Goal: Task Accomplishment & Management: Manage account settings

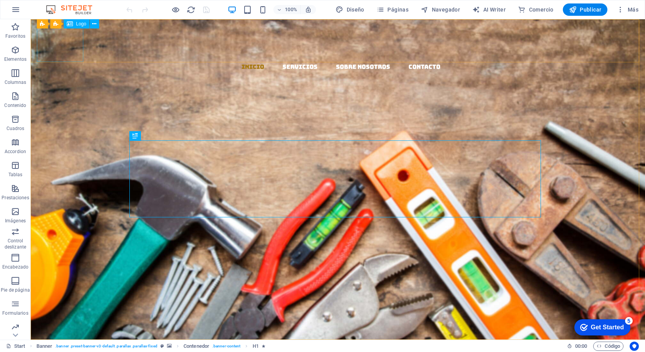
click at [74, 22] on div "Logo" at bounding box center [77, 23] width 26 height 9
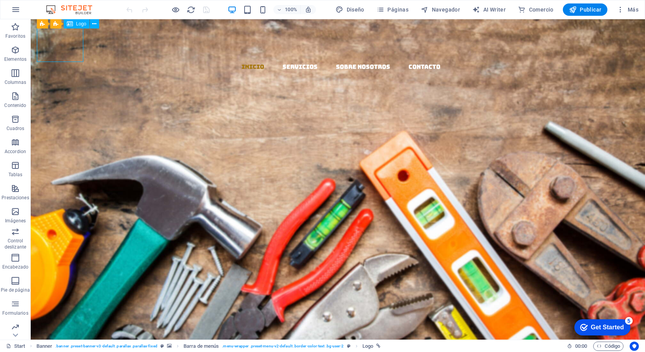
click at [74, 22] on div "Logo" at bounding box center [77, 23] width 26 height 9
select select "px"
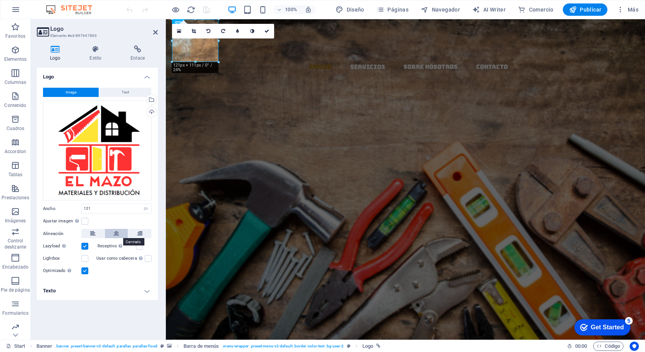
click at [114, 234] on icon at bounding box center [116, 233] width 5 height 9
click at [94, 233] on icon at bounding box center [92, 233] width 5 height 9
click at [84, 220] on label at bounding box center [84, 220] width 7 height 7
click at [0, 0] on input "Ajustar imagen Ajustar imagen automáticamente a un ancho y alto fijo" at bounding box center [0, 0] width 0 height 0
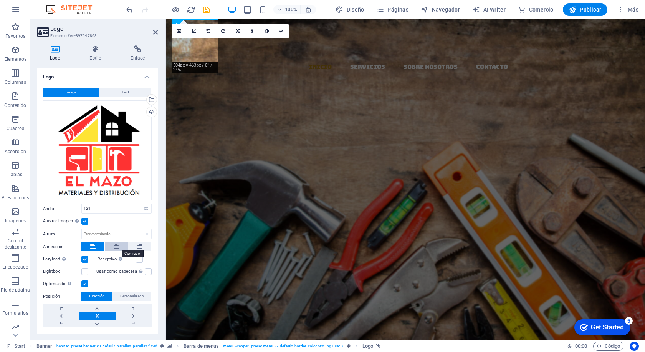
click at [114, 243] on icon at bounding box center [116, 246] width 5 height 9
click at [118, 243] on icon at bounding box center [116, 246] width 5 height 9
click at [97, 245] on button at bounding box center [92, 246] width 23 height 9
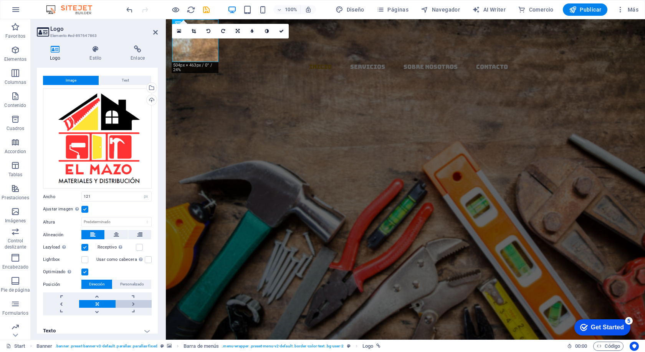
scroll to position [17, 0]
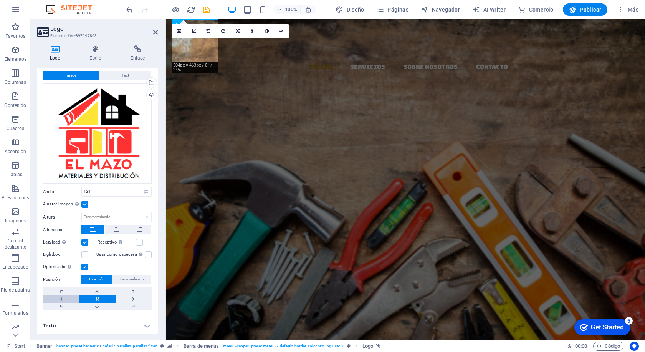
click at [62, 296] on link at bounding box center [61, 299] width 36 height 8
click at [98, 295] on link at bounding box center [97, 299] width 36 height 8
click at [129, 296] on link at bounding box center [134, 299] width 36 height 8
click at [98, 295] on link at bounding box center [97, 299] width 36 height 8
click at [86, 201] on label at bounding box center [84, 204] width 7 height 7
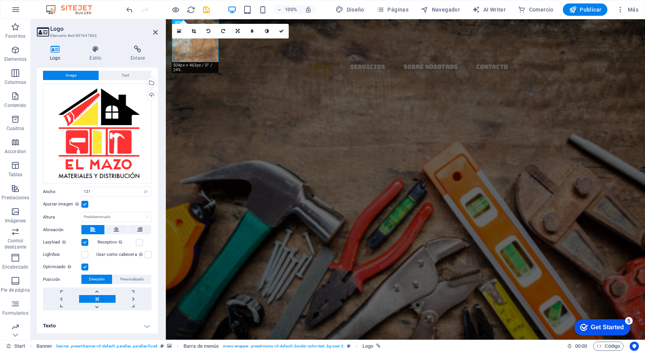
click at [0, 0] on input "Ajustar imagen Ajustar imagen automáticamente a un ancho y alto fijo" at bounding box center [0, 0] width 0 height 0
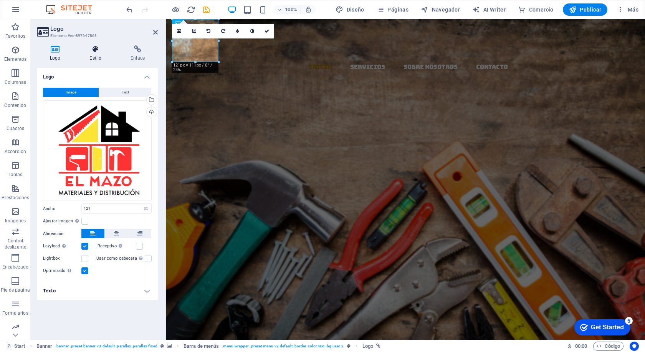
click at [99, 52] on icon at bounding box center [95, 49] width 38 height 8
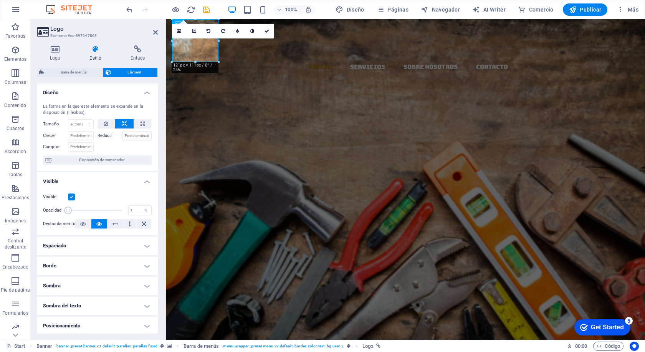
drag, startPoint x: 119, startPoint y: 209, endPoint x: 55, endPoint y: 205, distance: 64.7
click at [55, 205] on div "Opacidad 1 %" at bounding box center [97, 210] width 109 height 12
drag, startPoint x: 68, startPoint y: 211, endPoint x: 85, endPoint y: 209, distance: 17.4
click at [85, 209] on span at bounding box center [82, 210] width 8 height 8
drag, startPoint x: 85, startPoint y: 209, endPoint x: 96, endPoint y: 209, distance: 11.6
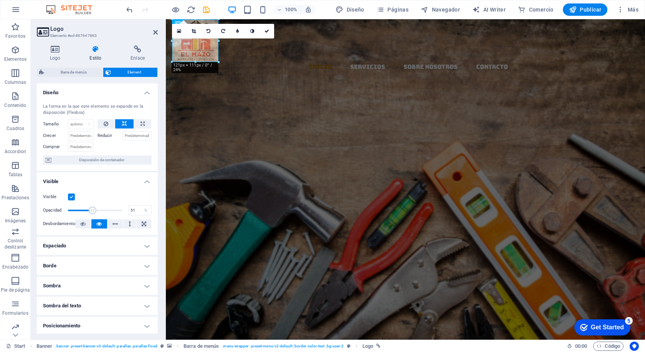
click at [95, 209] on span at bounding box center [93, 210] width 8 height 8
drag, startPoint x: 96, startPoint y: 209, endPoint x: 106, endPoint y: 208, distance: 9.6
click at [106, 208] on span at bounding box center [105, 210] width 8 height 8
drag, startPoint x: 105, startPoint y: 208, endPoint x: 113, endPoint y: 208, distance: 8.1
click at [113, 208] on span at bounding box center [112, 210] width 8 height 8
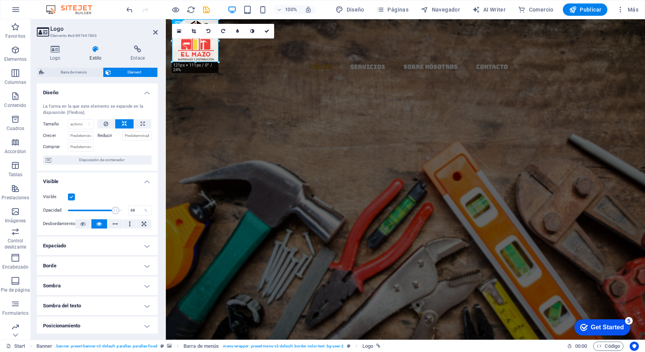
type input "89"
drag, startPoint x: 111, startPoint y: 209, endPoint x: 115, endPoint y: 209, distance: 4.2
click at [115, 209] on span at bounding box center [116, 210] width 8 height 8
click at [322, 164] on div "EL MAZO MATERIALES Y DISTRIBUCION Llevamos los materiales a tu ferretería, con …" at bounding box center [405, 266] width 479 height 204
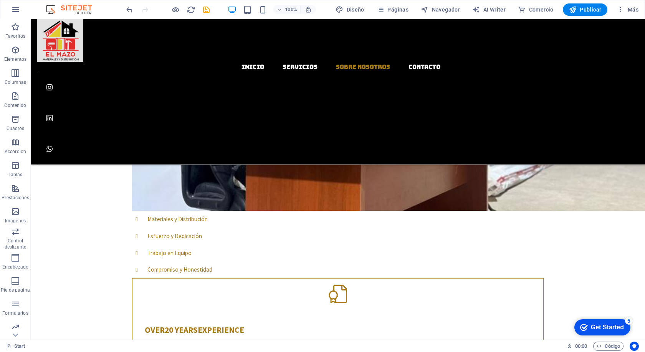
scroll to position [807, 0]
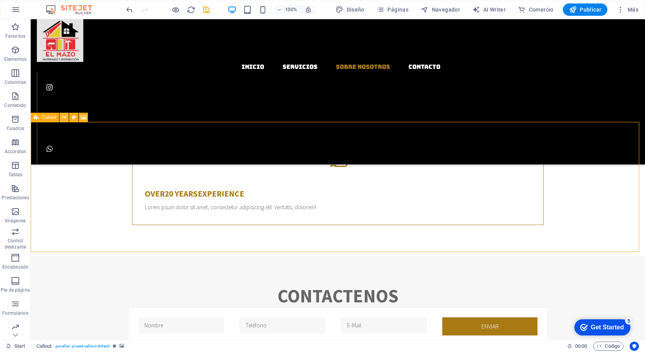
click at [65, 118] on icon at bounding box center [64, 117] width 4 height 8
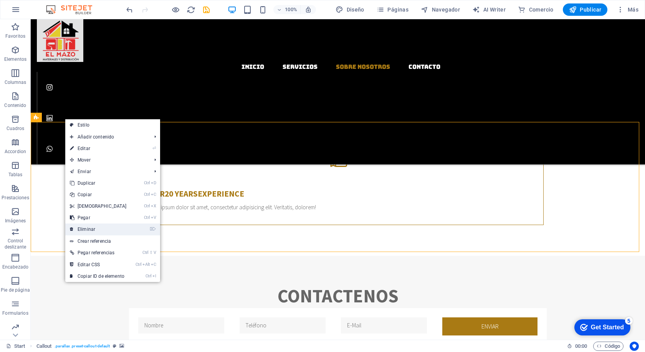
click at [91, 229] on link "⌦ Eliminar" at bounding box center [98, 229] width 66 height 12
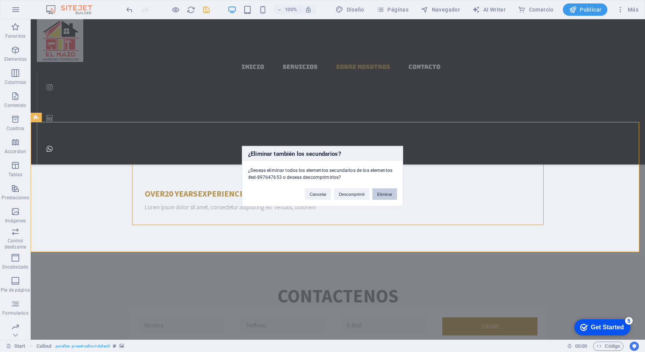
click at [386, 195] on button "Eliminar" at bounding box center [385, 194] width 25 height 12
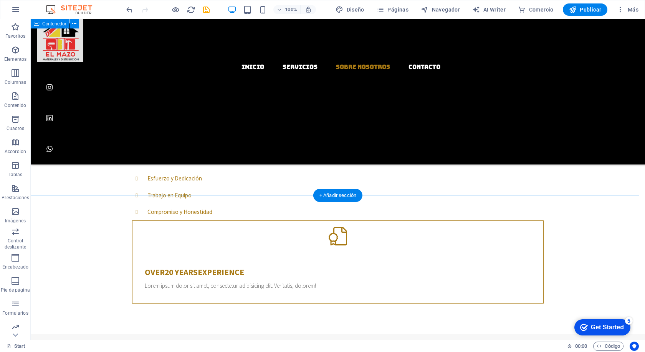
scroll to position [725, 0]
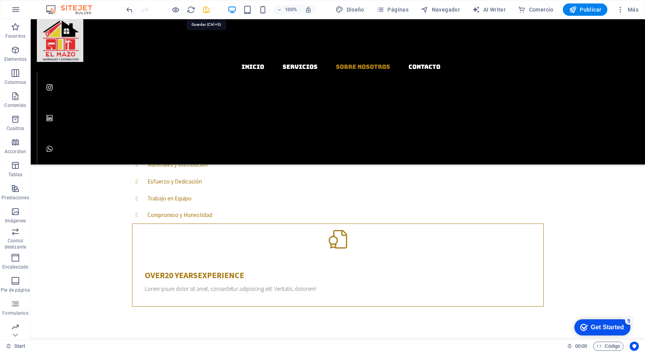
click at [204, 8] on icon "save" at bounding box center [206, 9] width 9 height 9
click at [10, 9] on button "button" at bounding box center [16, 9] width 18 height 18
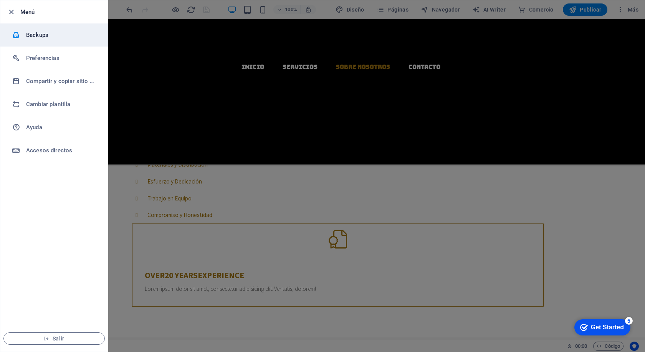
click at [28, 35] on h6 "Backups" at bounding box center [61, 34] width 71 height 9
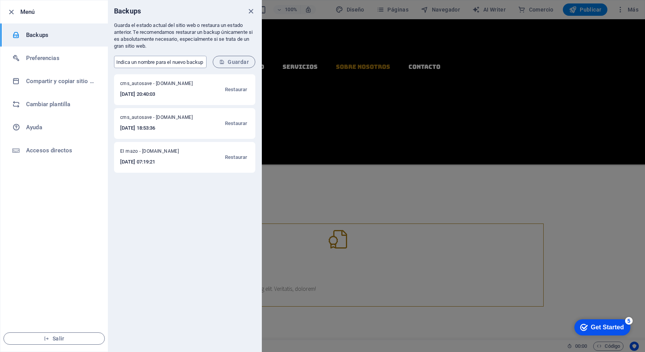
click at [167, 61] on input "text" at bounding box center [160, 62] width 93 height 12
click at [161, 61] on input "El mazo" at bounding box center [160, 62] width 93 height 12
type input "El mazo ok"
click at [232, 66] on button "Guardar" at bounding box center [234, 62] width 43 height 12
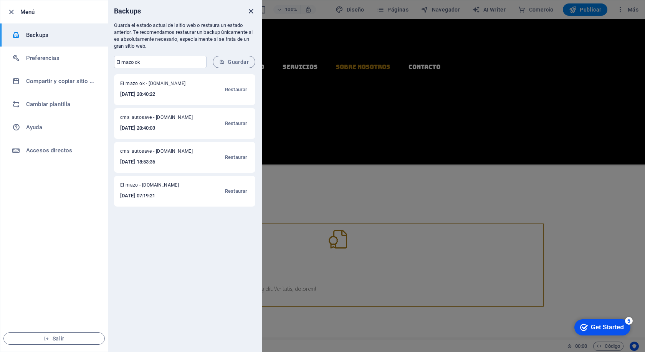
click at [251, 15] on icon "close" at bounding box center [251, 11] width 9 height 9
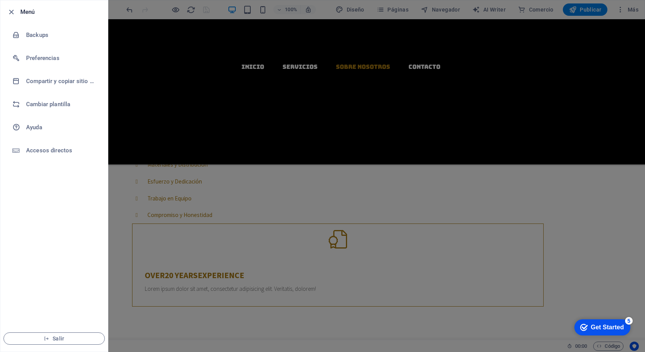
click at [346, 193] on div at bounding box center [322, 176] width 645 height 352
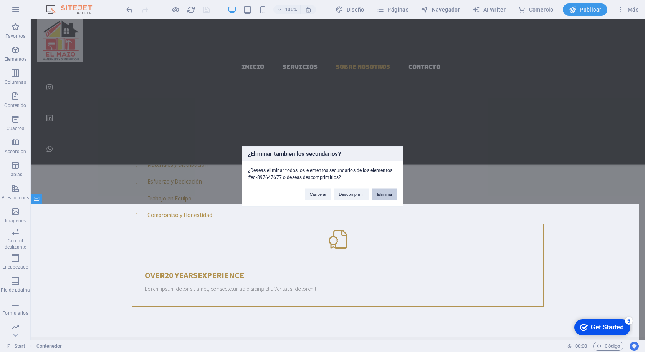
click at [385, 193] on button "Eliminar" at bounding box center [385, 194] width 25 height 12
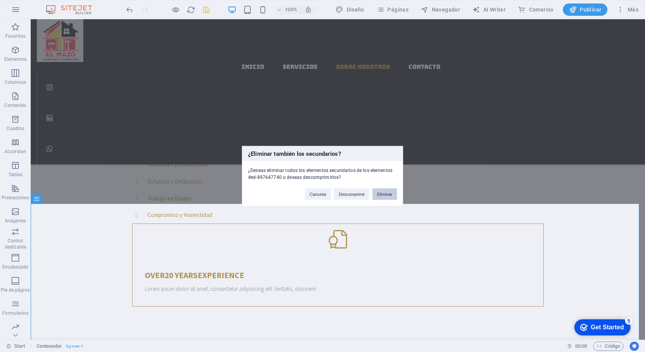
click at [383, 193] on button "Eliminar" at bounding box center [385, 194] width 25 height 12
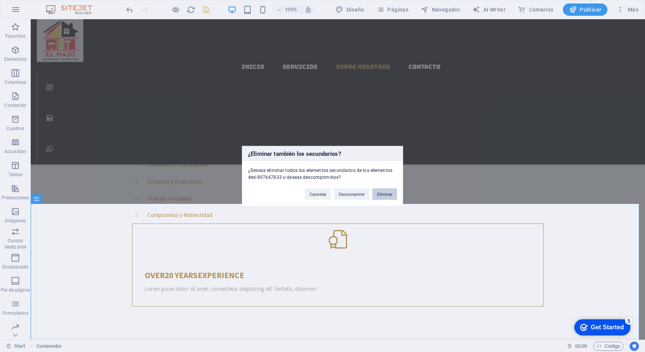
click at [385, 194] on button "Eliminar" at bounding box center [385, 194] width 25 height 12
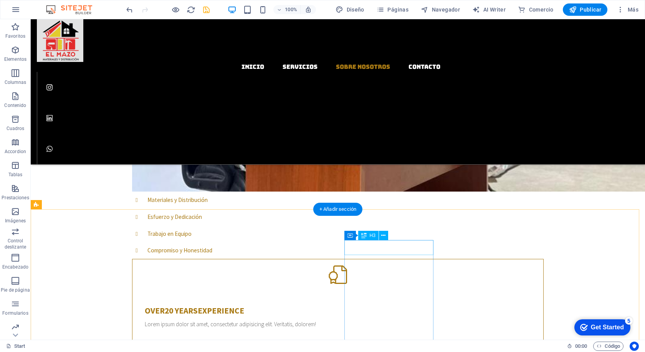
scroll to position [802, 0]
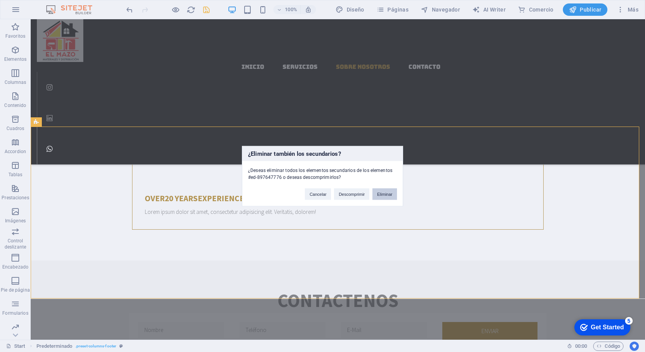
click at [385, 192] on button "Eliminar" at bounding box center [385, 194] width 25 height 12
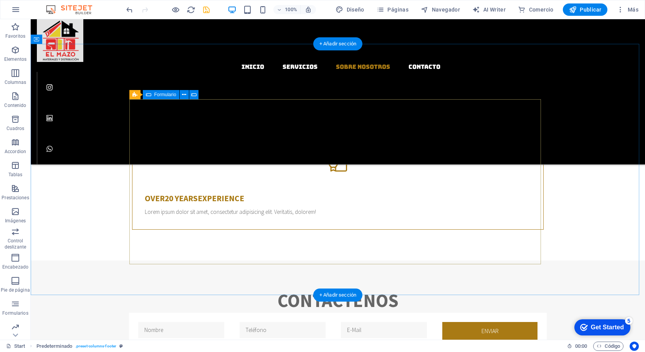
scroll to position [634, 0]
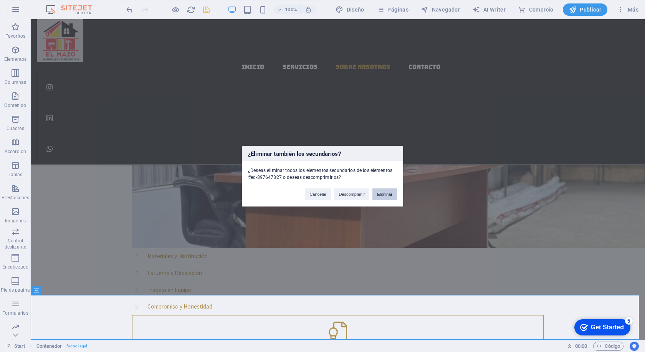
drag, startPoint x: 385, startPoint y: 193, endPoint x: 354, endPoint y: 174, distance: 35.8
click at [385, 193] on button "Eliminar" at bounding box center [385, 194] width 25 height 12
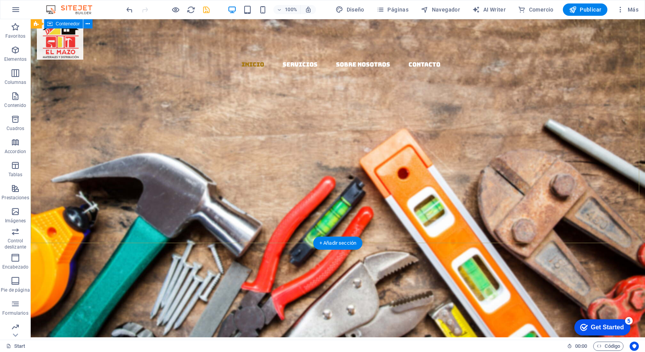
scroll to position [0, 0]
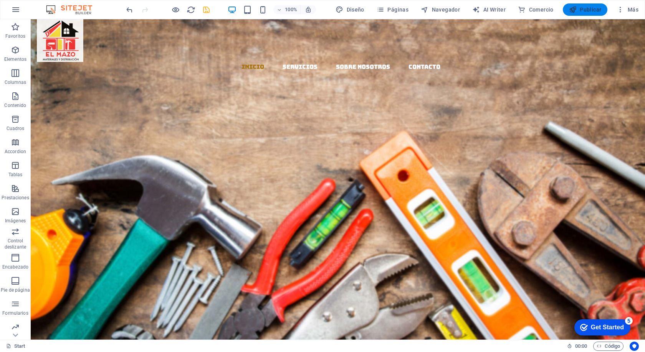
click at [584, 8] on span "Publicar" at bounding box center [585, 10] width 33 height 8
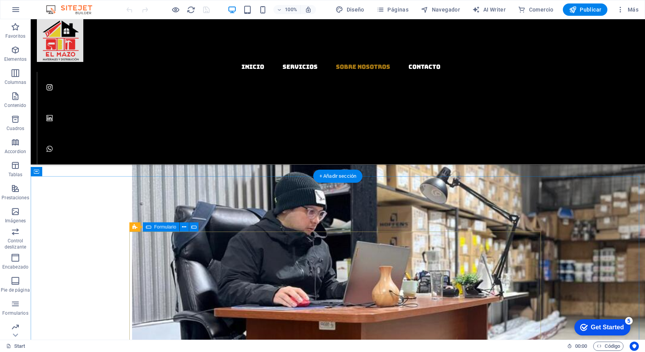
scroll to position [589, 0]
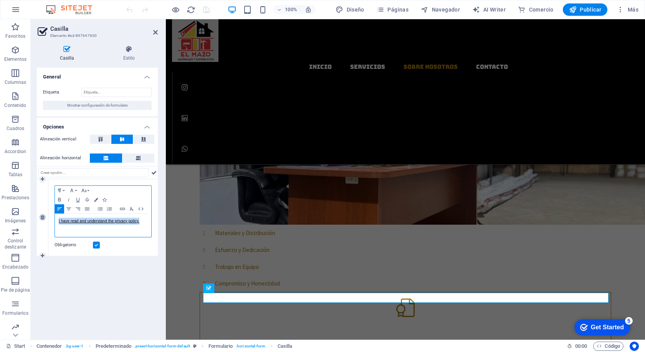
drag, startPoint x: 142, startPoint y: 222, endPoint x: 41, endPoint y: 220, distance: 100.7
click at [41, 220] on div "1 Paragraph Format Normal Heading 1 Heading 2 Heading 3 Heading 4 Heading 5 Hea…" at bounding box center [97, 217] width 121 height 76
copy link "I have read and understand the privacy policy."
click at [114, 279] on div "General Etiqueta Mostrar configuración de formulario Opciones Alineación vertic…" at bounding box center [97, 200] width 121 height 265
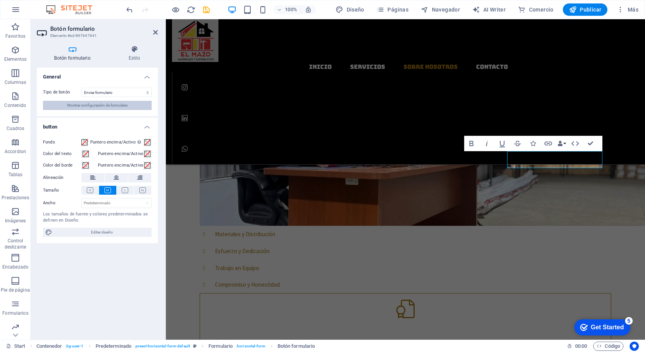
click at [108, 105] on span "Mostrar configuración de formulario" at bounding box center [97, 105] width 61 height 9
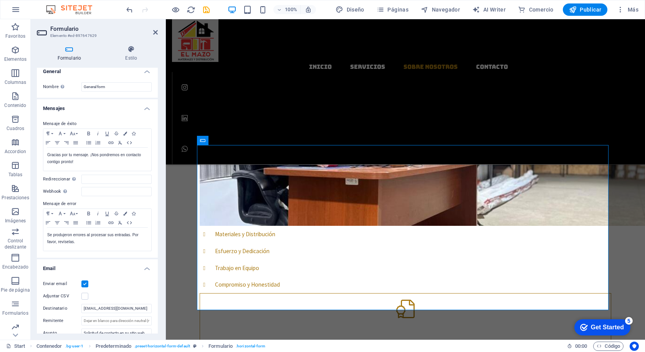
scroll to position [0, 0]
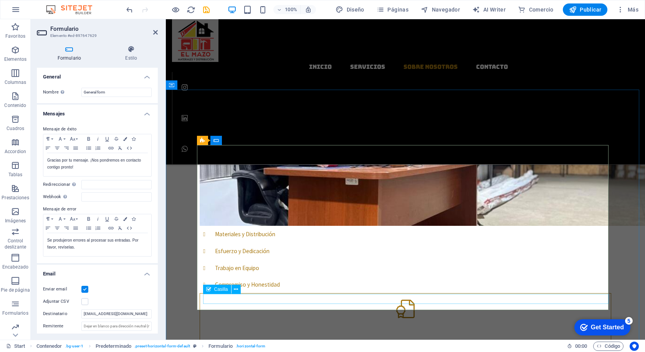
checkbox input "false"
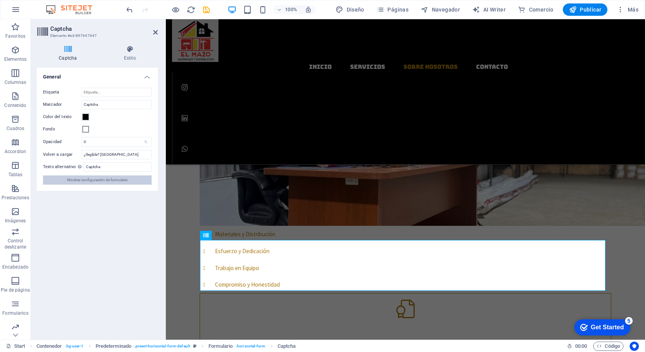
click at [96, 179] on span "Mostrar configuración de formulario" at bounding box center [97, 179] width 61 height 9
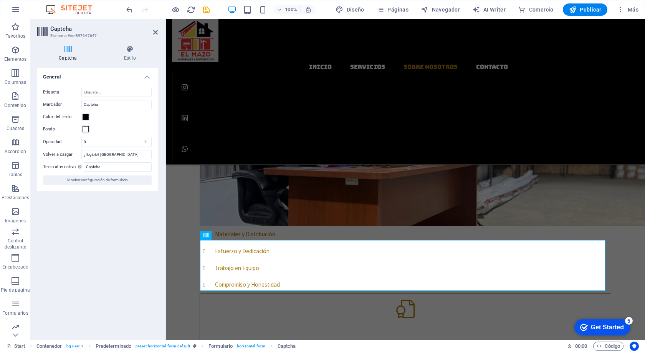
click at [127, 255] on div "Turnstile Turnstile de Cloudfare es una integración de terceros que ofrece capt…" at bounding box center [97, 200] width 121 height 265
click at [154, 30] on icon at bounding box center [155, 32] width 5 height 6
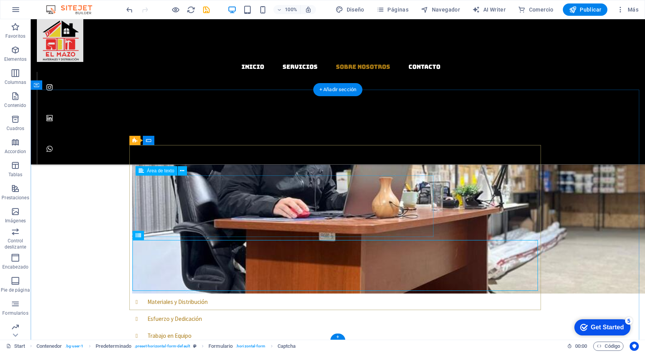
scroll to position [589, 0]
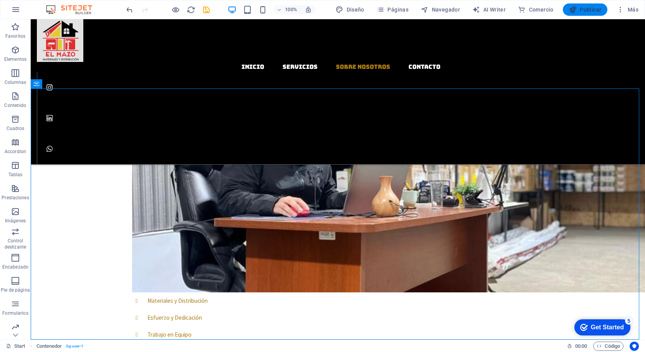
click at [587, 9] on span "Publicar" at bounding box center [585, 10] width 33 height 8
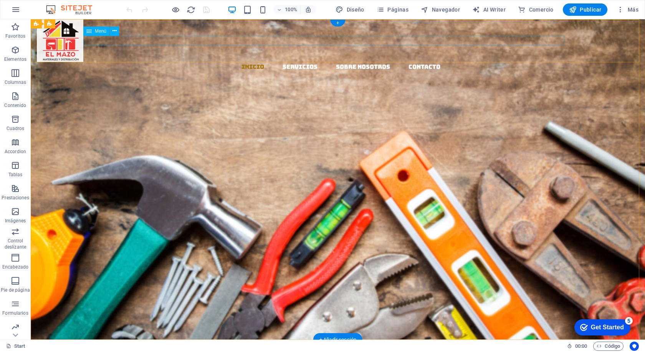
click at [407, 62] on nav "Inicio Servicios Sobre Nosotros Contacto" at bounding box center [341, 67] width 609 height 10
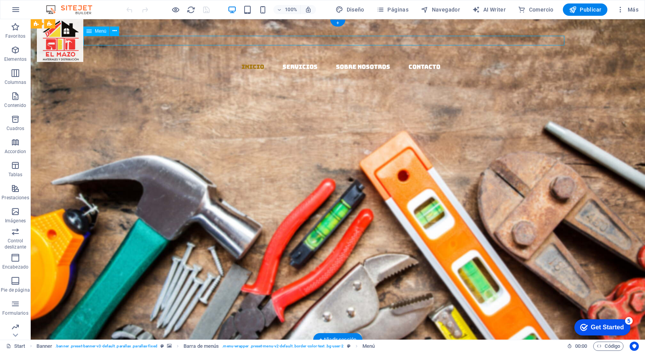
click at [410, 62] on nav "Inicio Servicios Sobre Nosotros Contacto" at bounding box center [341, 67] width 609 height 10
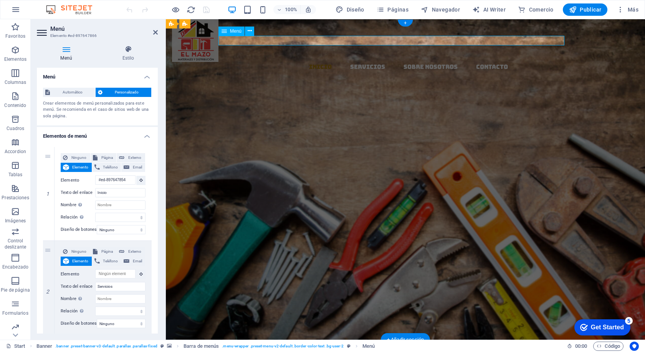
click at [479, 62] on nav "Inicio Servicios Sobre Nosotros Contacto" at bounding box center [408, 67] width 473 height 10
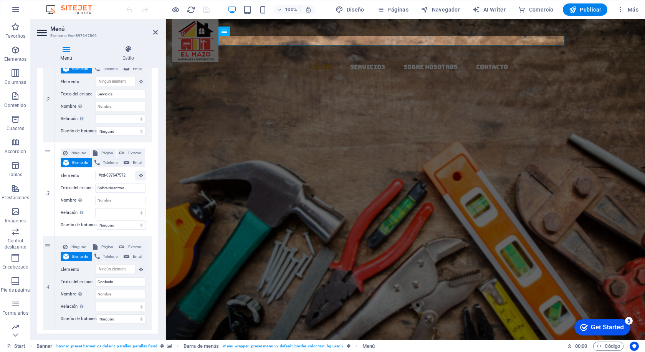
scroll to position [215, 0]
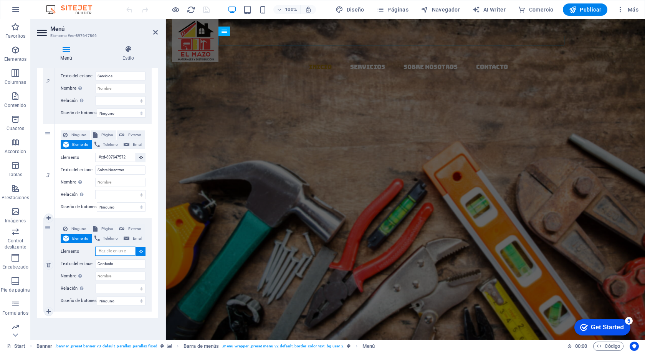
click at [123, 247] on input "Elemento" at bounding box center [115, 250] width 40 height 9
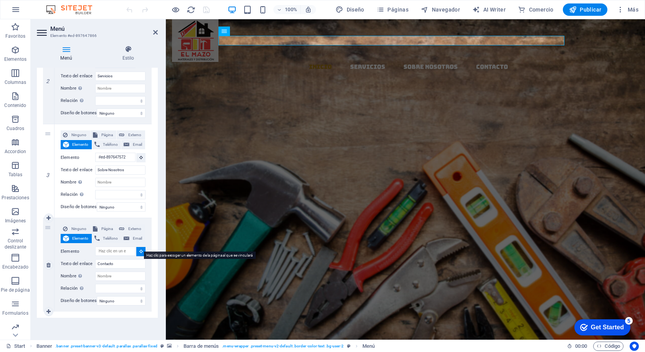
click at [141, 249] on icon at bounding box center [140, 251] width 3 height 4
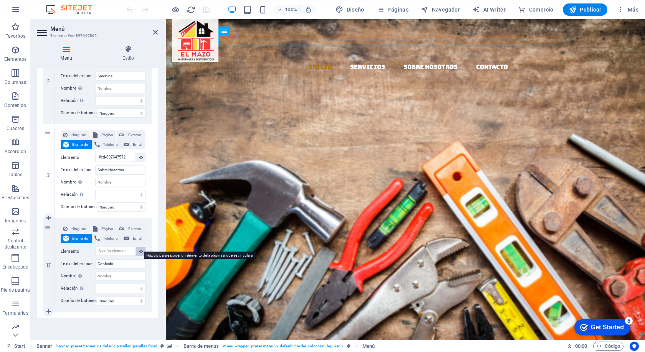
click at [140, 249] on icon at bounding box center [140, 251] width 3 height 4
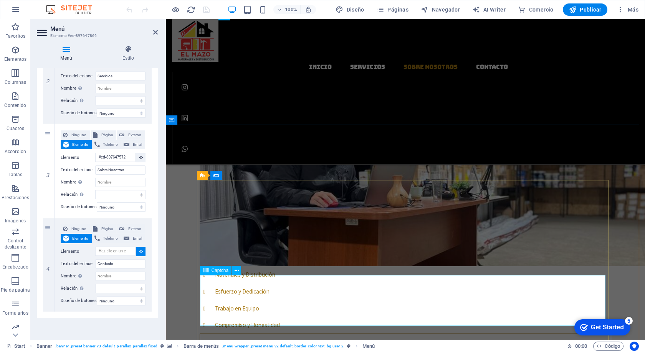
scroll to position [576, 0]
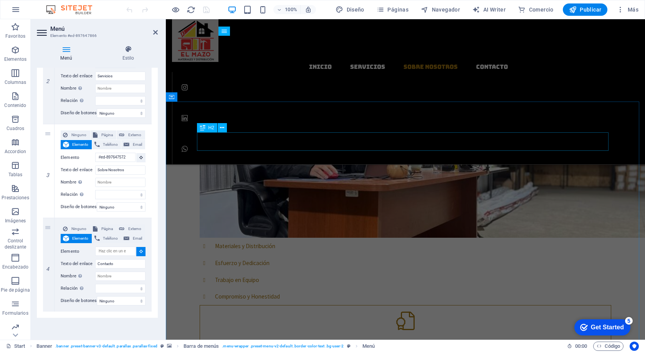
select select
type input "#ed-897647617"
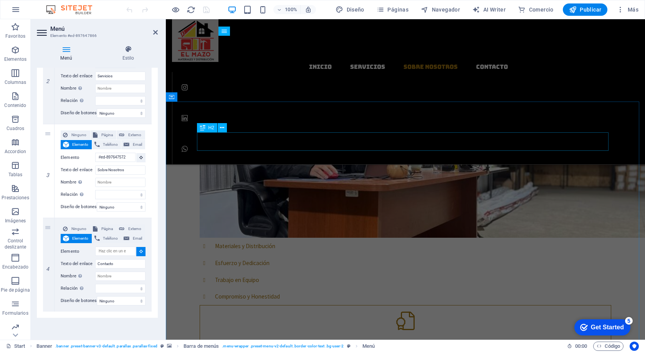
select select
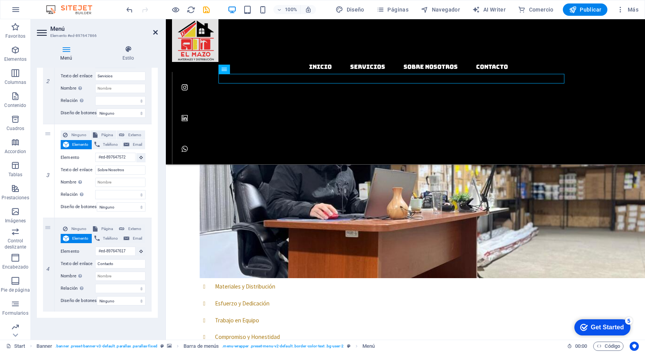
scroll to position [533, 0]
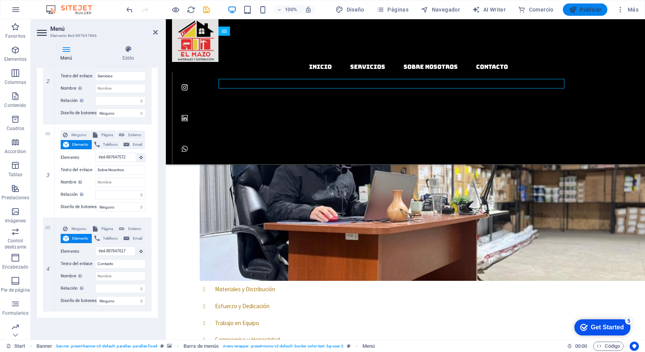
click at [575, 8] on icon "button" at bounding box center [573, 10] width 8 height 8
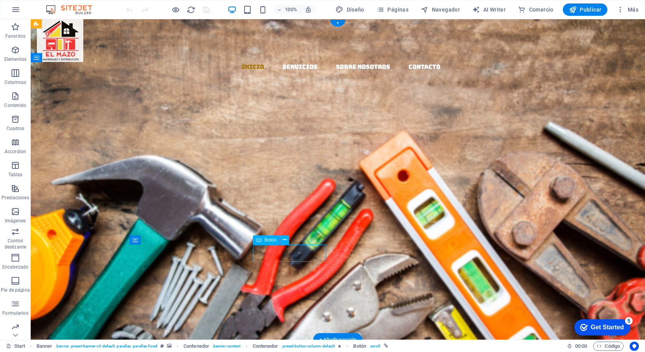
click at [287, 299] on div "SOBRE NOSOTROS" at bounding box center [338, 307] width 412 height 17
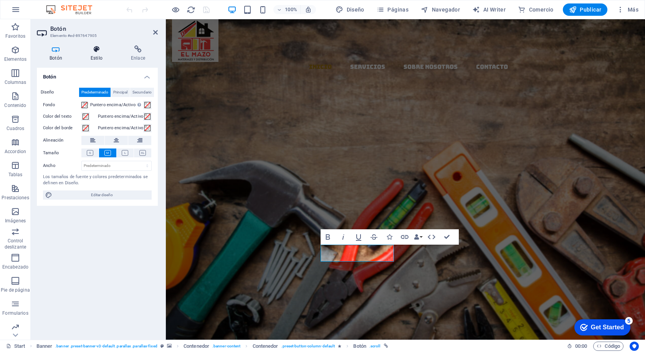
click at [97, 51] on icon at bounding box center [96, 49] width 37 height 8
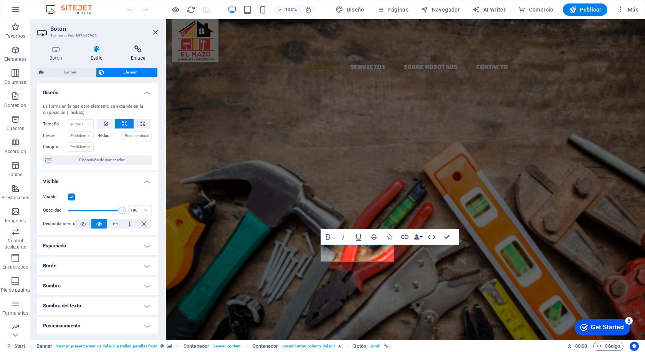
click at [136, 51] on icon at bounding box center [138, 49] width 40 height 8
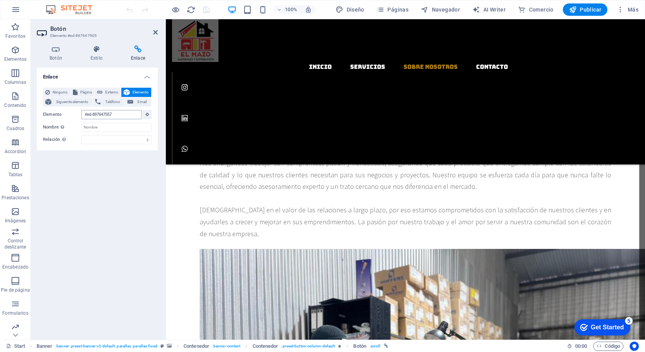
scroll to position [329, 0]
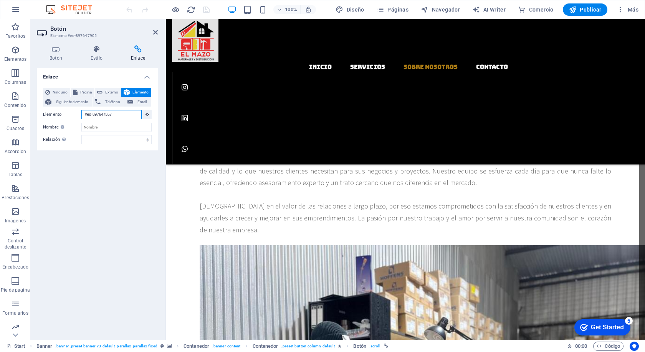
click at [119, 115] on input "#ed-897647557" at bounding box center [111, 114] width 60 height 9
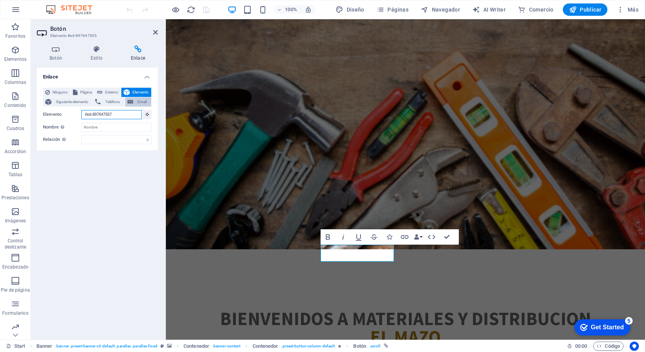
scroll to position [7, 0]
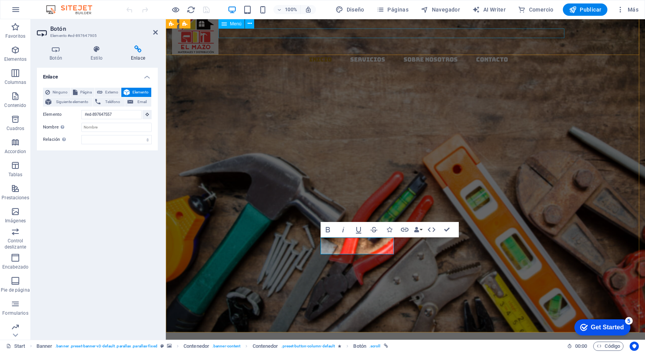
click at [469, 55] on nav "Inicio Servicios Sobre Nosotros Contacto" at bounding box center [408, 60] width 473 height 10
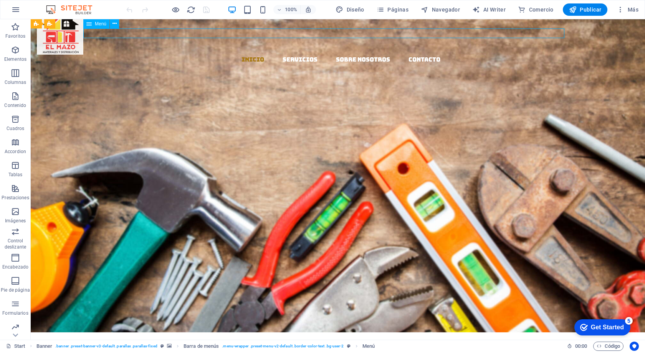
click at [478, 55] on nav "Inicio Servicios Sobre Nosotros Contacto" at bounding box center [341, 60] width 609 height 10
click at [344, 55] on nav "Inicio Servicios Sobre Nosotros Contacto" at bounding box center [341, 60] width 609 height 10
select select
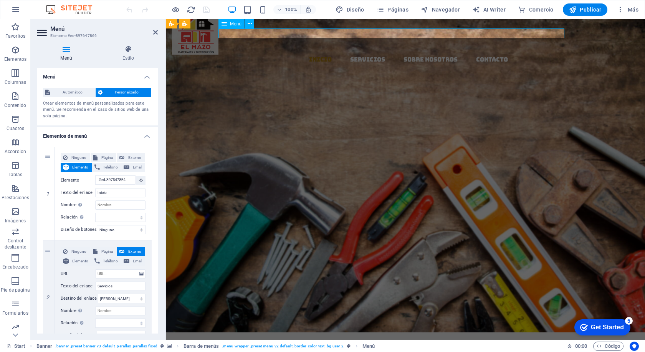
click at [427, 55] on nav "Inicio Servicios Sobre Nosotros Contacto" at bounding box center [408, 60] width 473 height 10
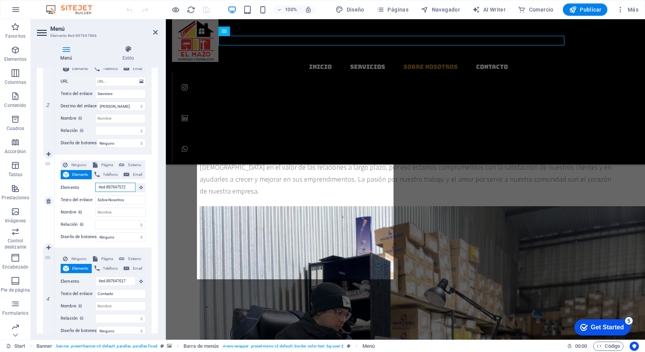
scroll to position [0, 0]
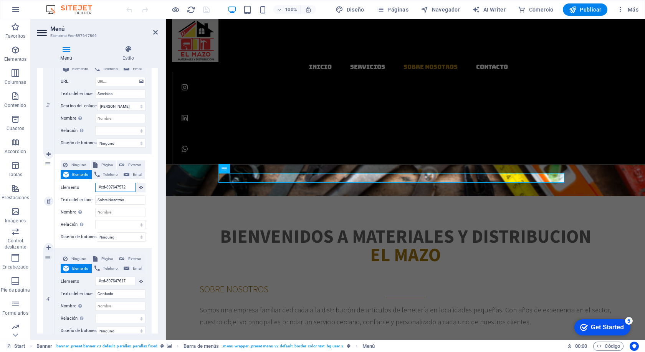
drag, startPoint x: 130, startPoint y: 187, endPoint x: 78, endPoint y: 188, distance: 51.9
click at [80, 187] on div "Elemento #ed-897647572" at bounding box center [103, 187] width 85 height 10
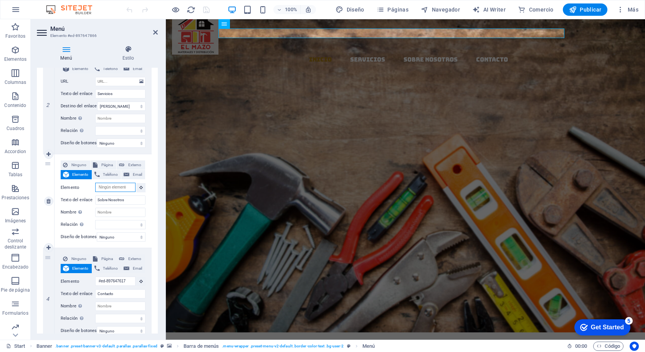
select select
click at [139, 187] on icon at bounding box center [140, 187] width 3 height 4
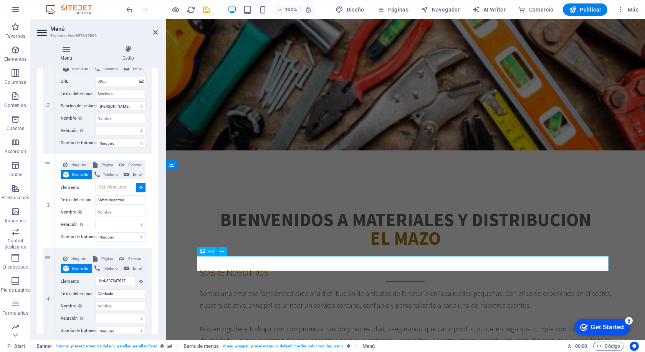
scroll to position [238, 0]
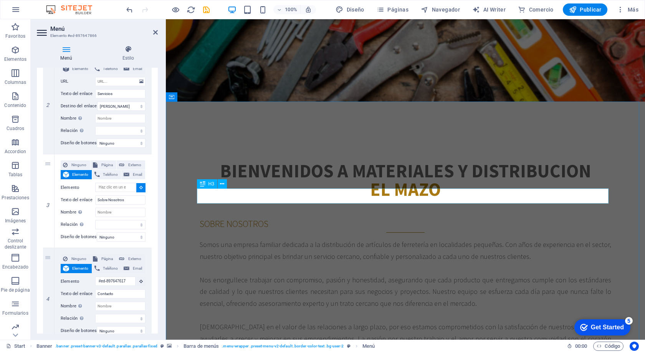
click at [246, 217] on div "SOBRE NOSOTROS" at bounding box center [406, 224] width 412 height 15
select select
type input "#ed-897647563"
select select
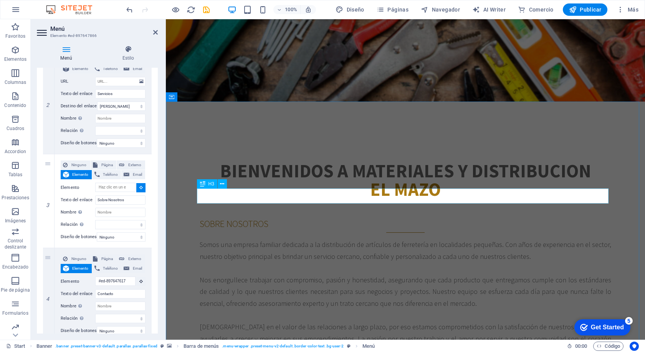
select select
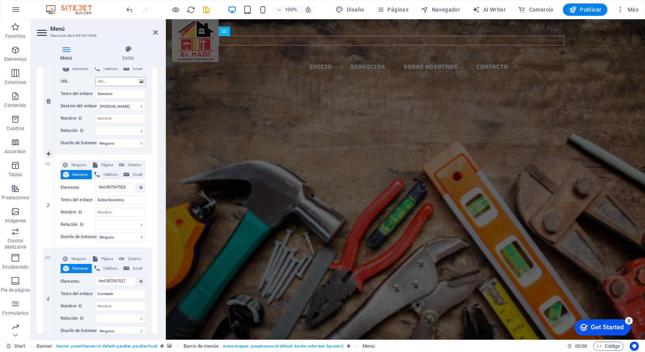
scroll to position [0, 0]
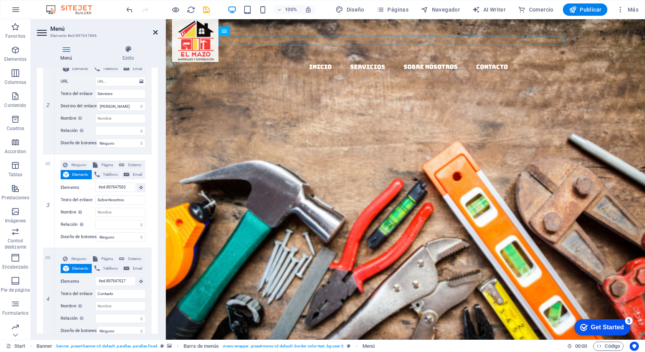
click at [155, 30] on icon at bounding box center [155, 32] width 5 height 6
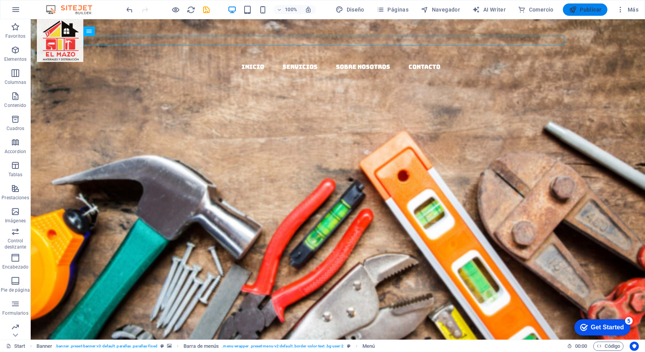
click at [583, 7] on span "Publicar" at bounding box center [585, 10] width 33 height 8
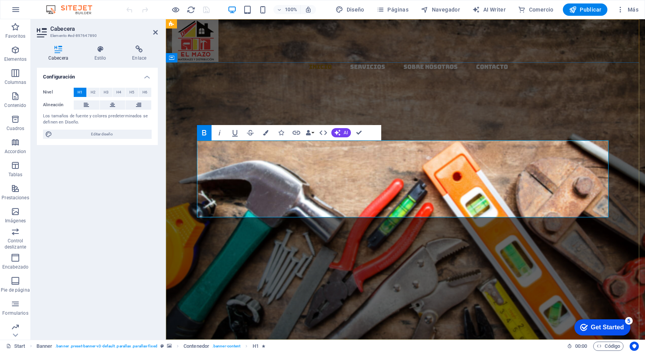
click at [330, 193] on span "EL MAZO" at bounding box center [279, 214] width 145 height 42
click at [344, 193] on span "EL MAZO" at bounding box center [279, 214] width 145 height 42
drag, startPoint x: 348, startPoint y: 161, endPoint x: 206, endPoint y: 159, distance: 142.2
click at [207, 193] on span "EL MAZO" at bounding box center [279, 214] width 145 height 42
click at [266, 132] on icon "button" at bounding box center [265, 132] width 5 height 5
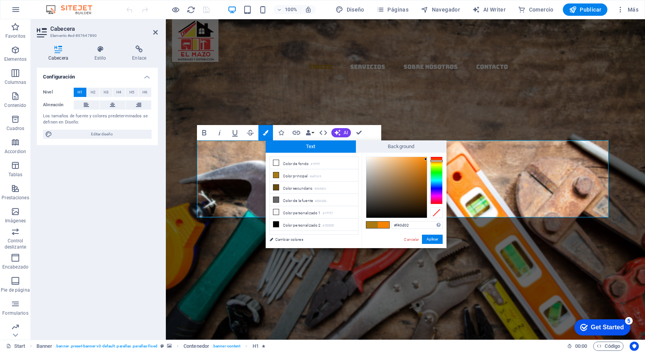
type input "#f40202"
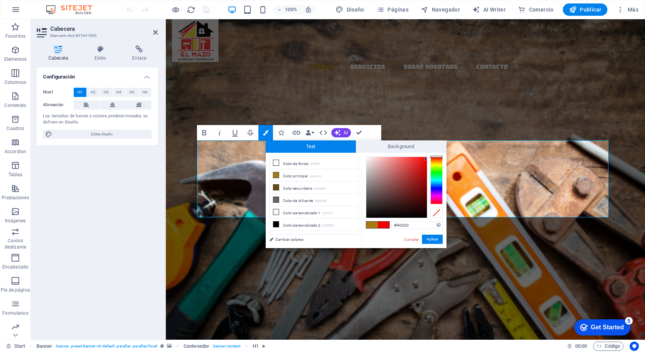
drag, startPoint x: 437, startPoint y: 163, endPoint x: 437, endPoint y: 156, distance: 6.5
click at [437, 156] on div at bounding box center [437, 157] width 12 height 2
click at [433, 239] on button "Aplicar" at bounding box center [432, 238] width 21 height 9
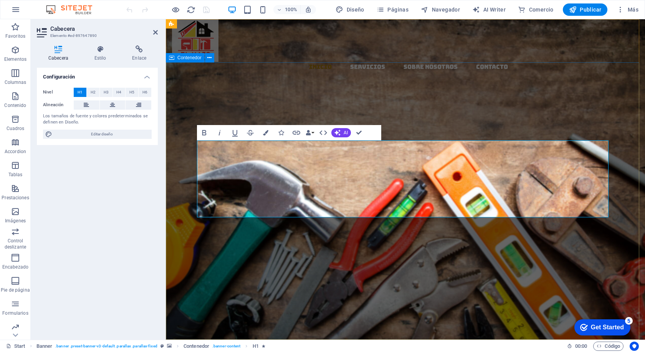
click at [443, 164] on div "EL MAZO MATERIALES Y DISTRIBUCION Llevamos los materiales a tu ferretería, con …" at bounding box center [405, 266] width 479 height 204
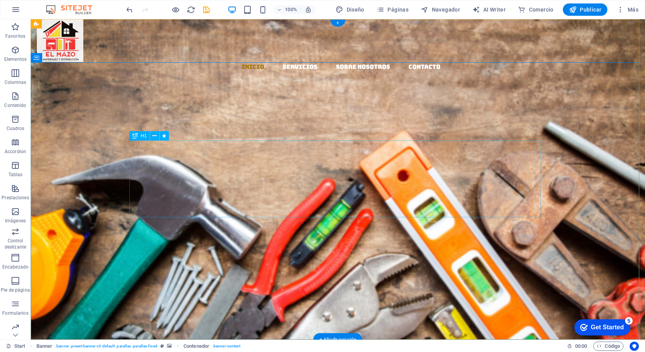
click at [292, 195] on div "EL MAZO MATERIALES Y DISTRIBUCION" at bounding box center [338, 233] width 412 height 77
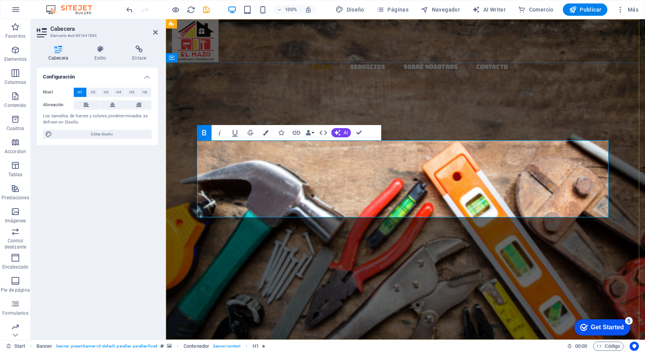
click at [358, 193] on span "MATERIALES Y DISTRIBUCION" at bounding box center [441, 233] width 333 height 81
drag, startPoint x: 357, startPoint y: 157, endPoint x: 534, endPoint y: 200, distance: 182.0
click at [534, 200] on h1 "EL MAZO MATERIALES Y DISTRIBUCION" at bounding box center [406, 233] width 412 height 77
drag, startPoint x: 514, startPoint y: 199, endPoint x: 510, endPoint y: 209, distance: 10.0
click at [510, 209] on span "MATERIALES Y DISTRIBUCION" at bounding box center [441, 233] width 333 height 81
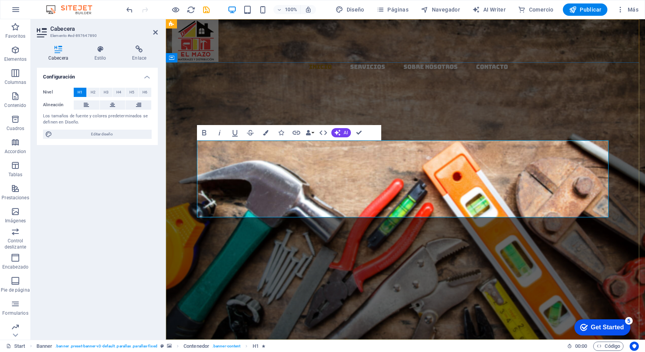
click at [353, 193] on span at bounding box center [352, 214] width 7 height 42
click at [375, 133] on div "Bold Italic Underline Strikethrough Colors Icons Link Data Bindings Empresa Nom…" at bounding box center [289, 132] width 184 height 15
click at [372, 133] on div "Bold Italic Underline Strikethrough Colors Icons Link Data Bindings Empresa Nom…" at bounding box center [289, 132] width 184 height 15
click at [360, 193] on span "MATERIALES Y DISTRIBUCION" at bounding box center [441, 233] width 333 height 81
drag, startPoint x: 361, startPoint y: 164, endPoint x: 536, endPoint y: 202, distance: 178.0
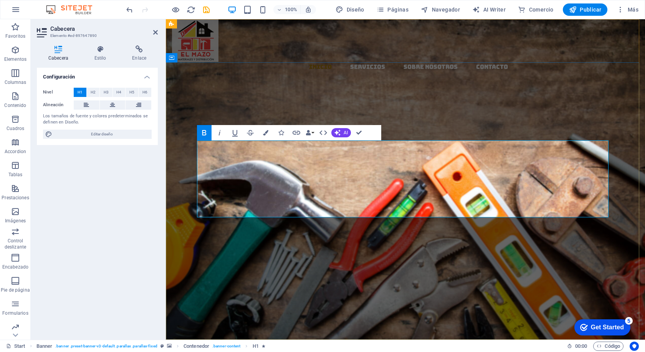
click at [536, 202] on h1 "EL MAZO MATERIALES Y DISTRIBUCION" at bounding box center [406, 233] width 412 height 77
click at [100, 55] on h4 "Estilo" at bounding box center [102, 53] width 38 height 16
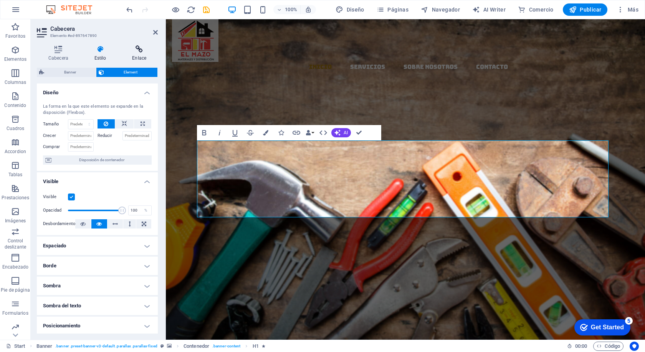
click at [134, 48] on icon at bounding box center [139, 49] width 37 height 8
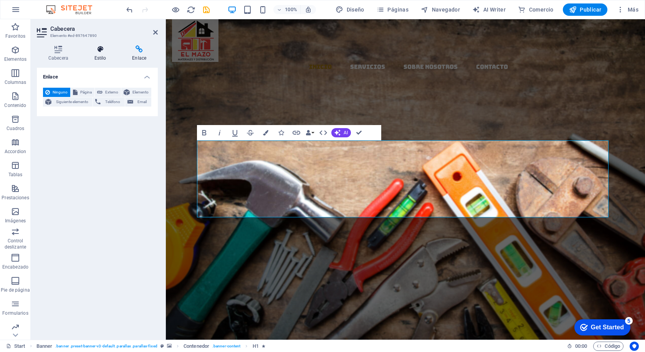
click at [104, 53] on icon at bounding box center [100, 49] width 35 height 8
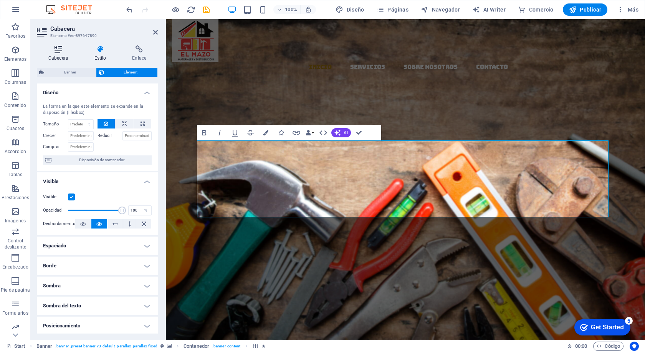
click at [57, 52] on icon at bounding box center [58, 49] width 43 height 8
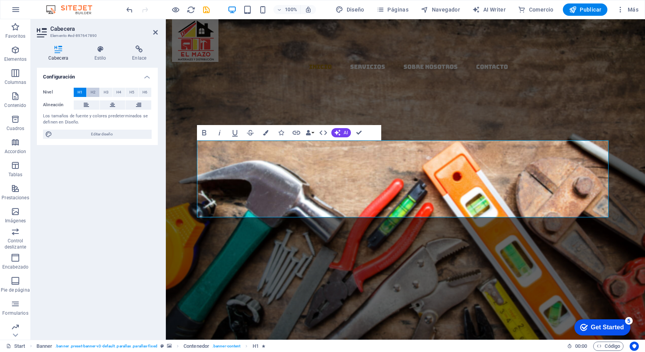
click at [95, 92] on span "H2" at bounding box center [93, 92] width 5 height 9
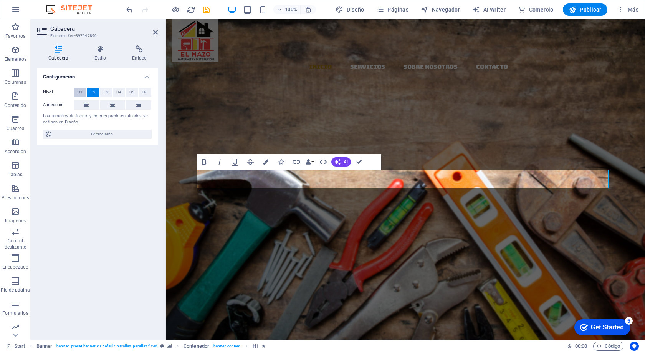
click at [82, 93] on span "H1" at bounding box center [80, 92] width 5 height 9
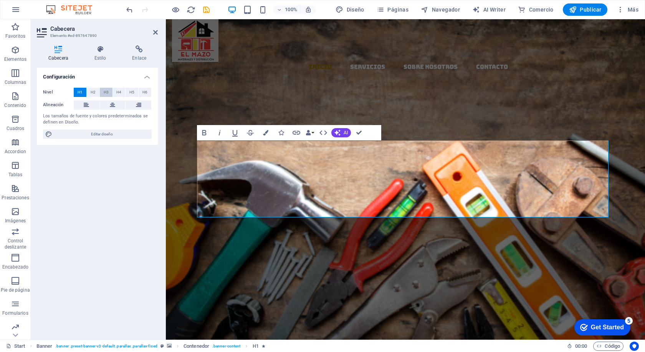
click at [106, 92] on span "H3" at bounding box center [106, 92] width 5 height 9
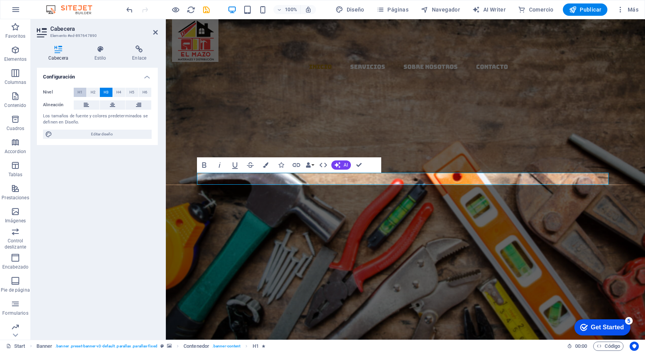
click at [83, 92] on button "H1" at bounding box center [80, 92] width 13 height 9
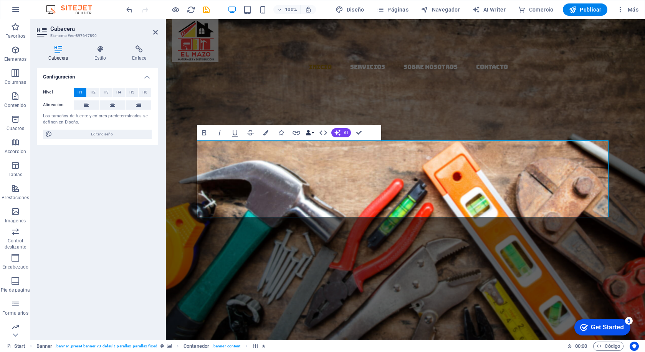
click at [312, 132] on button "Data Bindings" at bounding box center [310, 132] width 11 height 15
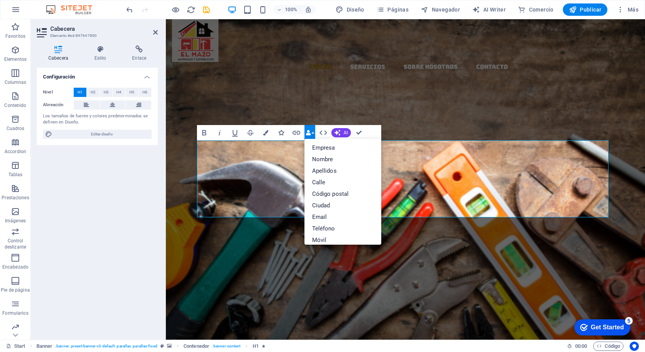
click at [283, 133] on icon "button" at bounding box center [281, 132] width 5 height 5
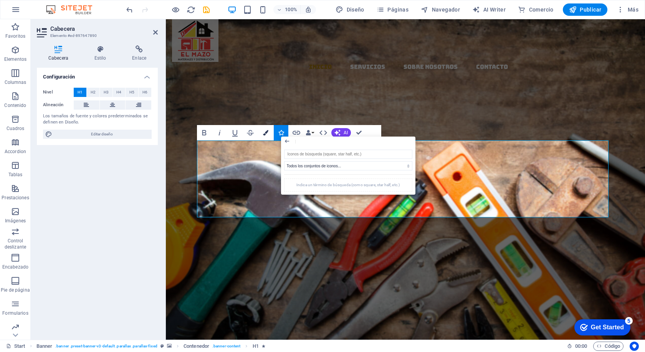
click at [264, 132] on icon "button" at bounding box center [265, 132] width 5 height 5
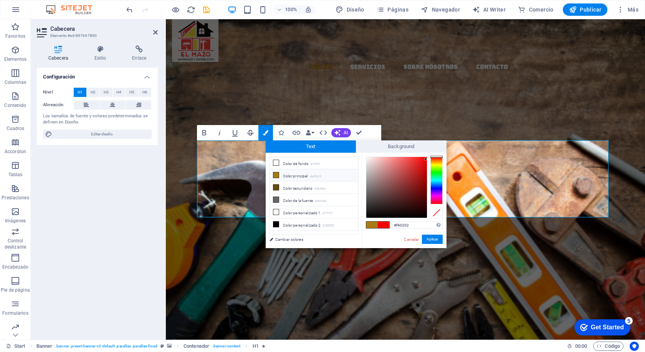
click at [250, 132] on icon "button" at bounding box center [250, 132] width 9 height 9
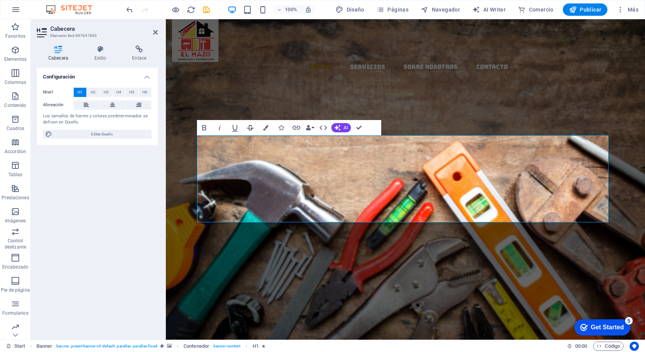
click at [251, 128] on icon "button" at bounding box center [250, 127] width 7 height 5
click at [235, 128] on icon "button" at bounding box center [234, 127] width 9 height 9
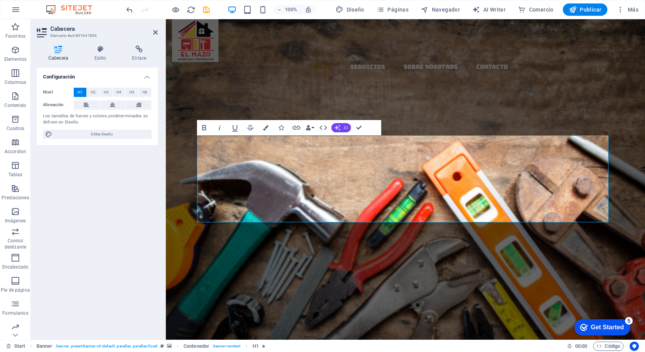
click at [339, 126] on icon "button" at bounding box center [338, 127] width 6 height 6
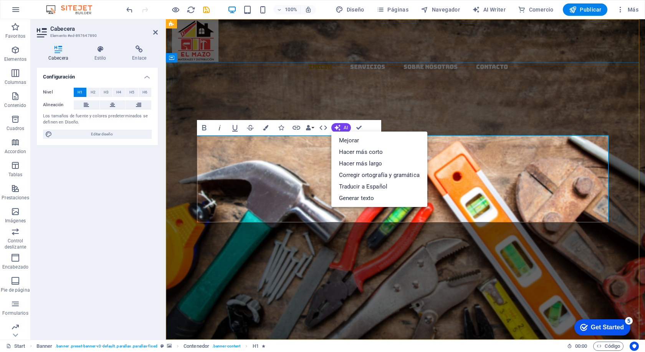
click at [546, 206] on h1 "EL MAZO MATERIALES Y DISTRIBUCION" at bounding box center [406, 243] width 412 height 77
click at [546, 205] on h1 "EL MAZO MATERIALES Y DISTRIBUCION" at bounding box center [406, 243] width 412 height 77
click at [518, 164] on div "​​​​​ EL MAZO MATERIALES Y DISTRIBUCION Llevamos los materiales a tu ferretería…" at bounding box center [405, 271] width 479 height 214
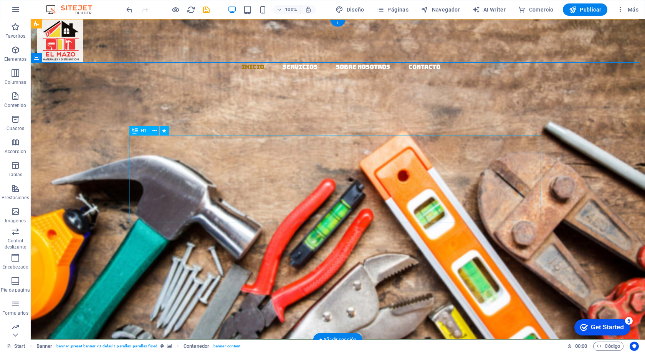
click at [223, 195] on div "​​​​​ EL MAZO MATERIALES Y DISTRIBUCION" at bounding box center [338, 238] width 412 height 87
click at [157, 129] on icon at bounding box center [155, 131] width 4 height 8
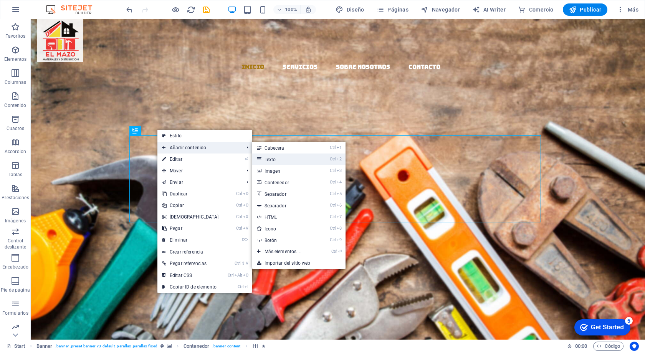
click at [277, 159] on link "Ctrl 2 Texto" at bounding box center [284, 159] width 65 height 12
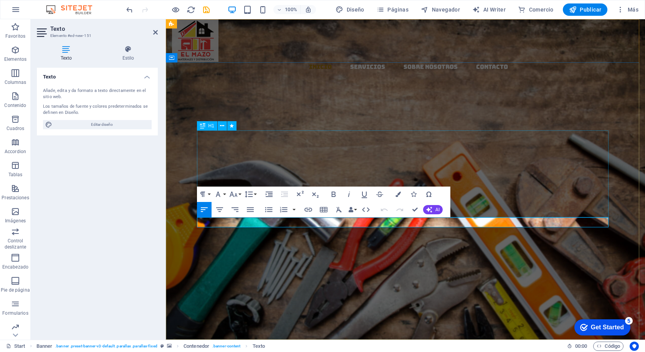
click at [321, 195] on div "​​​​​ EL MAZO MATERIALES Y DISTRIBUCION" at bounding box center [406, 238] width 412 height 87
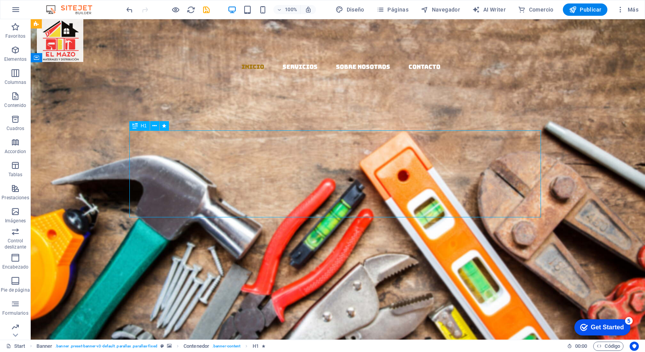
click at [332, 195] on div "​​​​​ EL MAZO MATERIALES Y DISTRIBUCION" at bounding box center [338, 238] width 412 height 87
click at [293, 195] on div "​​​​​ EL MAZO MATERIALES Y DISTRIBUCION" at bounding box center [338, 238] width 412 height 87
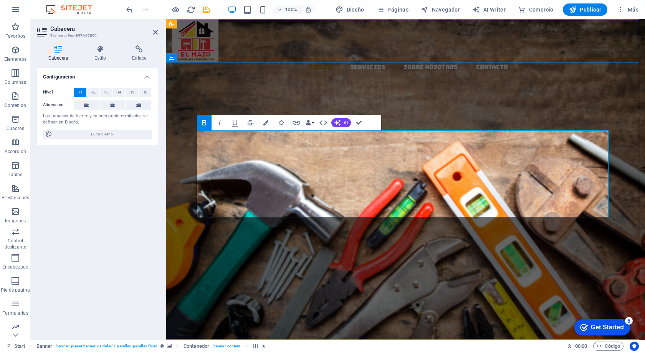
drag, startPoint x: 295, startPoint y: 168, endPoint x: 269, endPoint y: 163, distance: 26.7
click at [269, 203] on span "EL MAZO" at bounding box center [276, 224] width 145 height 42
click at [345, 203] on span "EL MAZO" at bounding box center [276, 224] width 145 height 42
click at [434, 203] on span "MATERIALES Y DISTRIBUCION" at bounding box center [441, 243] width 333 height 81
click at [433, 203] on span "MATERIALES Y DISTRIBUCION" at bounding box center [441, 243] width 333 height 81
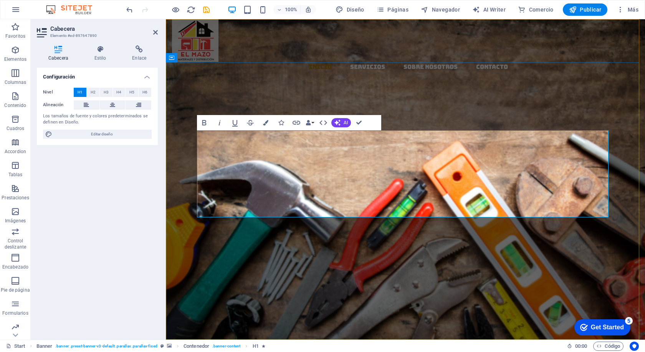
drag, startPoint x: 357, startPoint y: 159, endPoint x: 537, endPoint y: 197, distance: 183.9
click at [537, 205] on h1 "EL MAZO MATERIALES Y DISTRIBUCION" at bounding box center [406, 243] width 412 height 77
click at [621, 10] on icon "button" at bounding box center [621, 10] width 8 height 8
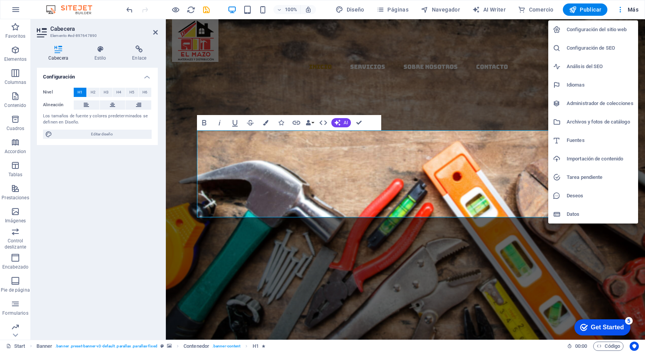
click at [570, 138] on h6 "Fuentes" at bounding box center [600, 140] width 67 height 9
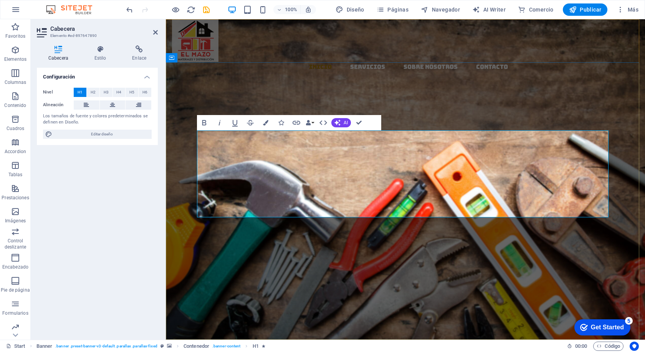
select select "popularity"
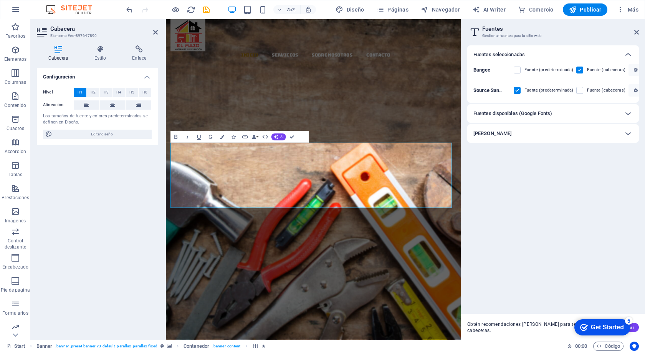
click at [555, 112] on div "Fuentes disponibles (Google Fonts)" at bounding box center [547, 113] width 146 height 9
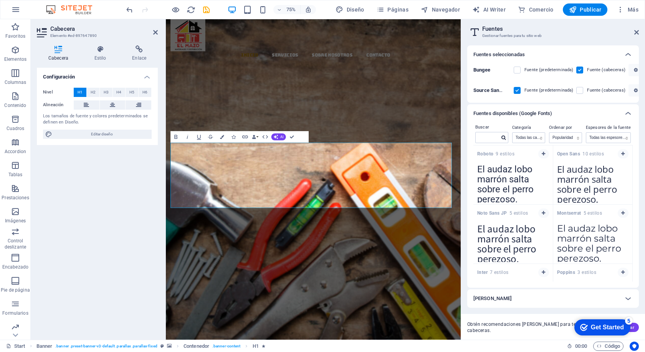
click at [555, 112] on div "Fuentes disponibles (Google Fonts)" at bounding box center [547, 113] width 146 height 9
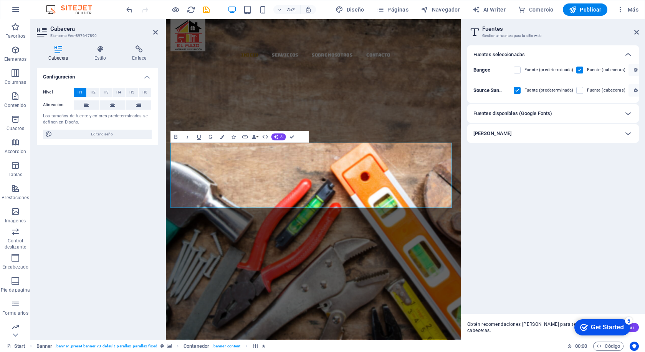
click at [524, 130] on div "[PERSON_NAME]" at bounding box center [547, 133] width 146 height 9
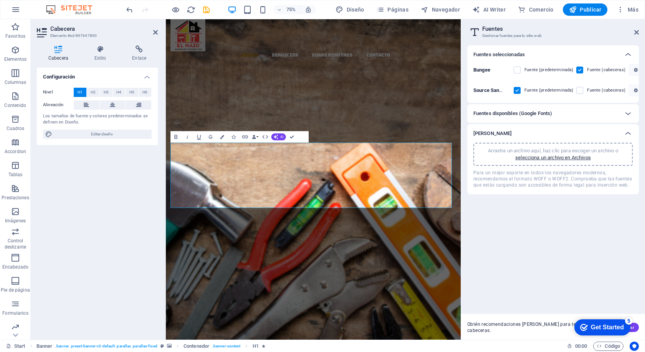
click at [524, 130] on div "[PERSON_NAME]" at bounding box center [547, 133] width 146 height 9
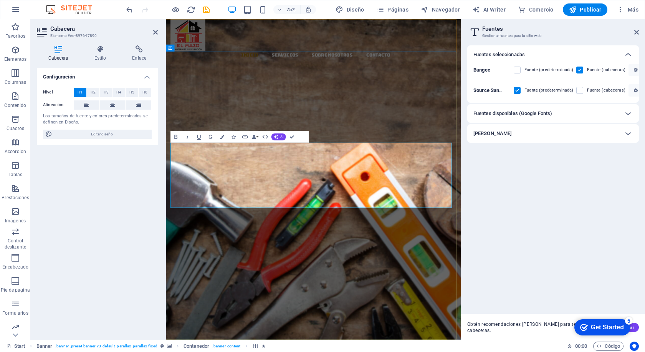
click at [388, 249] on span "MATERIALES Y DISTRIBUCION" at bounding box center [383, 243] width 333 height 81
drag, startPoint x: 330, startPoint y: 207, endPoint x: 519, endPoint y: 246, distance: 193.7
click at [519, 246] on h1 "EL MAZO MATERIALES Y DISTRIBUCION" at bounding box center [362, 243] width 381 height 77
click at [277, 135] on icon "button" at bounding box center [276, 136] width 5 height 5
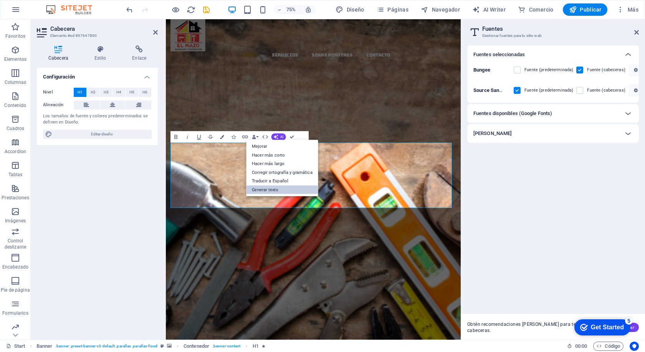
click at [278, 188] on link "Generar texto" at bounding box center [282, 189] width 72 height 9
select select "English"
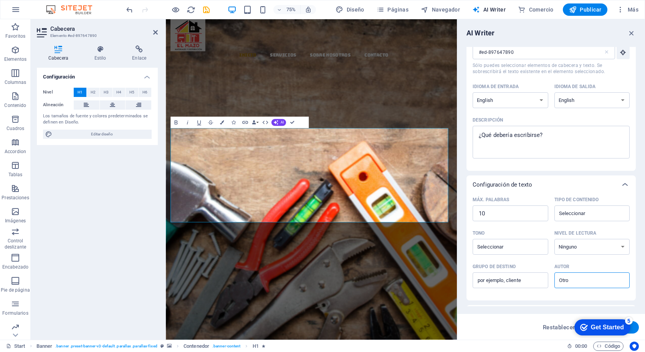
scroll to position [93, 0]
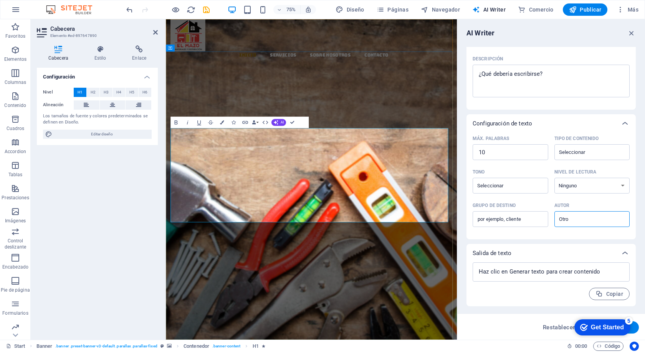
click at [491, 205] on h1 "EL MAZO MATERIALES Y DISTRIBUCION" at bounding box center [360, 243] width 376 height 77
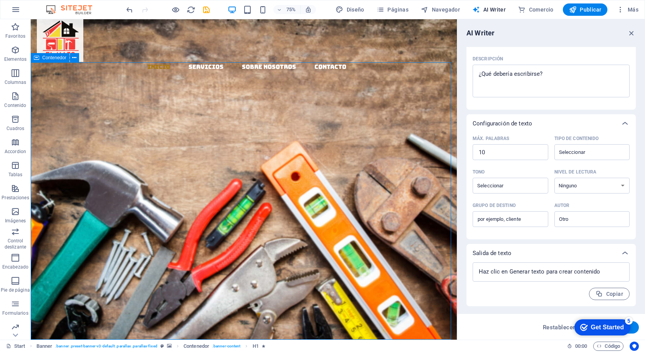
click at [405, 164] on div "​​​​​ EL MAZO MATERIALES Y DISTRIBUCION Nuevo elemento de texto Llevamos los ma…" at bounding box center [244, 276] width 426 height 224
click at [190, 195] on div "​​​​​ EL MAZO MATERIALES Y DISTRIBUCION" at bounding box center [244, 238] width 412 height 87
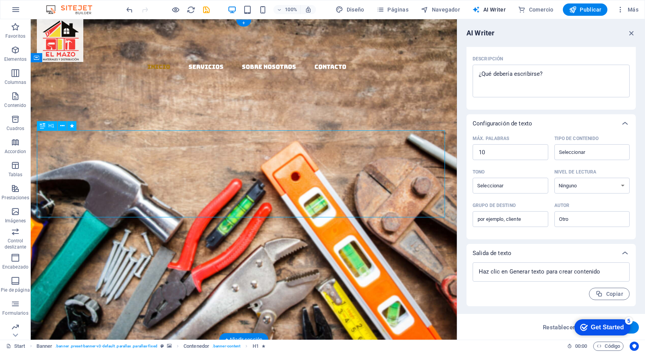
click at [192, 195] on div "​​​​​ EL MAZO MATERIALES Y DISTRIBUCION" at bounding box center [244, 238] width 412 height 87
drag, startPoint x: 192, startPoint y: 158, endPoint x: 66, endPoint y: 204, distance: 134.3
click at [193, 195] on div "​​​​​ EL MAZO MATERIALES Y DISTRIBUCION" at bounding box center [244, 238] width 412 height 87
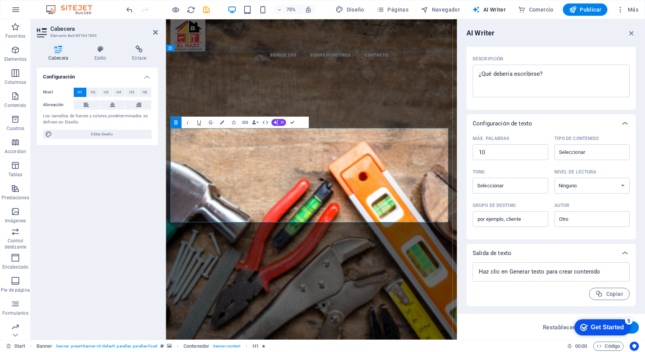
click at [390, 205] on h1 "EL MAZO MATERIALES Y DISTRIBUCION" at bounding box center [360, 243] width 376 height 77
click at [318, 226] on span at bounding box center [321, 224] width 7 height 42
drag, startPoint x: 632, startPoint y: 33, endPoint x: 461, endPoint y: 22, distance: 171.3
click at [632, 33] on icon "button" at bounding box center [632, 33] width 8 height 8
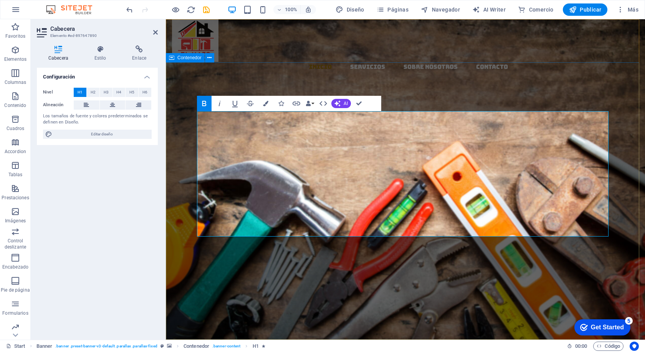
click at [488, 164] on div "​​​​​ EL MAZO ‌ MATERIALES Y DISTRIBUCION Nuevo elemento de texto Llevamos los …" at bounding box center [405, 295] width 479 height 262
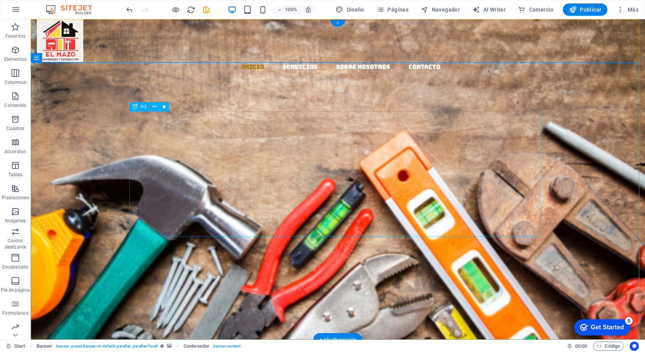
click at [382, 195] on div "​​​​​ EL MAZO MATERIALES Y DISTRIBUCION" at bounding box center [338, 257] width 412 height 125
click at [143, 107] on span "H1" at bounding box center [144, 106] width 6 height 5
click at [135, 105] on icon at bounding box center [135, 106] width 5 height 9
click at [137, 105] on icon at bounding box center [135, 106] width 5 height 9
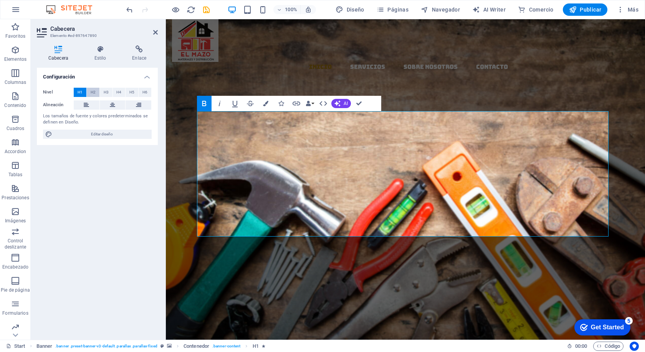
click at [91, 91] on span "H2" at bounding box center [93, 92] width 5 height 9
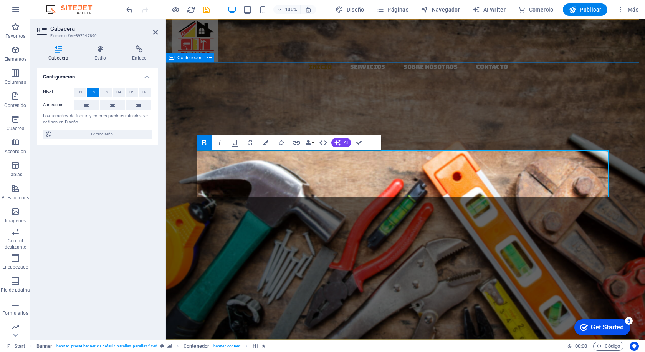
click at [360, 164] on div "​​​​​ EL MAZO MATERIALES Y DISTRIBUCION Nuevo elemento de texto Llevamos los ma…" at bounding box center [405, 256] width 479 height 184
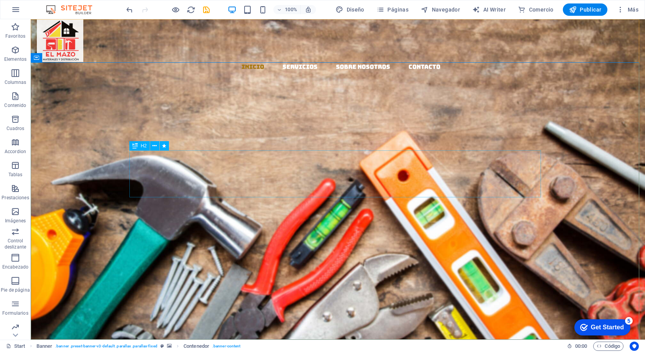
click at [139, 146] on div "H2" at bounding box center [139, 145] width 20 height 9
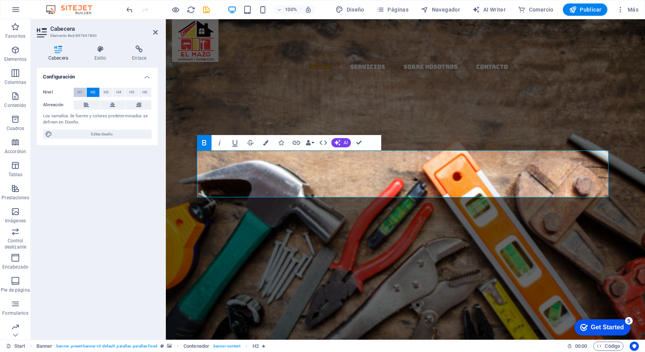
click at [80, 91] on span "H1" at bounding box center [80, 92] width 5 height 9
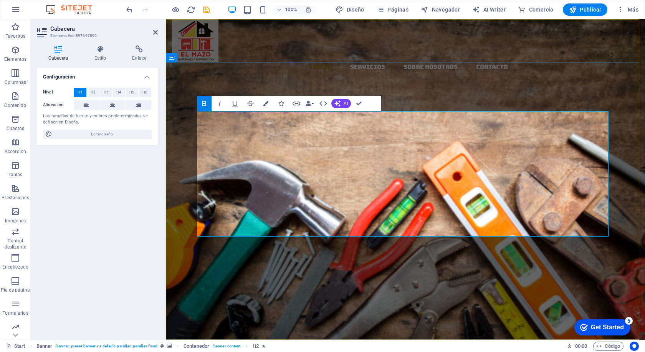
click at [451, 241] on span "MATERIALES Y DISTRIBUCION" at bounding box center [405, 281] width 261 height 81
click at [112, 106] on icon at bounding box center [112, 104] width 5 height 9
click at [109, 104] on button at bounding box center [113, 104] width 26 height 9
click at [100, 133] on span "Editar diseño" at bounding box center [102, 133] width 95 height 9
select select "rem"
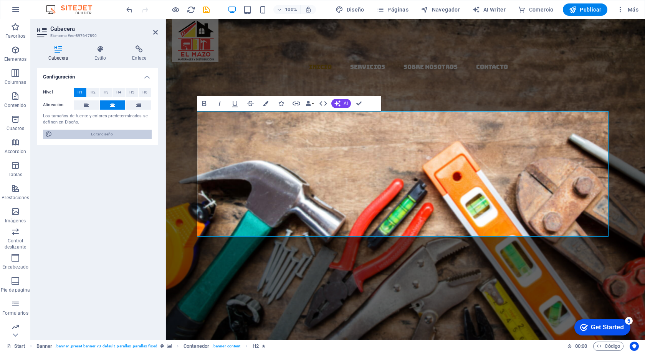
select select "300"
select select "px"
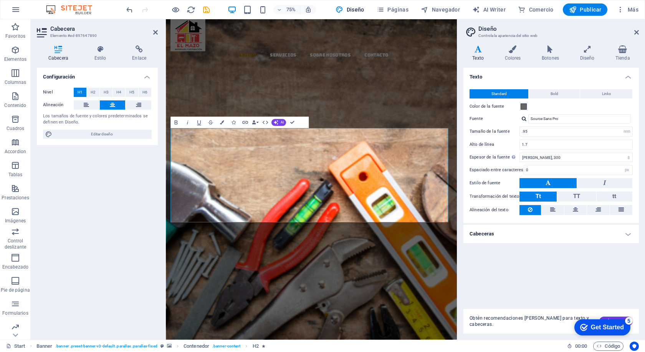
click at [479, 58] on h4 "Texto" at bounding box center [480, 53] width 32 height 16
click at [352, 241] on span "MATERIALES Y DISTRIBUCION" at bounding box center [360, 281] width 261 height 81
drag, startPoint x: 232, startPoint y: 224, endPoint x: 489, endPoint y: 272, distance: 261.9
click at [489, 272] on h1 "EL MAZO MATERIALES Y DISTRIBUCION" at bounding box center [360, 262] width 376 height 115
click at [530, 130] on input ".95" at bounding box center [576, 131] width 113 height 9
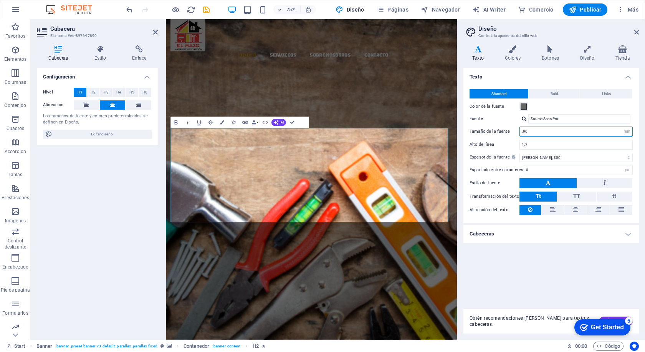
type input ".9"
click at [527, 130] on input ".9087" at bounding box center [576, 131] width 113 height 9
type input ".7"
click at [529, 132] on input ".80" at bounding box center [576, 131] width 113 height 9
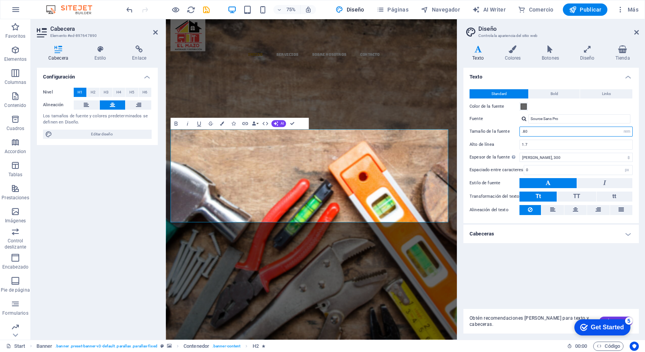
click at [533, 131] on input ".80" at bounding box center [576, 131] width 113 height 9
type input ".8"
click at [540, 131] on input ".70" at bounding box center [576, 131] width 113 height 9
click at [536, 133] on input ".70" at bounding box center [576, 131] width 113 height 9
type input ".70"
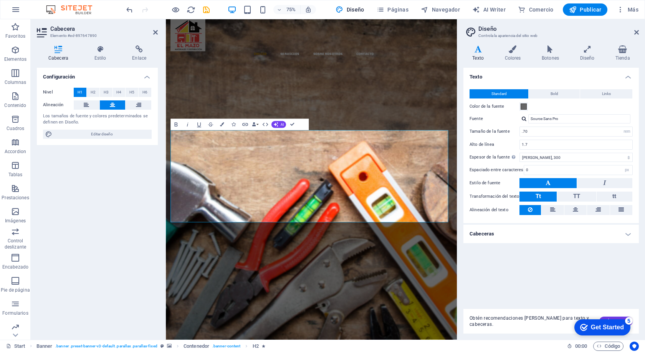
click at [512, 274] on div "Texto Standard Bold Links Color de la fuente Fuente Source Sans Pro Tamaño de l…" at bounding box center [552, 185] width 176 height 235
click at [414, 351] on div "​​​​​ EL MAZO MATERIALES Y DISTRIBUCION Nuevo elemento de texto Llevamos los ma…" at bounding box center [360, 290] width 388 height 257
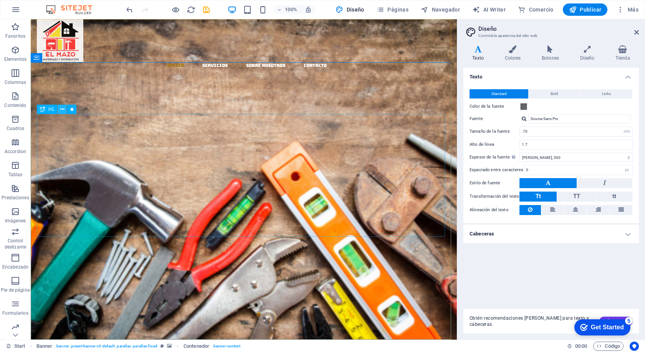
click at [63, 109] on icon at bounding box center [62, 109] width 4 height 8
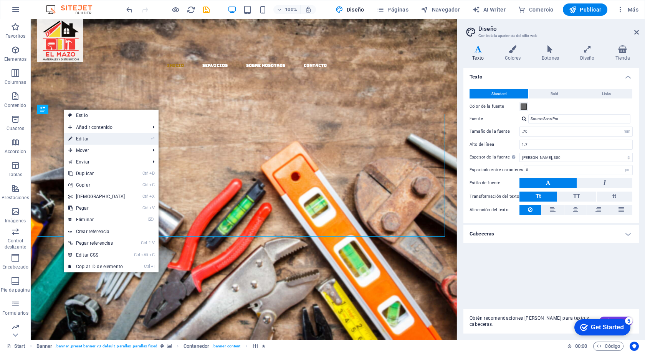
click at [87, 139] on link "⏎ Editar" at bounding box center [97, 139] width 66 height 12
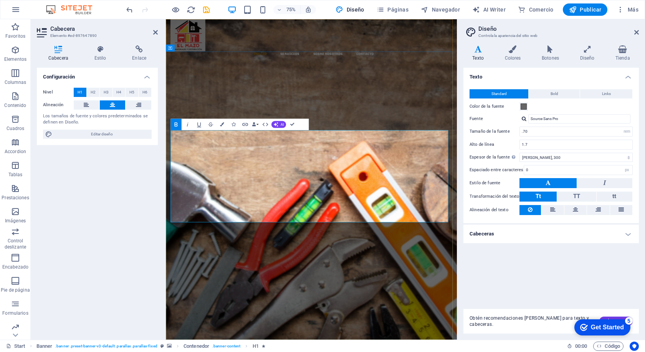
click at [489, 200] on h1 "EL MAZO MATERIALES Y DISTRIBUCION" at bounding box center [360, 257] width 376 height 115
click at [429, 197] on span at bounding box center [432, 218] width 7 height 42
click at [395, 237] on span "MATERIALES Y DISTRIBUCION" at bounding box center [360, 276] width 261 height 81
click at [395, 236] on span "MATERIALES Y DISTRIBUCION" at bounding box center [360, 276] width 261 height 81
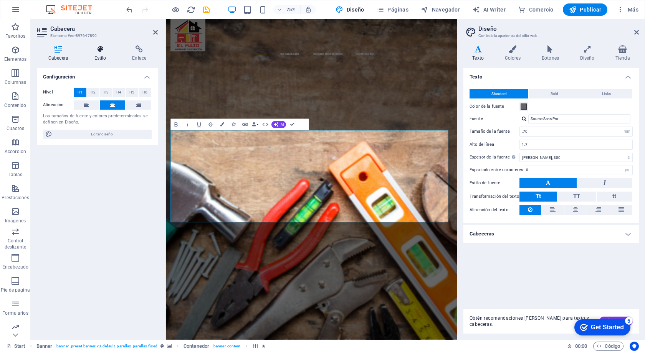
click at [98, 51] on icon at bounding box center [100, 49] width 35 height 8
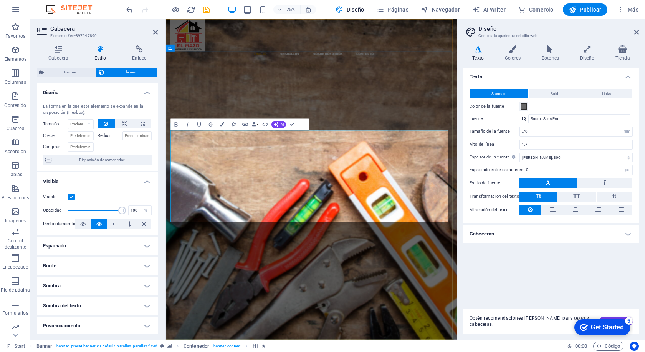
click at [318, 269] on span "MATERIALES Y DISTRIBUCION" at bounding box center [360, 276] width 261 height 81
click at [321, 267] on span "MATERIALES Y DISTRIBUCION" at bounding box center [360, 276] width 261 height 81
click at [222, 125] on icon "button" at bounding box center [222, 125] width 4 height 4
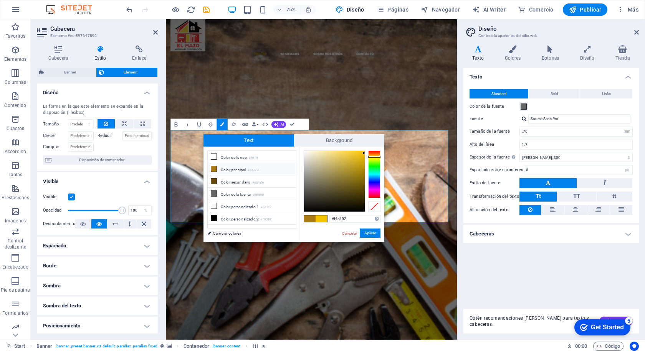
drag, startPoint x: 356, startPoint y: 215, endPoint x: 329, endPoint y: 216, distance: 26.9
click at [329, 216] on div "#f4c102 Formatos soportados #0852ed rgb(8, 82, 237) rgba(8, 82, 237, 90%) hsv(2…" at bounding box center [342, 249] width 85 height 207
copy span "DISTRIBUCION"
click at [456, 162] on div "​​​​​ EL MAZO MATERIALES Y DISTRIBUCION Nuevo elemento de texto Llevamos los ma…" at bounding box center [360, 290] width 388 height 257
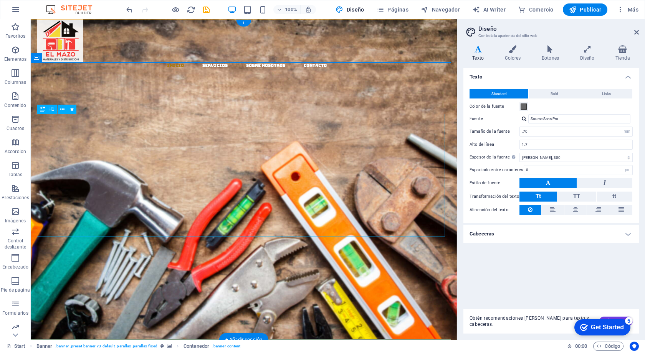
click at [313, 192] on div "​​​​​ EL MAZO MATERIALES Y DISTRIBUCION" at bounding box center [244, 253] width 412 height 123
click at [243, 192] on div "​​​​​ EL MAZO MATERIALES Y DISTRIBUCION" at bounding box center [244, 253] width 412 height 123
click at [172, 192] on div "​​​​​ EL MAZO MATERIALES Y DISTRIBUCION" at bounding box center [244, 253] width 412 height 123
click at [308, 192] on div "​​​​​ EL MAZO MATERIALES Y DISTRIBUCION" at bounding box center [244, 253] width 412 height 123
click at [310, 192] on div "​​​​​ EL MAZO MATERIALES Y DISTRIBUCION" at bounding box center [244, 253] width 412 height 123
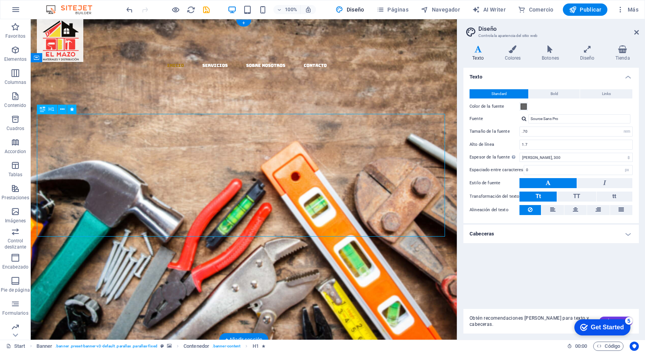
click at [280, 192] on div "​​​​​ EL MAZO MATERIALES Y DISTRIBUCION" at bounding box center [244, 253] width 412 height 123
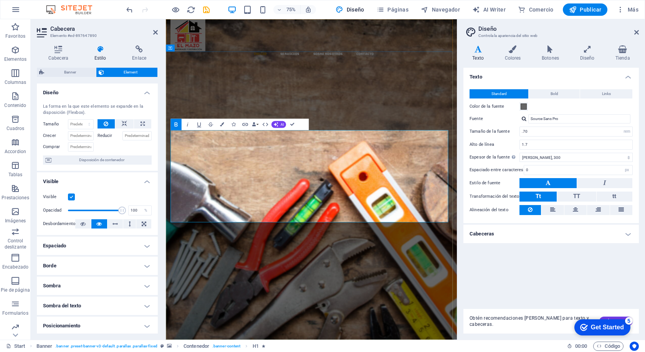
click at [293, 203] on span "EL MAZO" at bounding box center [356, 218] width 145 height 42
drag, startPoint x: 237, startPoint y: 216, endPoint x: 483, endPoint y: 261, distance: 249.7
click at [483, 261] on span "MATERIALES Y DISTRIBUCION" at bounding box center [360, 276] width 261 height 81
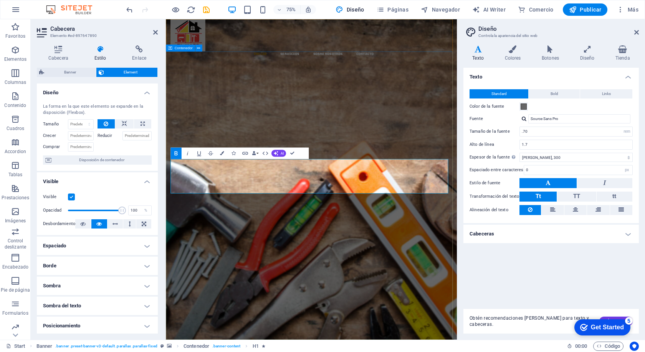
click at [459, 166] on div "​​​​​ EL MAZO Nuevo elemento de texto Llevamos los materiales a tu ferretería, …" at bounding box center [360, 252] width 388 height 180
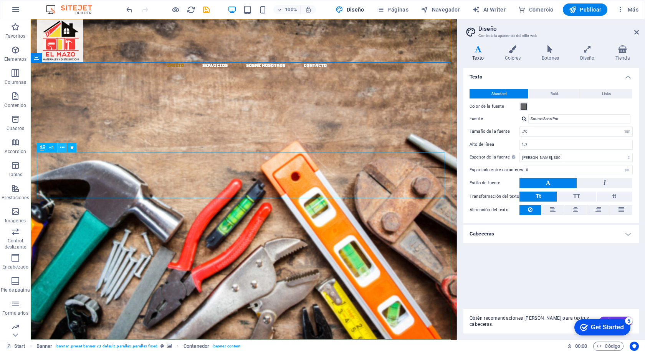
click at [63, 146] on icon at bounding box center [62, 147] width 4 height 8
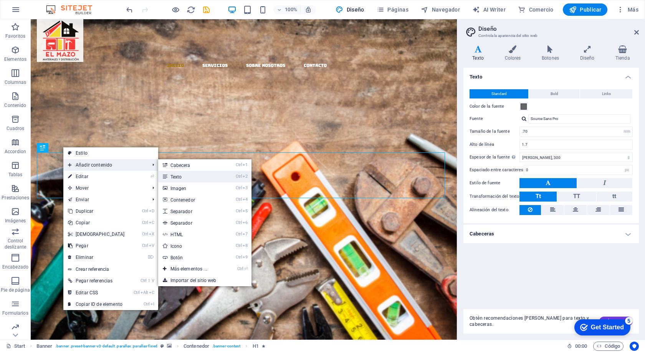
click at [177, 176] on link "Ctrl 2 Texto" at bounding box center [190, 177] width 65 height 12
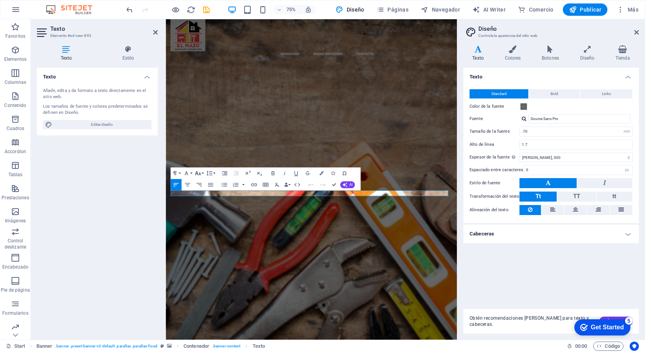
click at [197, 173] on icon "button" at bounding box center [198, 173] width 6 height 4
click at [195, 228] on link "14" at bounding box center [198, 227] width 21 height 9
click at [201, 173] on icon "button" at bounding box center [198, 173] width 6 height 4
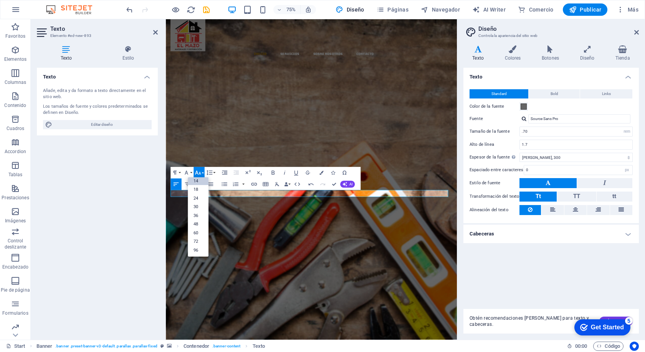
scroll to position [62, 0]
click at [198, 223] on link "48" at bounding box center [198, 223] width 21 height 9
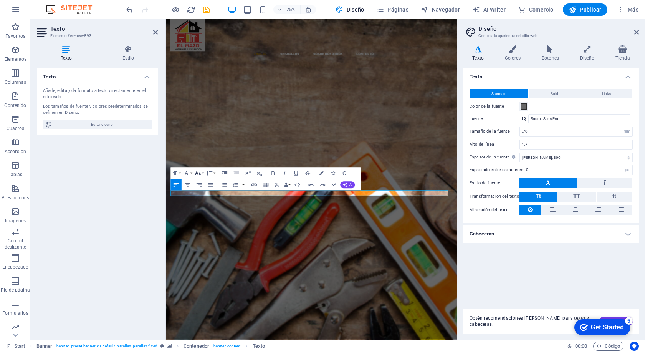
click at [201, 171] on icon "button" at bounding box center [197, 173] width 7 height 7
click at [199, 216] on link "36" at bounding box center [198, 215] width 21 height 9
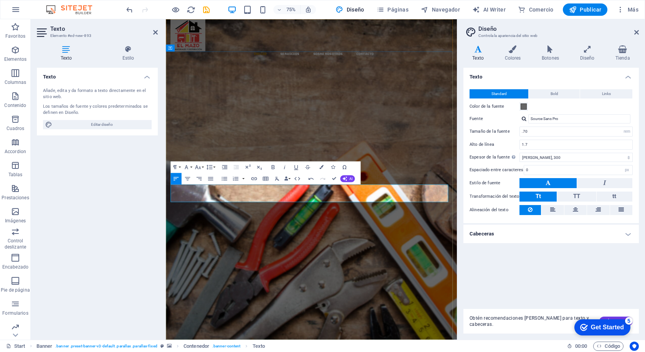
click at [207, 251] on p "​" at bounding box center [360, 249] width 376 height 23
click at [223, 308] on div "SOBRE NOSOTROS NUESTROS SERVICIOS" at bounding box center [360, 315] width 376 height 38
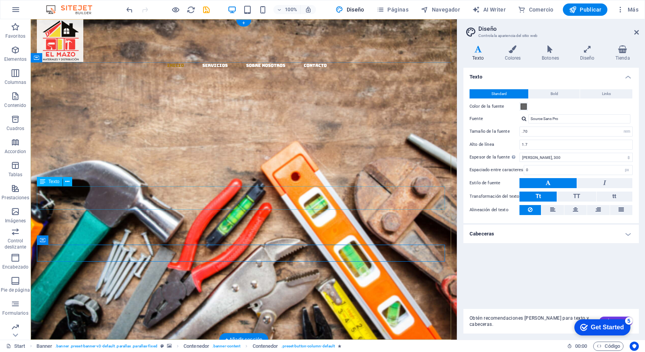
click at [96, 238] on div "MATERIALES Y DISTRIBUCION" at bounding box center [244, 249] width 412 height 23
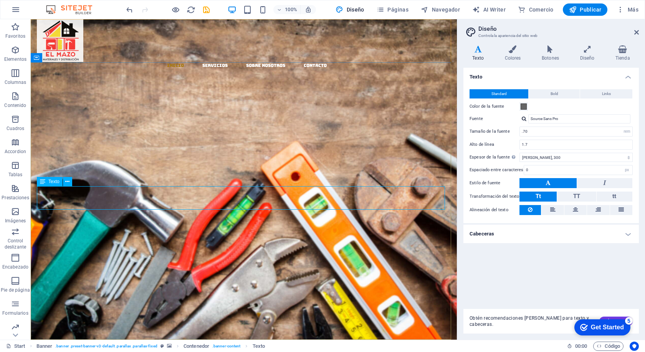
click at [51, 181] on span "Texto" at bounding box center [53, 181] width 11 height 5
click at [52, 181] on span "Texto" at bounding box center [53, 181] width 11 height 5
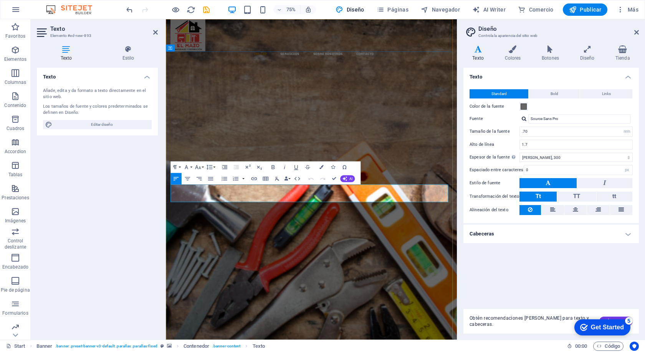
drag, startPoint x: 358, startPoint y: 252, endPoint x: 167, endPoint y: 247, distance: 191.7
click at [167, 247] on div "​​​​​ EL MAZO MATERIALES Y DISTRIBUCION Nuevo elemento de texto Llevamos los ma…" at bounding box center [360, 264] width 388 height 204
click at [191, 166] on button "Font Family" at bounding box center [187, 167] width 11 height 12
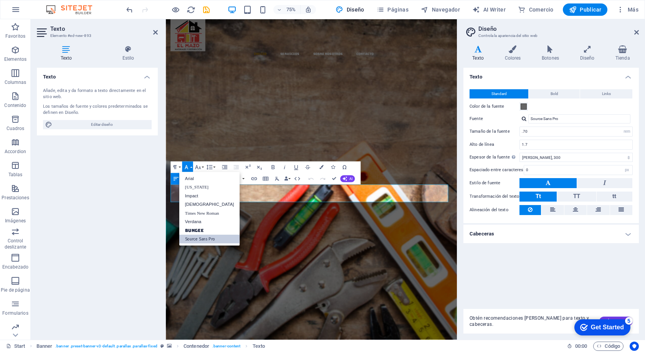
scroll to position [0, 0]
click at [196, 196] on link "Impact" at bounding box center [209, 195] width 61 height 9
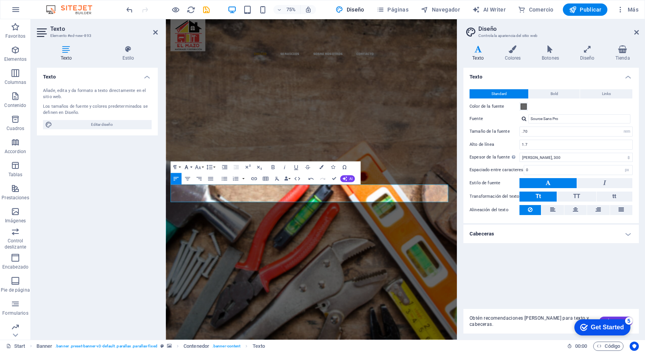
click at [187, 167] on icon "button" at bounding box center [186, 167] width 3 height 4
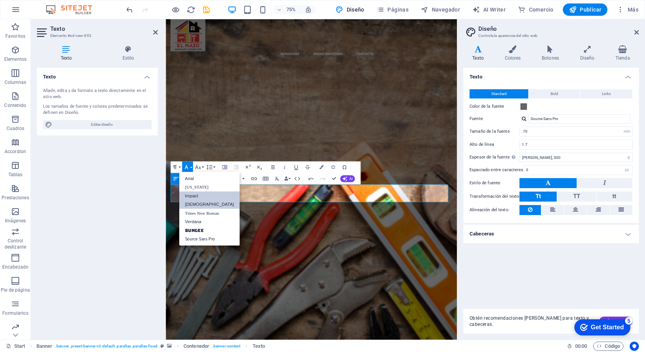
click at [200, 205] on link "[DEMOGRAPHIC_DATA]" at bounding box center [209, 204] width 61 height 9
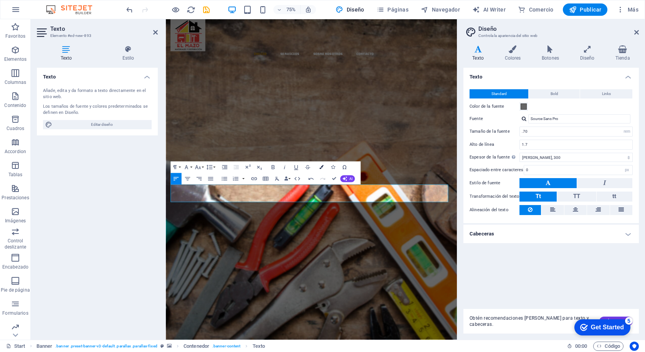
click at [322, 165] on icon "button" at bounding box center [322, 167] width 4 height 4
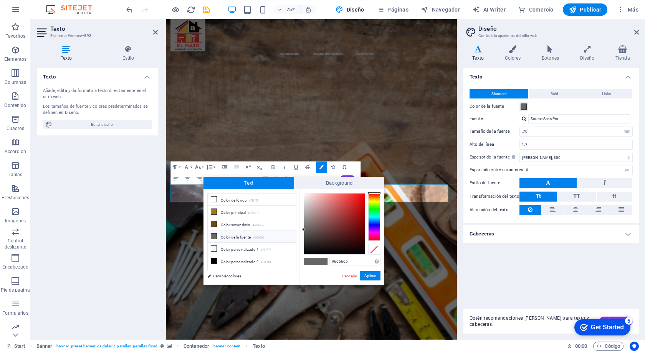
drag, startPoint x: 349, startPoint y: 262, endPoint x: 315, endPoint y: 261, distance: 34.2
click at [316, 260] on div "#666666 Formatos soportados #0852ed rgb(8, 82, 237) rgba(8, 82, 237, 90%) hsv(2…" at bounding box center [342, 292] width 85 height 207
type input "#f4c102"
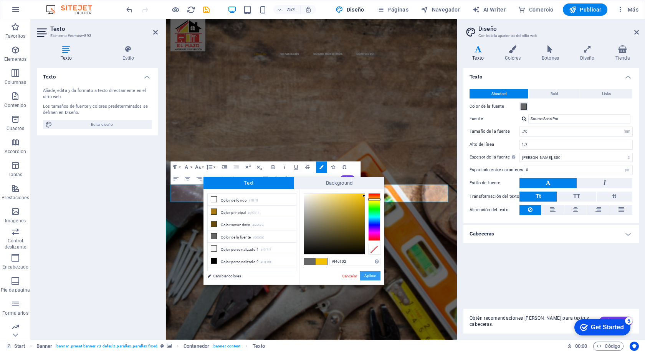
click at [375, 276] on button "Aplicar" at bounding box center [370, 275] width 21 height 9
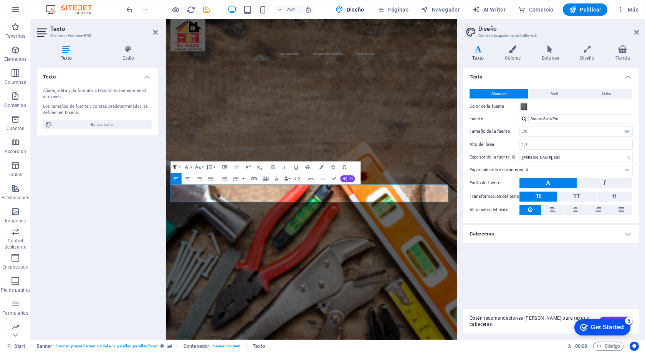
click at [177, 165] on icon "button" at bounding box center [174, 167] width 7 height 7
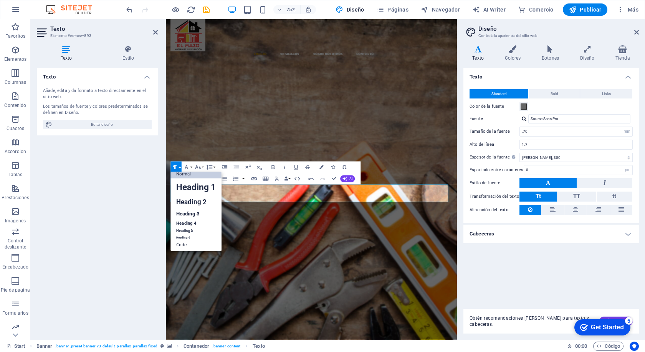
scroll to position [6, 0]
click at [188, 184] on link "Heading 1" at bounding box center [196, 186] width 51 height 17
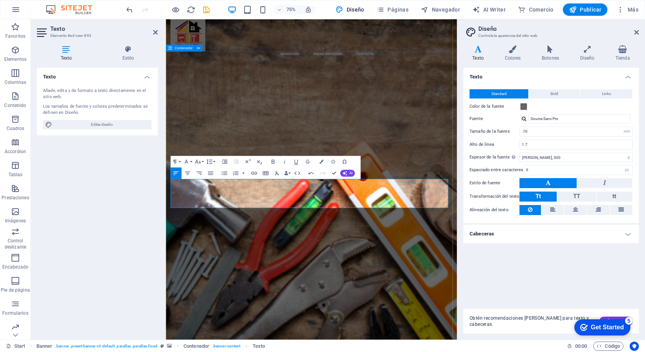
click at [481, 162] on div "​​​​​ EL MAZO MATERIALES Y DISTRIBUCION Nuevo elemento de texto Llevamos los ma…" at bounding box center [360, 271] width 388 height 219
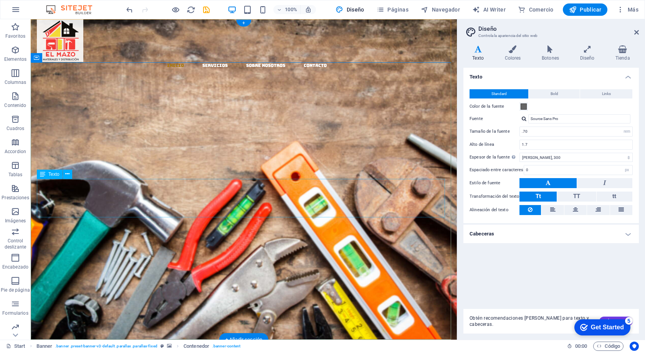
click at [195, 238] on div "MATERIALES Y DISTRIBUCION" at bounding box center [244, 257] width 412 height 38
click at [49, 177] on div "Texto" at bounding box center [50, 173] width 26 height 9
click at [46, 175] on div "Texto" at bounding box center [50, 173] width 26 height 9
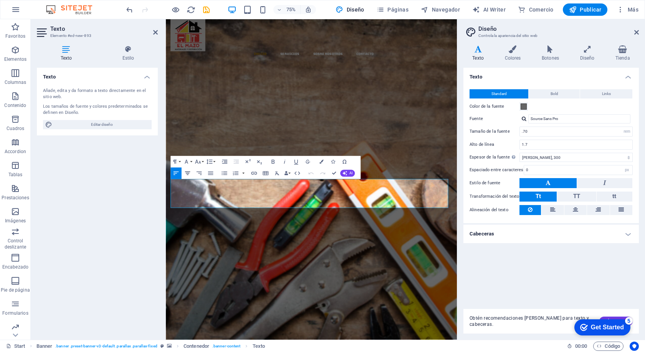
click at [189, 172] on icon "button" at bounding box center [187, 172] width 7 height 7
click at [399, 162] on div "​​​​​ EL MAZO MATERIALES Y DISTRIBUCION Nuevo elemento de texto Llevamos los ma…" at bounding box center [360, 271] width 388 height 219
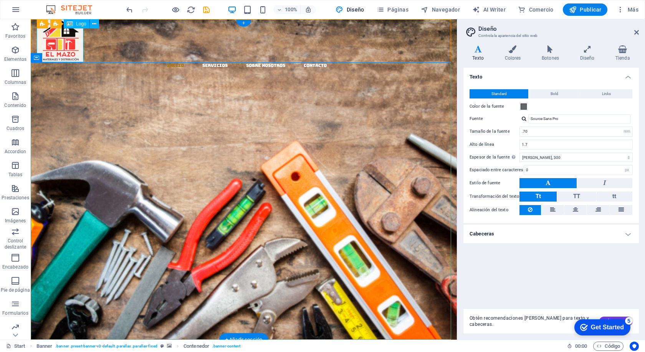
click at [61, 28] on div "Barra de menús Banner Logo" at bounding box center [70, 24] width 67 height 10
click at [92, 24] on icon at bounding box center [94, 24] width 4 height 8
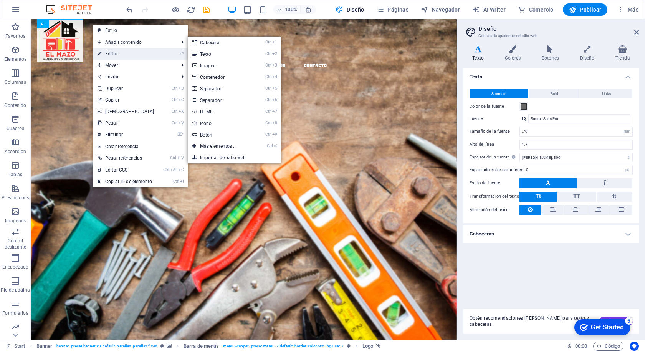
click at [111, 51] on link "⏎ Editar" at bounding box center [126, 54] width 66 height 12
select select "px"
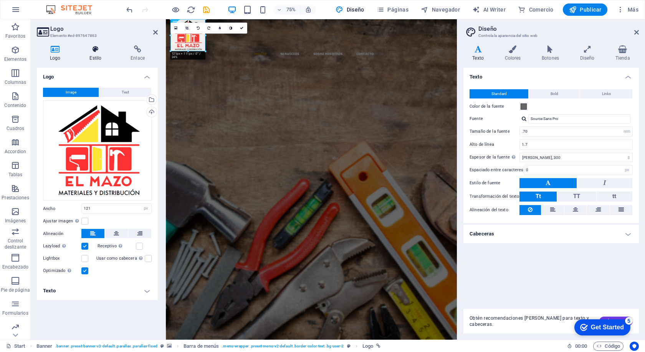
click at [94, 50] on icon at bounding box center [95, 49] width 38 height 8
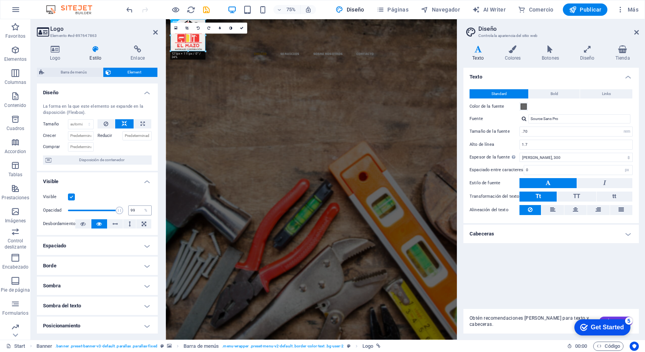
type input "100"
drag, startPoint x: 116, startPoint y: 209, endPoint x: 133, endPoint y: 209, distance: 16.9
click at [133, 209] on div "Opacidad 100 %" at bounding box center [97, 210] width 109 height 12
click at [247, 162] on div "​​​​​ EL MAZO MATERIALES Y DISTRIBUCION Nuevo elemento de texto Llevamos los ma…" at bounding box center [360, 271] width 388 height 219
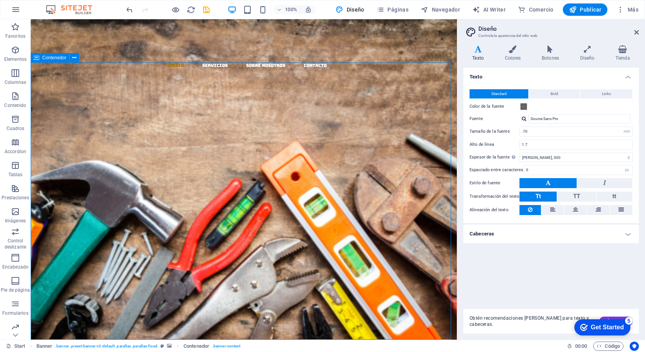
click at [189, 162] on div "​​​​​ EL MAZO MATERIALES Y DISTRIBUCION Nuevo elemento de texto Llevamos los ma…" at bounding box center [244, 271] width 426 height 219
click at [221, 192] on div "​​​​​ EL MAZO" at bounding box center [244, 215] width 412 height 46
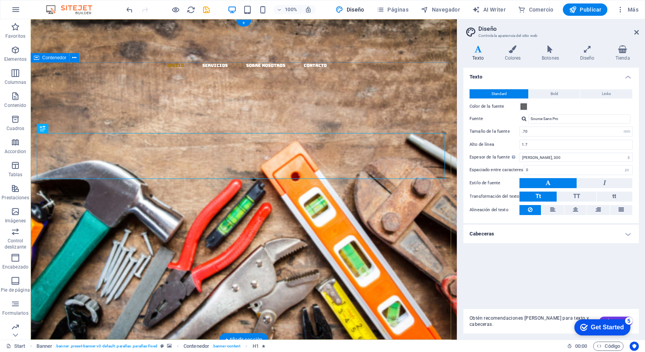
click at [215, 162] on div "​​​​​ EL MAZO MATERIALES Y DISTRIBUCION Nuevo elemento de texto Llevamos los ma…" at bounding box center [244, 271] width 426 height 219
click at [208, 192] on div "​​​​​ EL MAZO" at bounding box center [244, 215] width 412 height 46
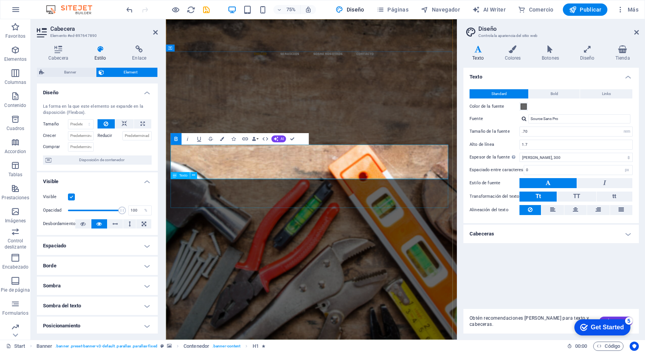
click at [232, 246] on div "MATERIALES Y DISTRIBUCION" at bounding box center [360, 257] width 376 height 38
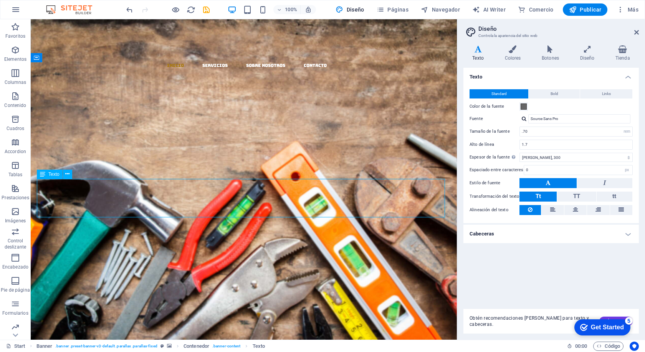
click at [230, 238] on div "MATERIALES Y DISTRIBUCION" at bounding box center [244, 257] width 412 height 38
click at [44, 172] on icon at bounding box center [42, 173] width 5 height 9
click at [45, 175] on icon at bounding box center [42, 173] width 5 height 9
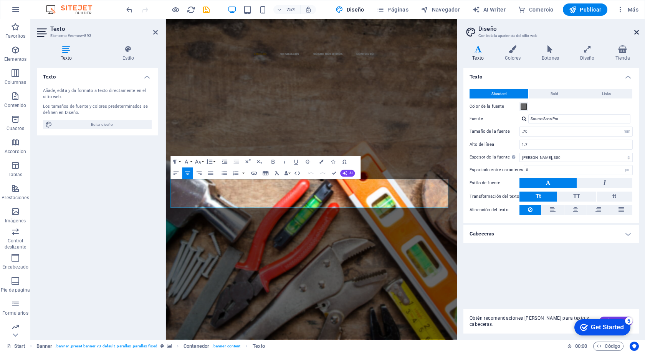
drag, startPoint x: 638, startPoint y: 33, endPoint x: 472, endPoint y: 13, distance: 166.7
click at [638, 33] on icon at bounding box center [637, 32] width 5 height 6
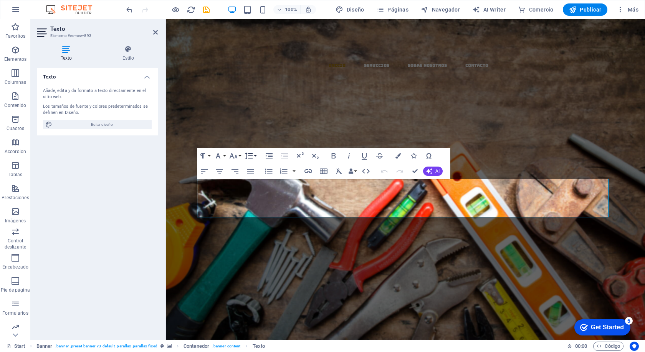
click at [256, 154] on button "Line Height" at bounding box center [250, 155] width 15 height 15
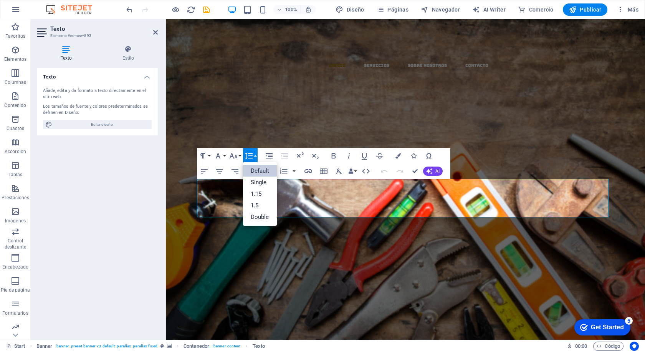
scroll to position [0, 0]
click at [257, 193] on link "1.15" at bounding box center [260, 194] width 34 height 12
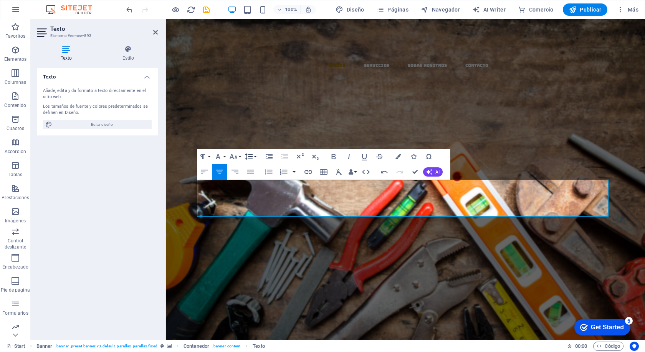
click at [252, 155] on icon "button" at bounding box center [248, 156] width 9 height 9
click at [257, 182] on link "Single" at bounding box center [260, 183] width 34 height 12
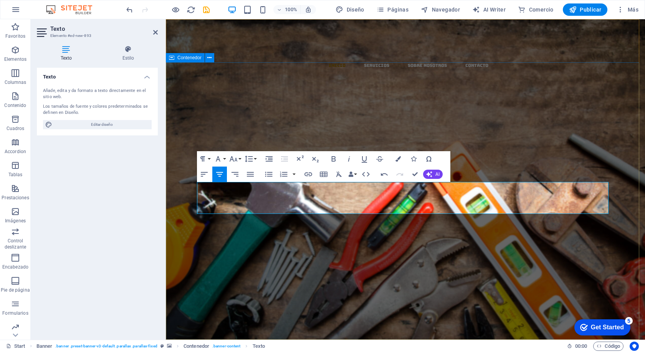
click at [358, 162] on div "​​​​​ EL MAZO MATERIALES Y DISTRIBUCION Nuevo elemento de texto Llevamos los ma…" at bounding box center [405, 268] width 479 height 212
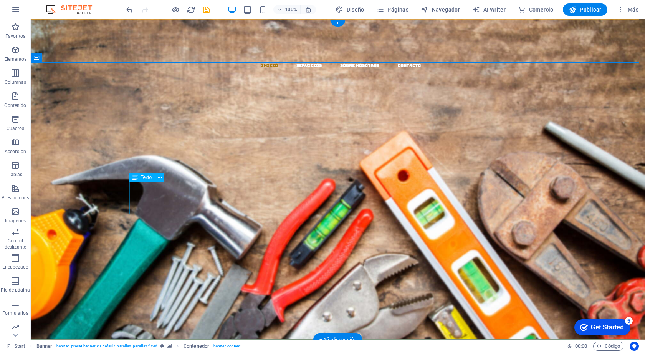
click at [361, 238] on div "MATERIALES Y DISTRIBUCION" at bounding box center [338, 254] width 412 height 32
click at [161, 175] on icon at bounding box center [160, 177] width 4 height 8
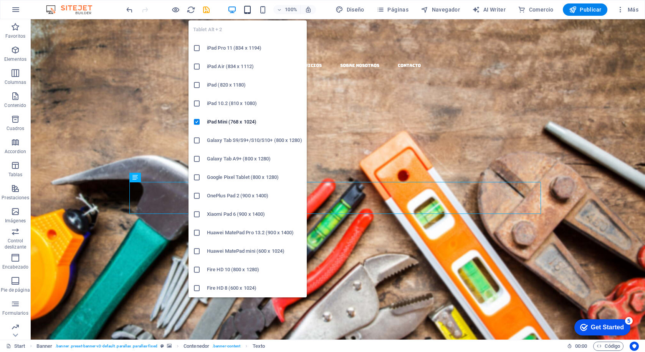
click at [246, 9] on icon "button" at bounding box center [247, 9] width 9 height 9
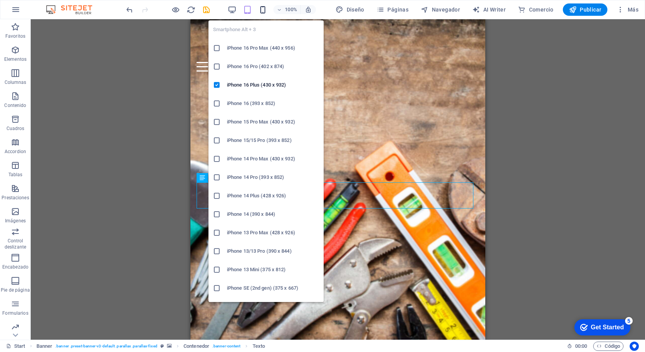
click at [261, 11] on icon "button" at bounding box center [263, 9] width 9 height 9
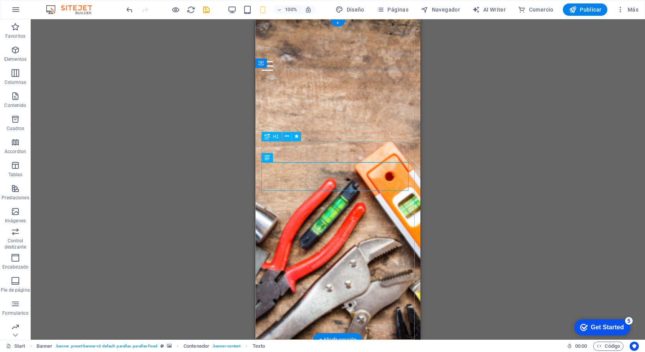
click at [317, 146] on div "​​​​​ EL MAZO" at bounding box center [338, 135] width 153 height 21
click at [270, 135] on div "H1" at bounding box center [272, 136] width 20 height 9
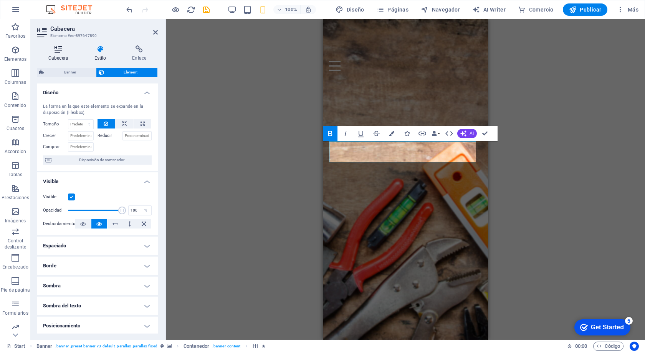
click at [60, 53] on h4 "Cabecera" at bounding box center [60, 53] width 46 height 16
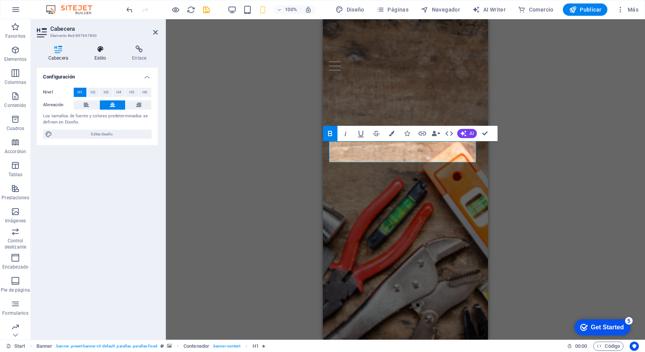
click at [98, 50] on icon at bounding box center [100, 49] width 35 height 8
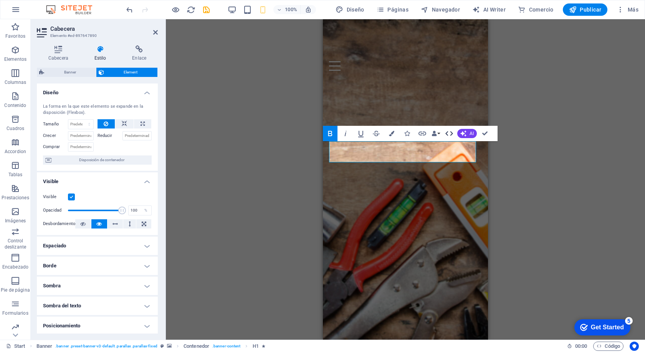
click at [453, 132] on icon "button" at bounding box center [449, 133] width 9 height 9
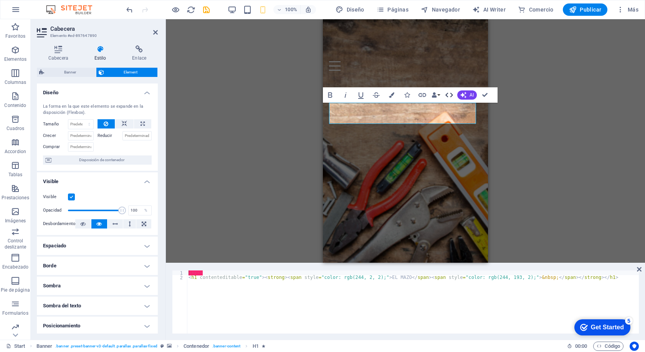
click at [446, 95] on icon "button" at bounding box center [450, 95] width 8 height 5
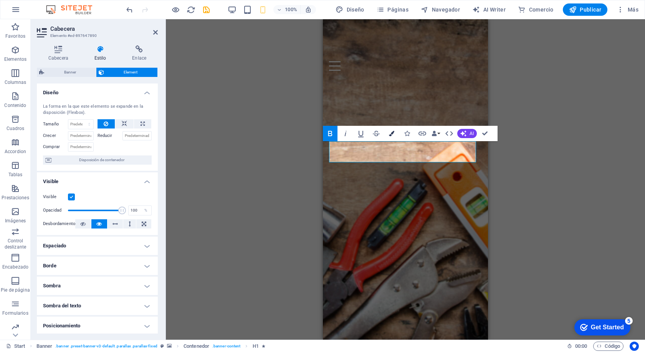
click at [391, 133] on icon "button" at bounding box center [391, 133] width 5 height 5
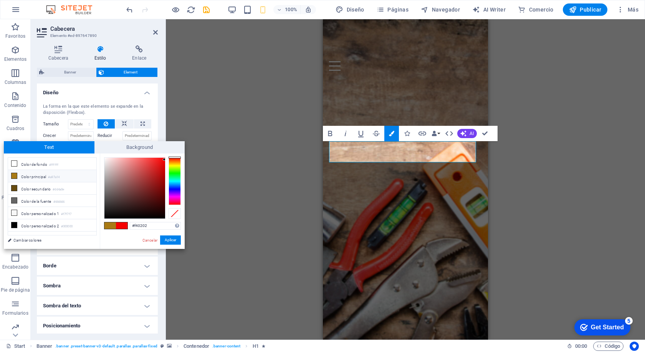
click at [235, 194] on div "H1 Banner Contenedor Separador Texto Separador Contenedor Texto Banner Barra de…" at bounding box center [405, 179] width 479 height 320
click at [247, 83] on div "H1 Banner Contenedor Separador Texto Separador Contenedor Texto Banner Barra de…" at bounding box center [405, 179] width 479 height 320
click at [151, 239] on link "Cancelar" at bounding box center [150, 240] width 17 height 6
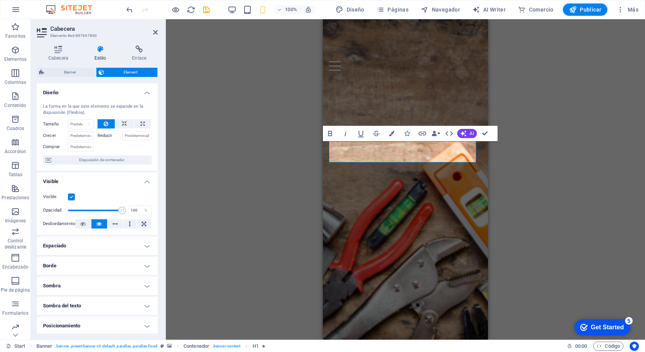
click at [557, 85] on div "H1 Banner Contenedor Separador Texto Separador Contenedor Texto Banner Barra de…" at bounding box center [405, 179] width 479 height 320
click at [265, 52] on div "H1 Banner Contenedor Separador Texto Separador Contenedor Texto Barra de menús …" at bounding box center [405, 179] width 479 height 320
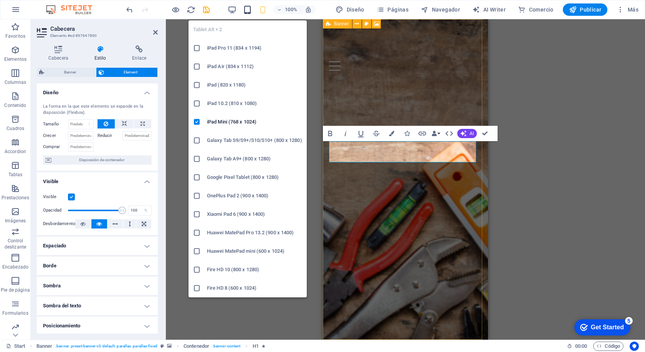
click at [247, 7] on icon "button" at bounding box center [247, 9] width 9 height 9
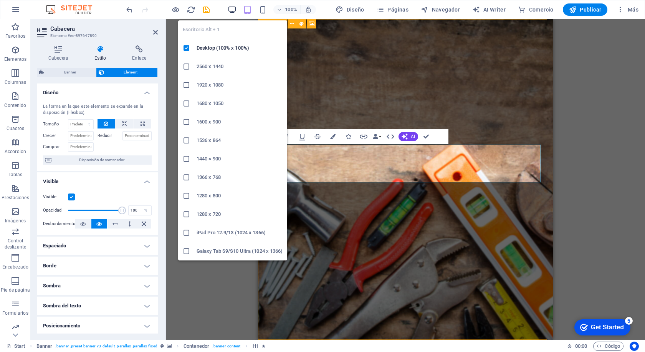
click at [232, 9] on icon "button" at bounding box center [232, 9] width 9 height 9
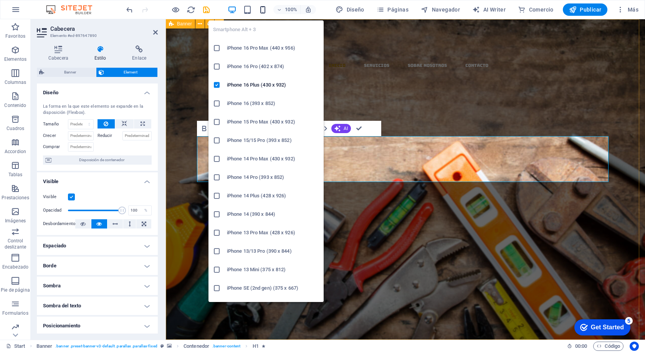
click at [265, 9] on icon "button" at bounding box center [263, 9] width 9 height 9
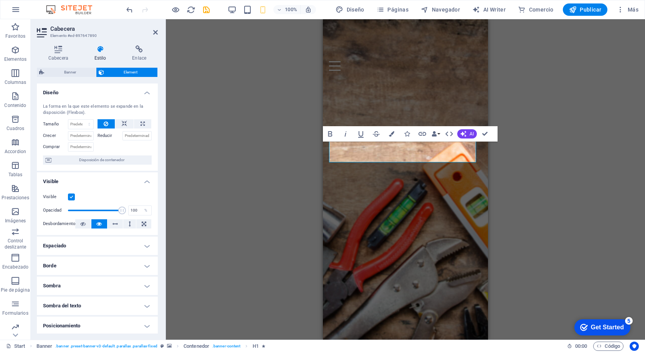
click at [560, 109] on div "H1 Banner Contenedor Separador Texto Separador Contenedor Texto Barra de menús …" at bounding box center [405, 179] width 479 height 320
click at [471, 174] on div "MATERIALES Y DISTRIBUCION" at bounding box center [405, 160] width 153 height 28
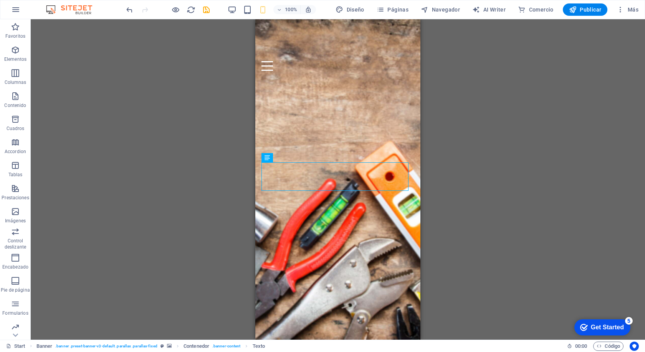
click at [560, 160] on div "H1 Banner Contenedor Separador Texto Separador Contenedor Texto Barra de menús …" at bounding box center [338, 179] width 615 height 320
click at [335, 71] on figure at bounding box center [338, 74] width 153 height 6
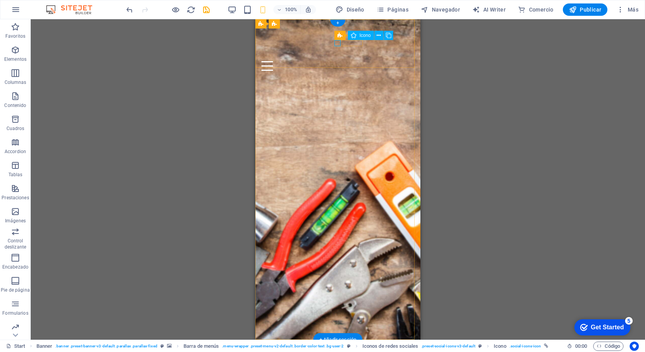
click at [337, 71] on figure at bounding box center [338, 74] width 153 height 6
select select "xMidYMid"
select select "px"
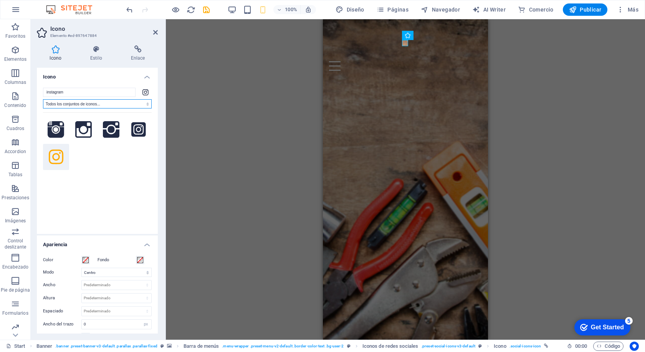
click at [100, 104] on select "Todos los conjuntos de iconos... IcoFont Ionicons FontAwesome Brands FontAwesom…" at bounding box center [97, 103] width 109 height 9
click at [99, 50] on icon at bounding box center [97, 49] width 38 height 8
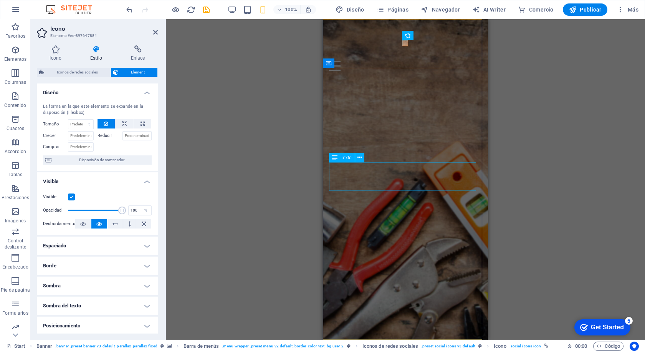
click at [385, 174] on div "MATERIALES Y DISTRIBUCION" at bounding box center [405, 160] width 153 height 28
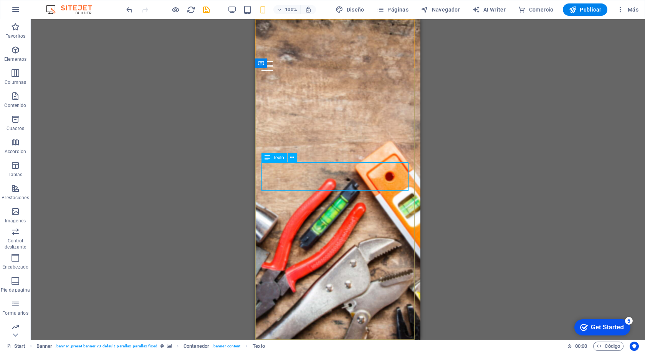
click at [277, 157] on span "Texto" at bounding box center [278, 157] width 11 height 5
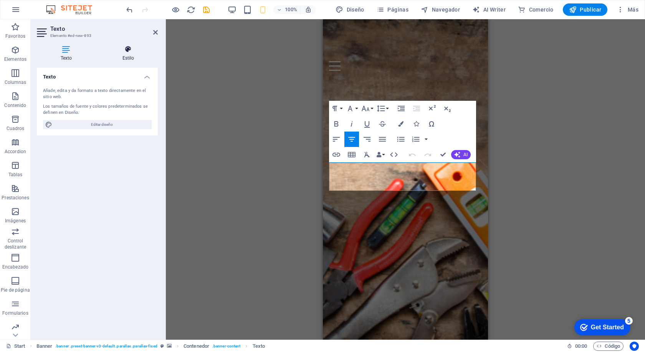
click at [123, 52] on icon at bounding box center [128, 49] width 59 height 8
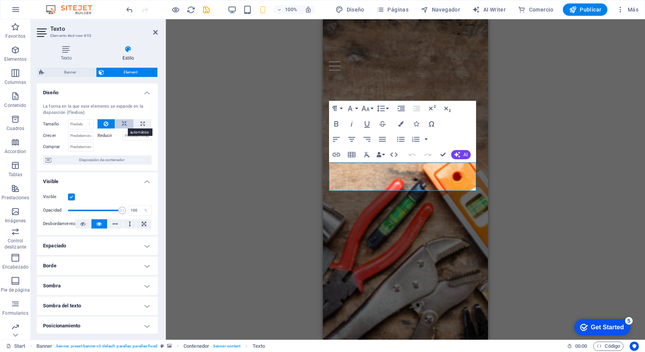
click at [122, 122] on icon at bounding box center [124, 123] width 5 height 9
click at [277, 180] on div "H1 Banner Contenedor Separador Texto Separador Contenedor Texto Banner Barra de…" at bounding box center [405, 179] width 479 height 320
click at [258, 149] on div "H1 Banner Contenedor Separador Texto Separador Contenedor Texto Banner Barra de…" at bounding box center [405, 179] width 479 height 320
click at [446, 100] on div "​​​​​ EL MAZO MATERIALES Y DISTRIBUCION Nuevo elemento de texto Llevamos los ma…" at bounding box center [405, 186] width 165 height 172
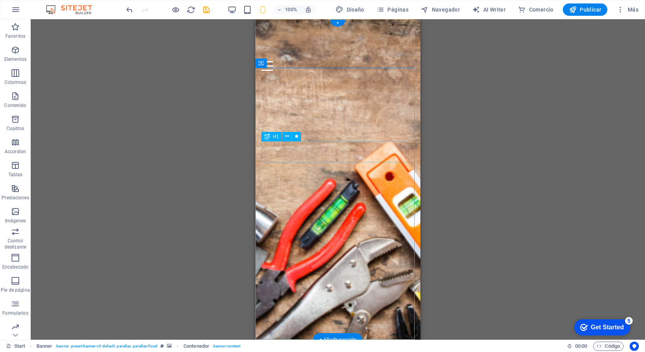
click at [318, 146] on div "​​​​​ EL MAZO" at bounding box center [338, 135] width 153 height 21
click at [267, 137] on icon at bounding box center [267, 136] width 5 height 9
click at [287, 135] on icon at bounding box center [287, 136] width 4 height 8
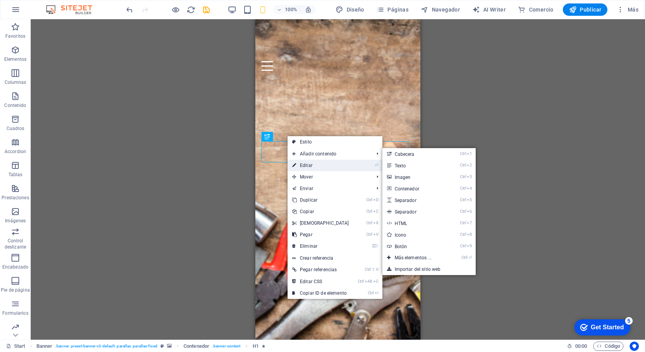
click at [309, 165] on link "⏎ Editar" at bounding box center [321, 165] width 66 height 12
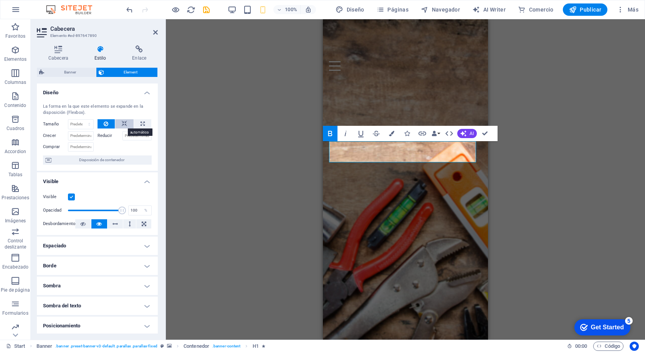
click at [123, 123] on icon at bounding box center [124, 123] width 5 height 9
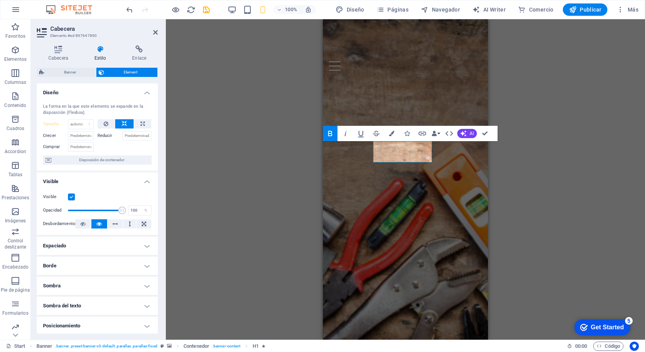
click at [219, 124] on div "H1 Banner Contenedor Separador Texto Separador Contenedor Texto Banner Barra de…" at bounding box center [405, 179] width 479 height 320
click at [157, 32] on icon at bounding box center [155, 32] width 5 height 6
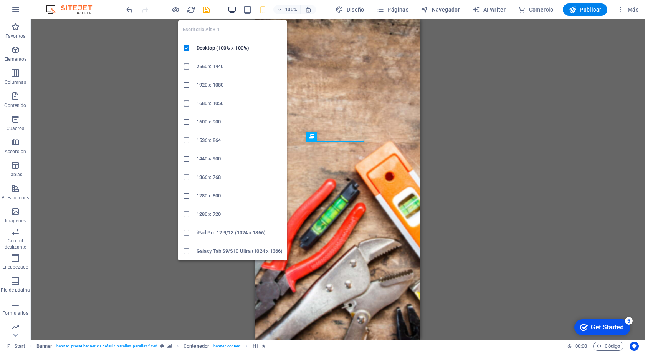
click at [232, 8] on icon "button" at bounding box center [232, 9] width 9 height 9
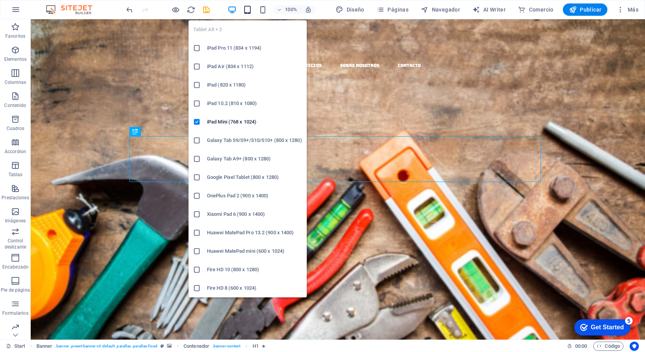
click at [249, 11] on icon "button" at bounding box center [247, 9] width 9 height 9
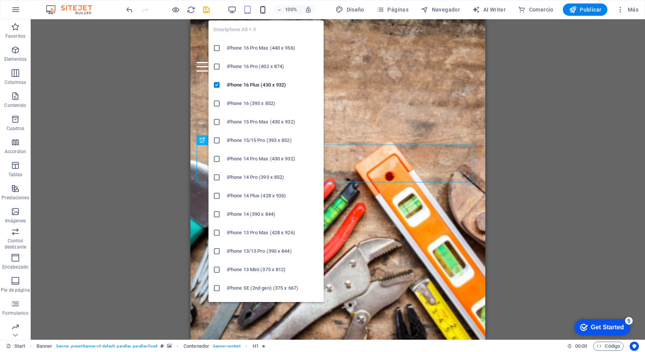
click at [262, 8] on icon "button" at bounding box center [263, 9] width 9 height 9
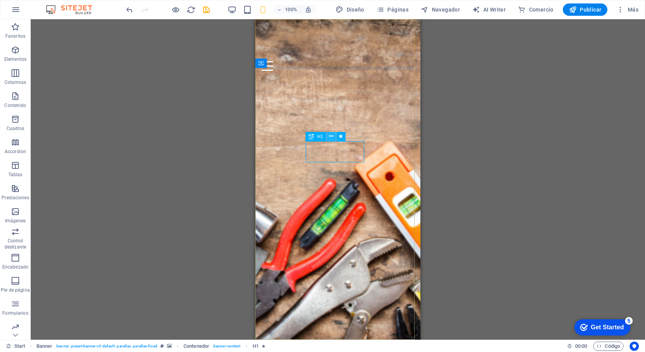
click at [330, 136] on icon at bounding box center [331, 136] width 4 height 8
click at [318, 100] on div "​​​​​ EL MAZO MATERIALES Y DISTRIBUCION Nuevo elemento de texto Llevamos los ma…" at bounding box center [337, 186] width 165 height 172
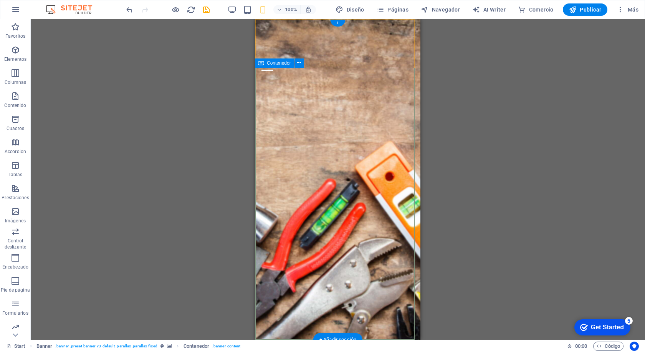
click at [307, 146] on div "​​​​​ EL MAZO" at bounding box center [338, 135] width 153 height 21
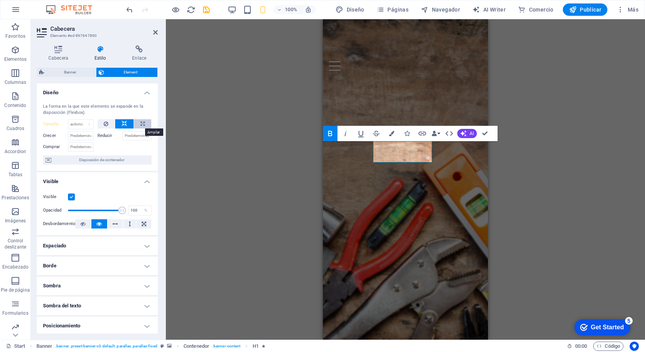
click at [142, 123] on icon at bounding box center [143, 123] width 4 height 9
type input "100"
select select "%"
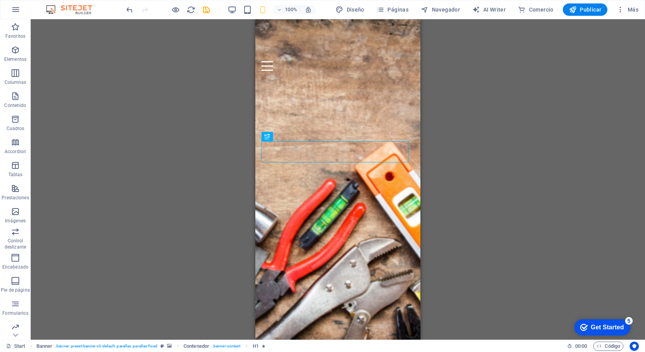
click at [487, 125] on div "H1 Banner Contenedor Separador Texto Separador Contenedor Texto Banner Barra de…" at bounding box center [338, 179] width 615 height 320
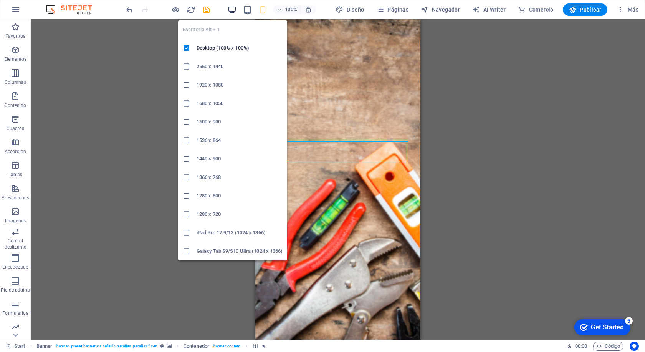
click at [232, 10] on icon "button" at bounding box center [232, 9] width 9 height 9
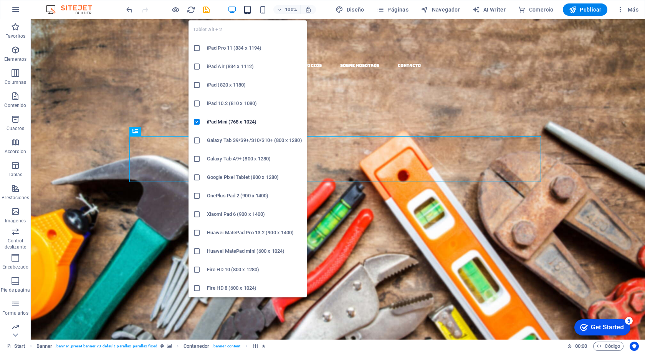
click at [251, 8] on icon "button" at bounding box center [247, 9] width 9 height 9
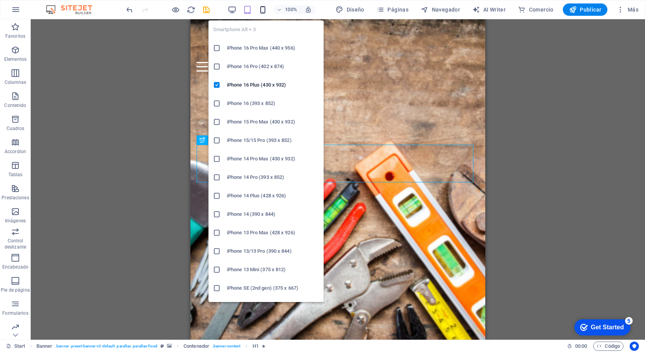
click at [267, 8] on icon "button" at bounding box center [263, 9] width 9 height 9
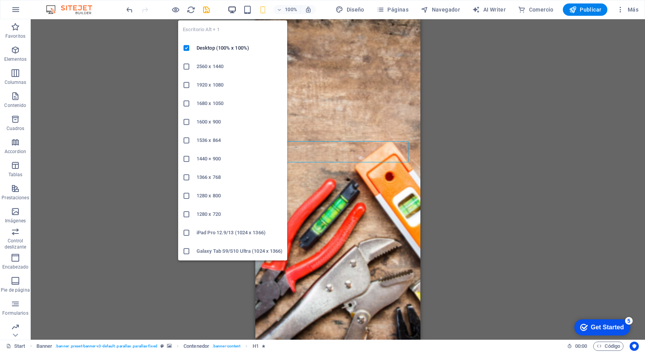
click at [235, 7] on icon "button" at bounding box center [232, 9] width 9 height 9
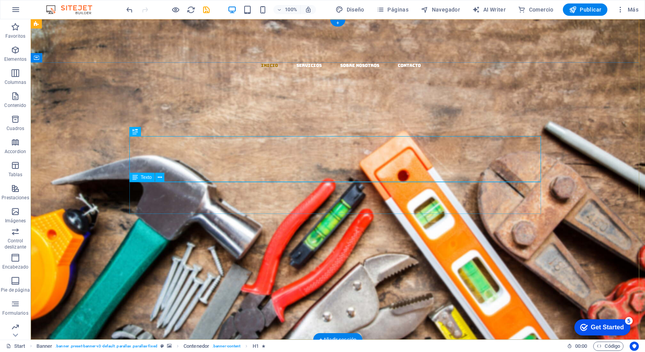
click at [296, 238] on div "MATERIALES Y DISTRIBUCION" at bounding box center [338, 254] width 412 height 32
click at [283, 192] on div "​​​​​ EL MAZO" at bounding box center [338, 215] width 412 height 46
click at [139, 132] on div "H1" at bounding box center [139, 131] width 20 height 9
click at [153, 129] on icon at bounding box center [155, 132] width 4 height 8
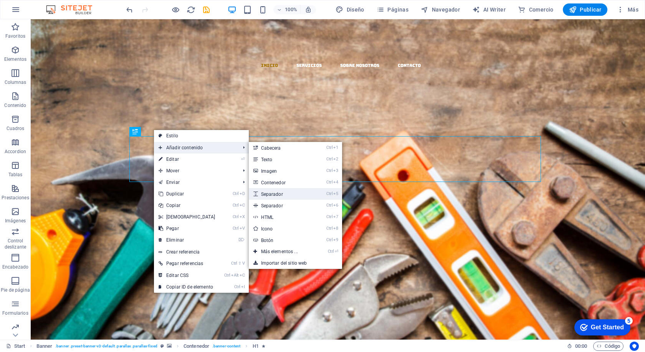
click at [277, 194] on link "Ctrl 5 Separador" at bounding box center [281, 194] width 65 height 12
select select "px"
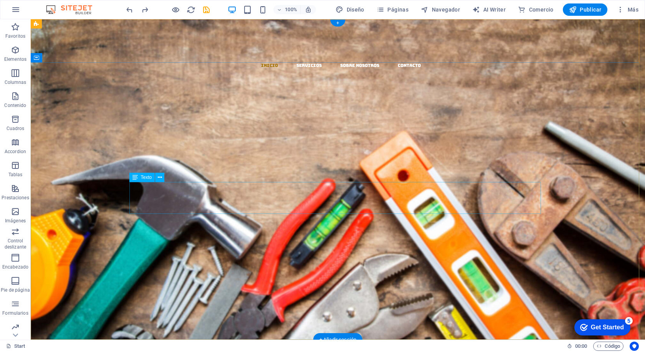
click at [387, 238] on div "MATERIALES Y DISTRIBUCION" at bounding box center [338, 254] width 412 height 32
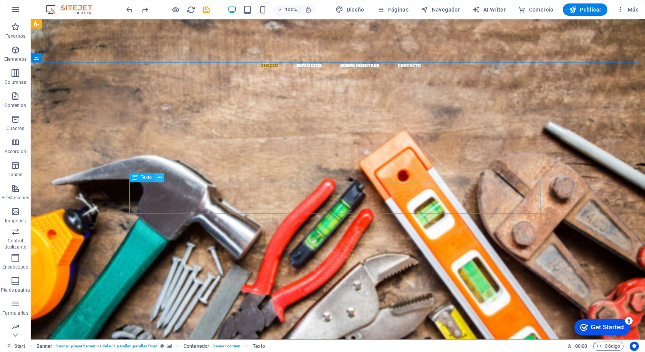
click at [158, 178] on icon at bounding box center [160, 177] width 4 height 8
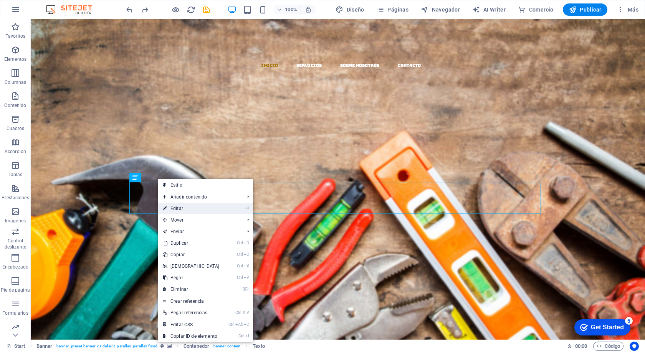
click at [182, 207] on link "⏎ Editar" at bounding box center [191, 208] width 66 height 12
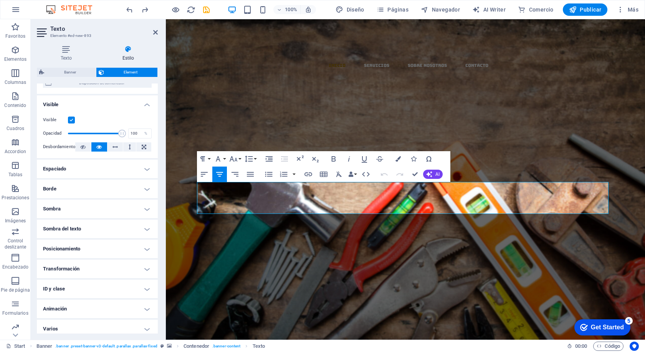
scroll to position [81, 0]
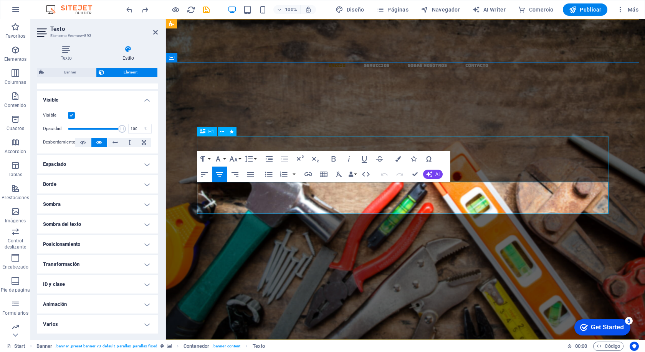
click at [450, 192] on div "​​​​​ EL MAZO" at bounding box center [406, 215] width 412 height 46
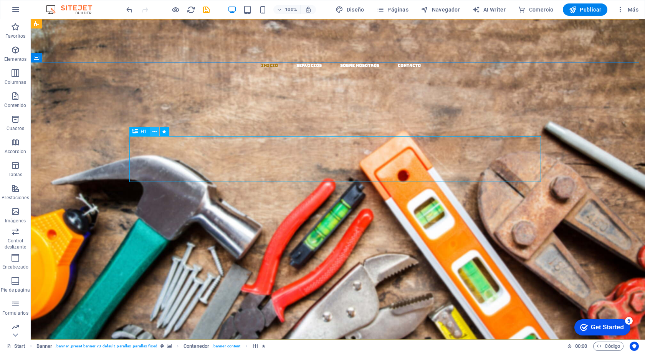
click at [153, 130] on icon at bounding box center [155, 132] width 4 height 8
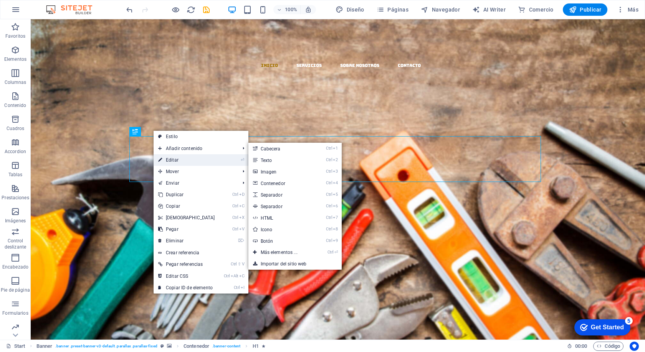
click at [175, 159] on link "⏎ Editar" at bounding box center [187, 160] width 66 height 12
select select "%"
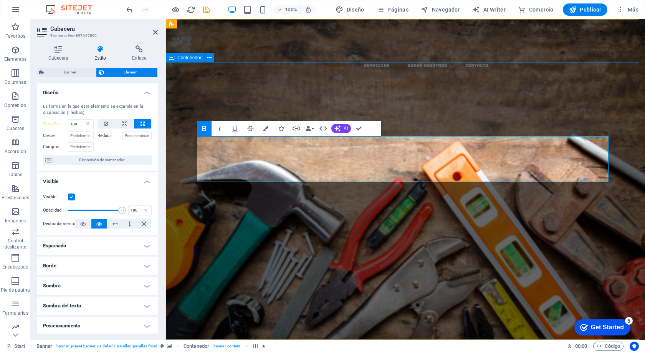
select select "DISABLED_OPTION_VALUE"
click at [90, 261] on h4 "Borde" at bounding box center [97, 265] width 121 height 18
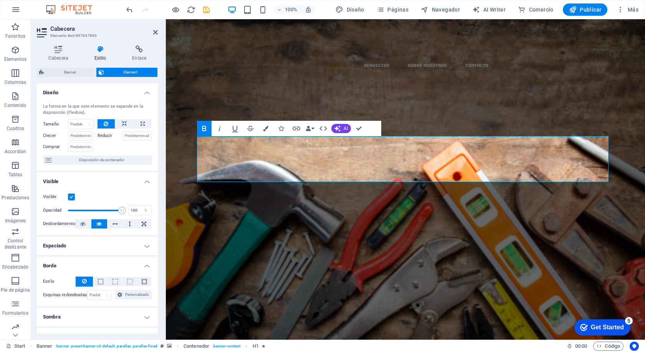
click at [89, 262] on h4 "Borde" at bounding box center [97, 263] width 121 height 14
click at [94, 304] on h4 "Sombra del texto" at bounding box center [97, 305] width 121 height 18
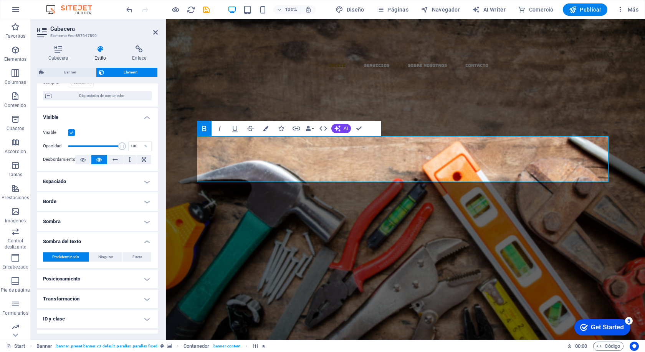
scroll to position [77, 0]
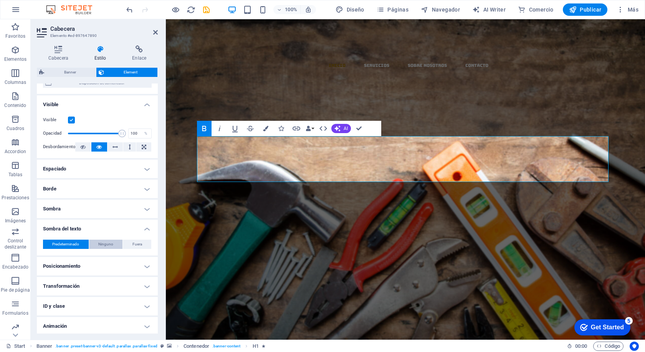
click at [104, 241] on span "Ninguno" at bounding box center [105, 243] width 15 height 9
click at [134, 242] on span "Fuera" at bounding box center [138, 243] width 10 height 9
type input "2"
type input "4"
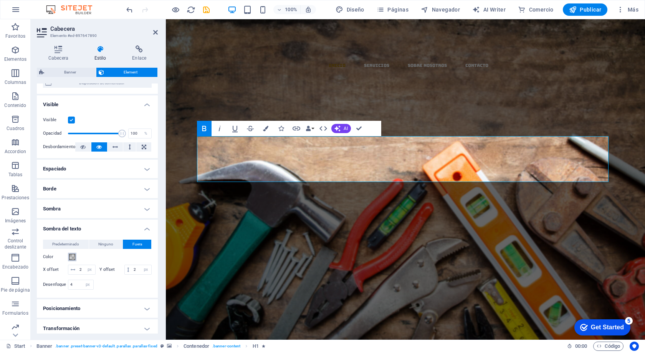
click at [72, 257] on span at bounding box center [72, 257] width 6 height 6
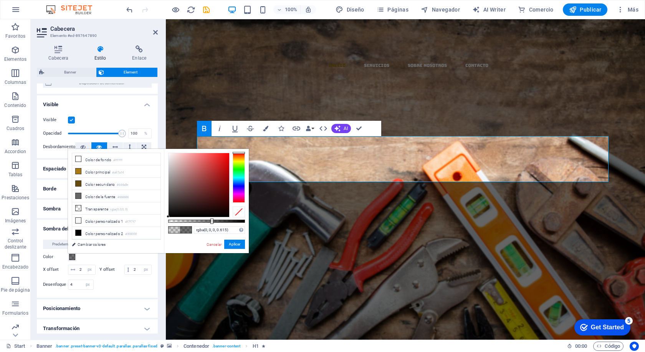
drag, startPoint x: 185, startPoint y: 220, endPoint x: 216, endPoint y: 219, distance: 30.8
click at [214, 219] on div at bounding box center [212, 220] width 3 height 5
drag, startPoint x: 221, startPoint y: 220, endPoint x: 234, endPoint y: 220, distance: 12.7
click at [234, 220] on div at bounding box center [206, 220] width 77 height 3
drag, startPoint x: 235, startPoint y: 220, endPoint x: 240, endPoint y: 220, distance: 5.4
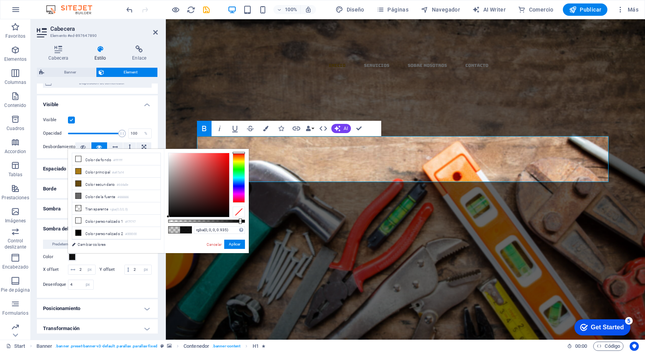
click at [240, 220] on div at bounding box center [240, 220] width 3 height 5
click at [239, 156] on div at bounding box center [239, 178] width 12 height 50
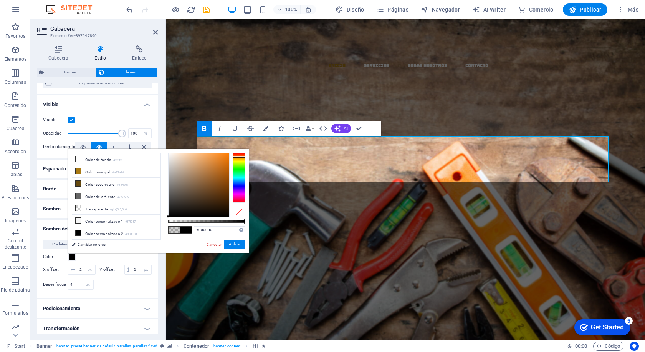
drag, startPoint x: 241, startPoint y: 219, endPoint x: 245, endPoint y: 219, distance: 4.2
click at [245, 219] on div at bounding box center [245, 220] width 3 height 5
drag, startPoint x: 216, startPoint y: 171, endPoint x: 219, endPoint y: 168, distance: 4.3
click at [216, 171] on div at bounding box center [199, 185] width 61 height 64
click at [219, 168] on div at bounding box center [199, 185] width 61 height 64
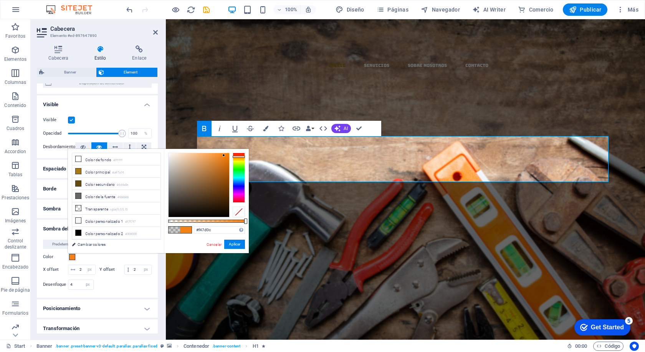
drag, startPoint x: 220, startPoint y: 166, endPoint x: 227, endPoint y: 155, distance: 13.3
click at [226, 155] on div at bounding box center [199, 185] width 61 height 64
click at [237, 154] on div at bounding box center [239, 155] width 12 height 2
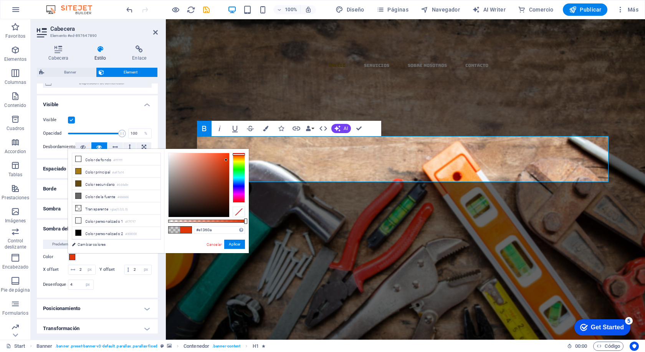
type input "#e0360a"
drag, startPoint x: 225, startPoint y: 154, endPoint x: 226, endPoint y: 160, distance: 5.8
click at [226, 160] on div at bounding box center [226, 160] width 3 height 3
click at [48, 260] on label "Color" at bounding box center [55, 256] width 25 height 9
click at [68, 260] on button "Color" at bounding box center [72, 256] width 8 height 8
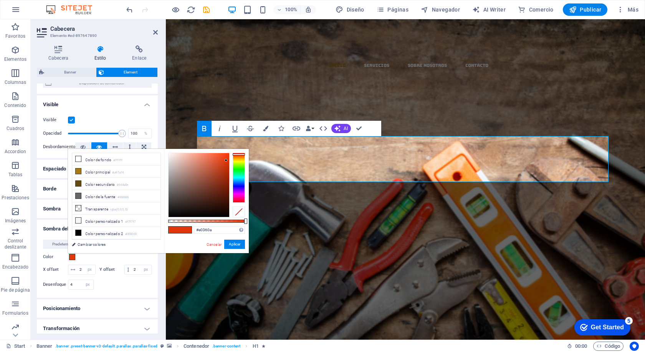
click at [48, 274] on div "X offset 2 px rem vh vw" at bounding box center [69, 269] width 53 height 10
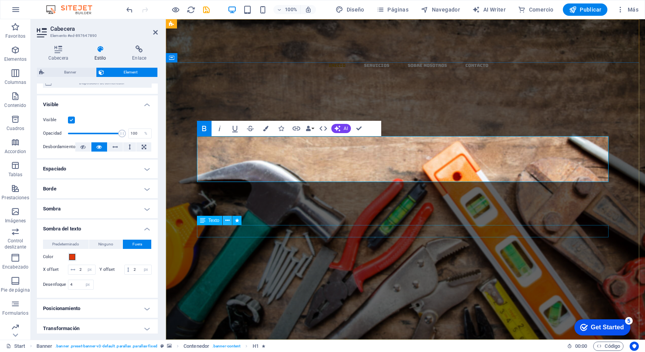
click at [224, 216] on button at bounding box center [227, 220] width 9 height 9
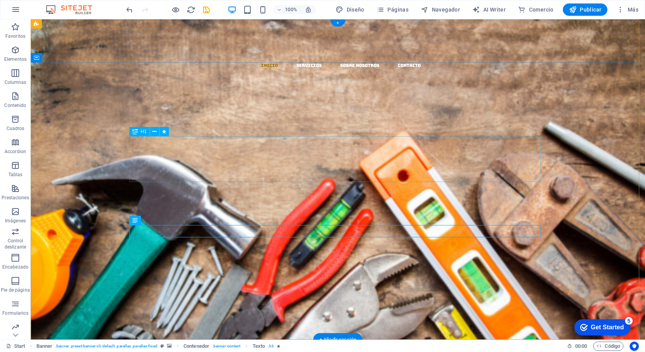
click at [446, 192] on div "​​​​​ EL MAZO" at bounding box center [338, 215] width 412 height 46
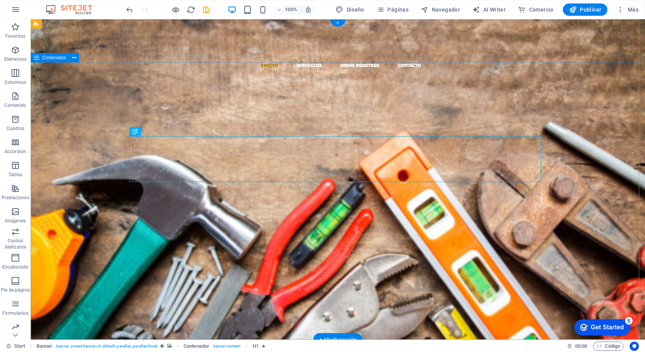
click at [397, 162] on div "​​​​​ EL MAZO MATERIALES Y DISTRIBUCION Nuevo elemento de texto Llevamos los ma…" at bounding box center [338, 268] width 615 height 212
click at [157, 128] on icon at bounding box center [155, 132] width 4 height 8
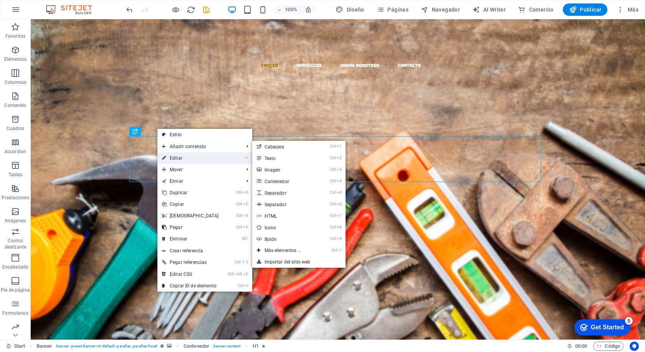
click at [181, 158] on link "⏎ Editar" at bounding box center [191, 158] width 66 height 12
select select "px"
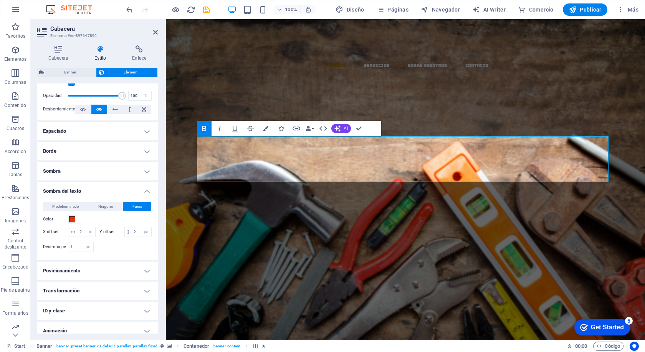
scroll to position [115, 0]
click at [74, 222] on button "Color" at bounding box center [72, 218] width 8 height 8
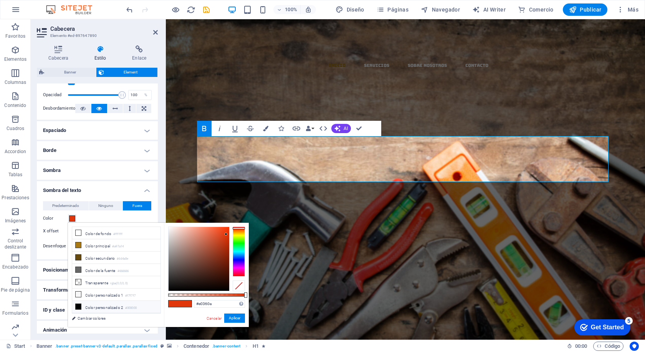
click at [80, 303] on icon at bounding box center [78, 305] width 5 height 5
type input "#000000"
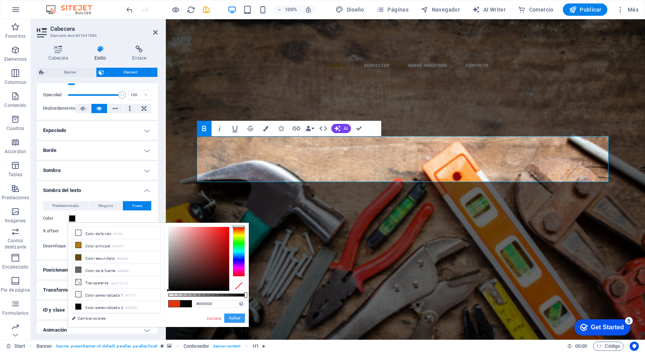
click at [237, 316] on button "Aplicar" at bounding box center [234, 317] width 21 height 9
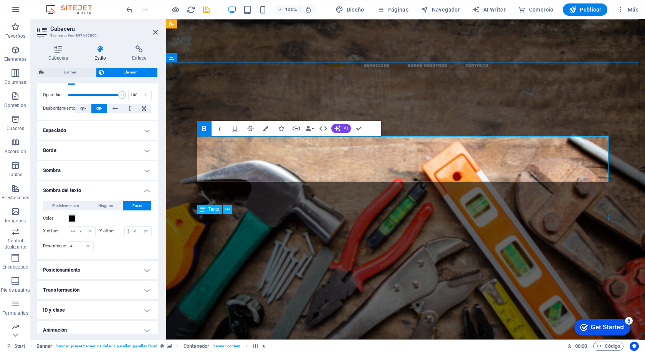
click at [249, 270] on div "Nuevo elemento de texto" at bounding box center [406, 273] width 412 height 7
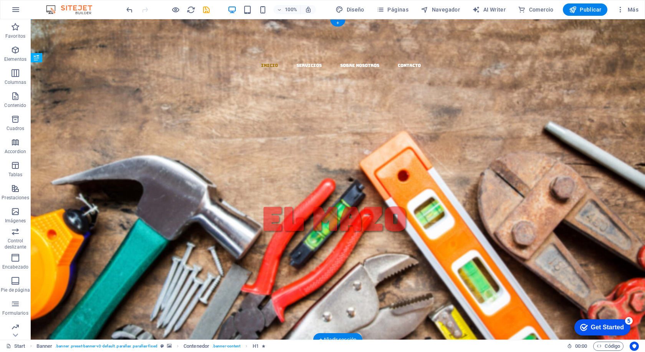
drag, startPoint x: 284, startPoint y: 141, endPoint x: 291, endPoint y: 137, distance: 7.7
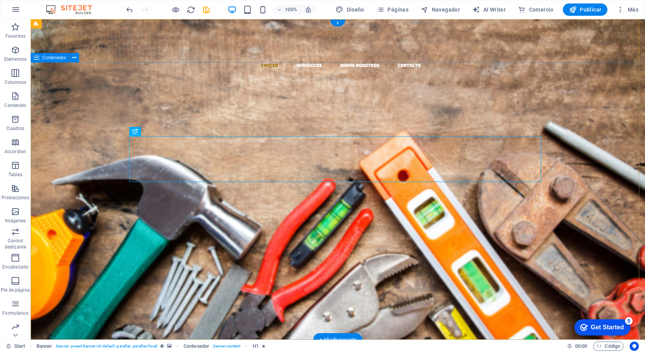
click at [473, 162] on div "​​​​​ EL MAZO MATERIALES Y DISTRIBUCION Nuevo elemento de texto Llevamos los ma…" at bounding box center [338, 268] width 615 height 212
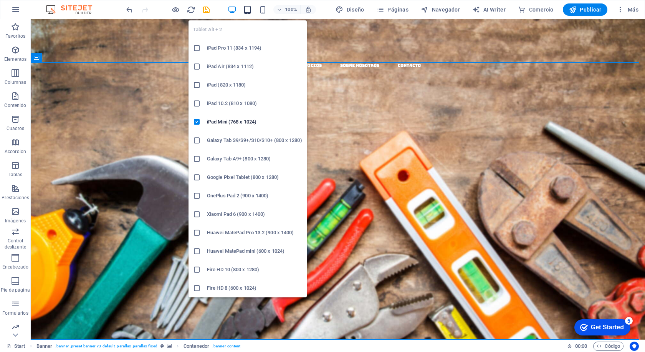
click at [245, 7] on icon "button" at bounding box center [247, 9] width 9 height 9
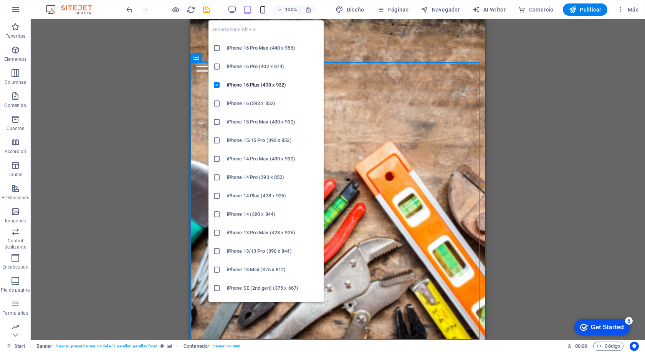
click at [263, 8] on icon "button" at bounding box center [263, 9] width 9 height 9
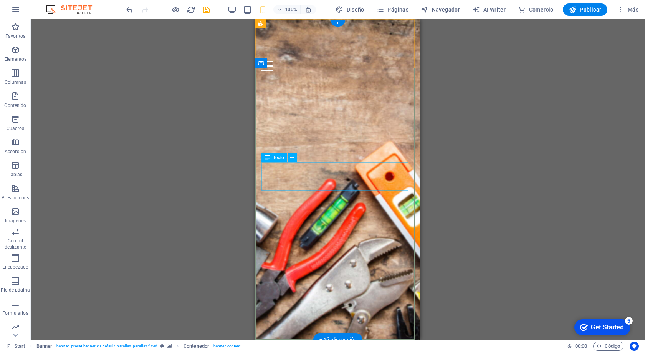
click at [333, 174] on div "MATERIALES Y DISTRIBUCION" at bounding box center [338, 160] width 153 height 28
click at [292, 158] on icon at bounding box center [292, 157] width 4 height 8
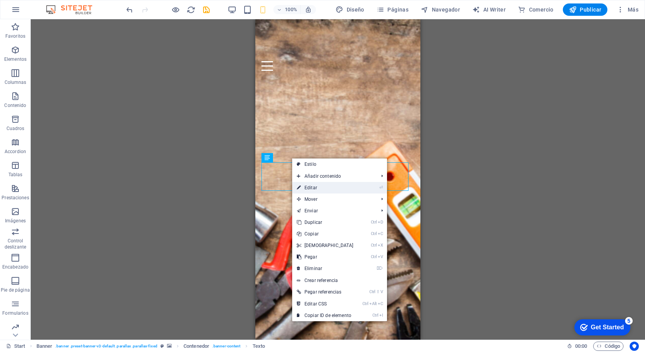
click at [310, 186] on link "⏎ Editar" at bounding box center [325, 188] width 66 height 12
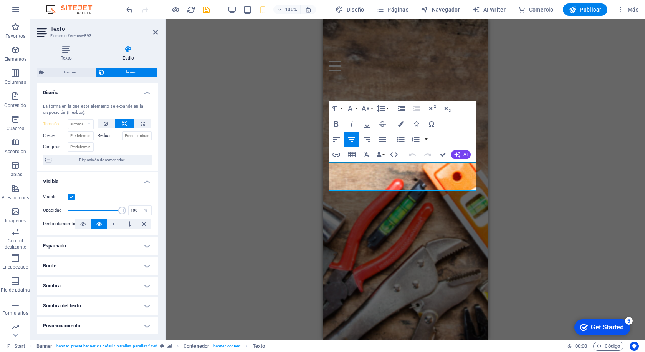
click at [105, 138] on label "Reducir" at bounding box center [110, 135] width 25 height 9
click at [75, 137] on input "Crecer" at bounding box center [81, 135] width 26 height 9
click at [98, 135] on label "Reducir" at bounding box center [110, 135] width 25 height 9
click at [134, 136] on input "Reducir" at bounding box center [138, 135] width 30 height 9
click at [107, 124] on icon at bounding box center [106, 123] width 5 height 9
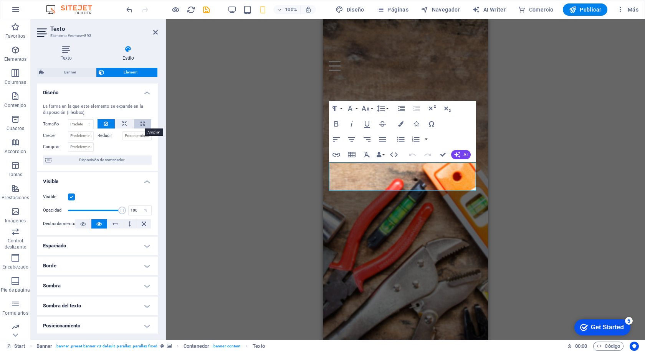
click at [143, 123] on icon at bounding box center [143, 123] width 4 height 9
type input "100"
select select "%"
click at [101, 134] on label "Reducir" at bounding box center [110, 135] width 25 height 9
click at [50, 134] on label "Crecer" at bounding box center [55, 135] width 25 height 9
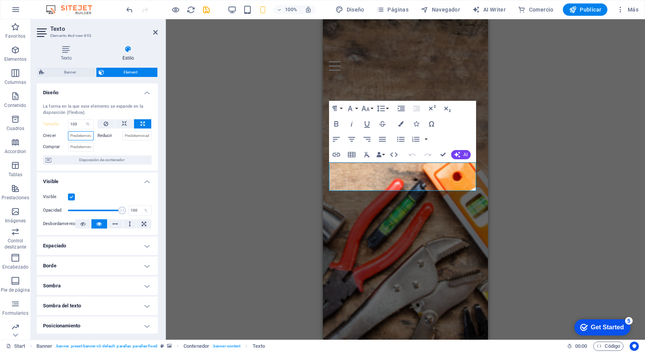
click at [74, 135] on input "Crecer" at bounding box center [81, 135] width 26 height 9
click at [101, 135] on label "Reducir" at bounding box center [110, 135] width 25 height 9
click at [100, 161] on span "Disposición de contenedor" at bounding box center [102, 159] width 96 height 9
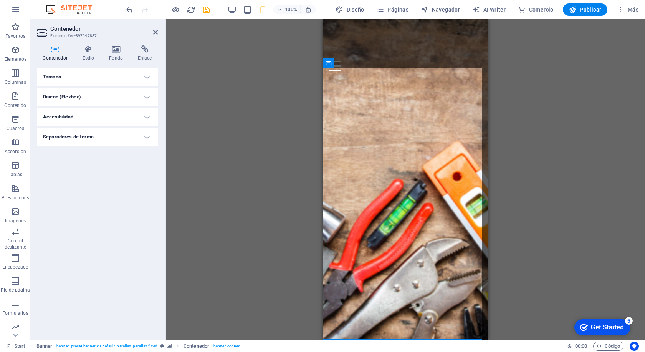
click at [91, 75] on h4 "Tamaño" at bounding box center [97, 77] width 121 height 18
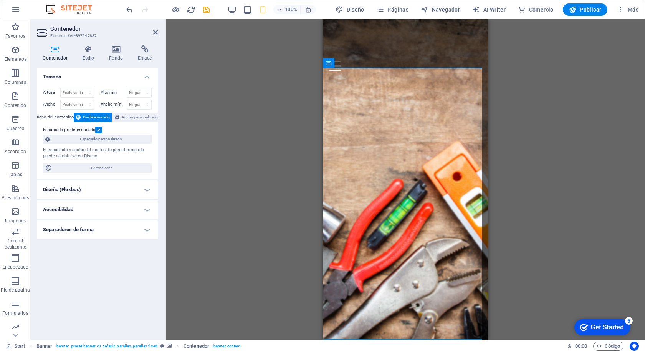
click at [103, 188] on h4 "Diseño (Flexbox)" at bounding box center [97, 189] width 121 height 18
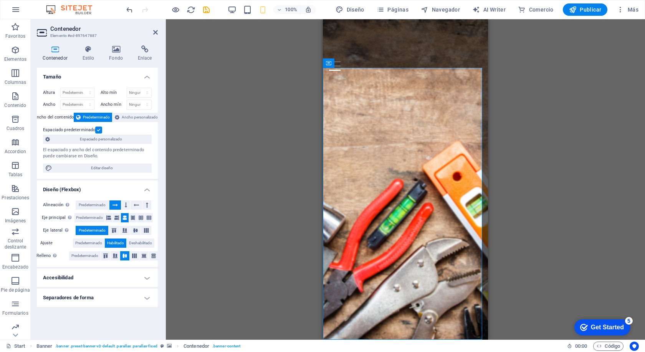
click at [87, 279] on h4 "Accesibilidad" at bounding box center [97, 277] width 121 height 18
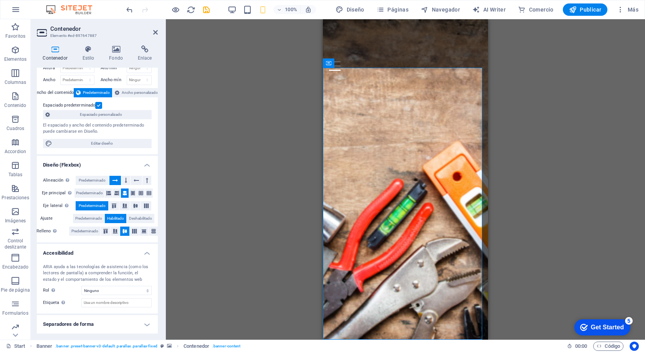
click at [97, 323] on h4 "Separadores de forma" at bounding box center [97, 324] width 121 height 18
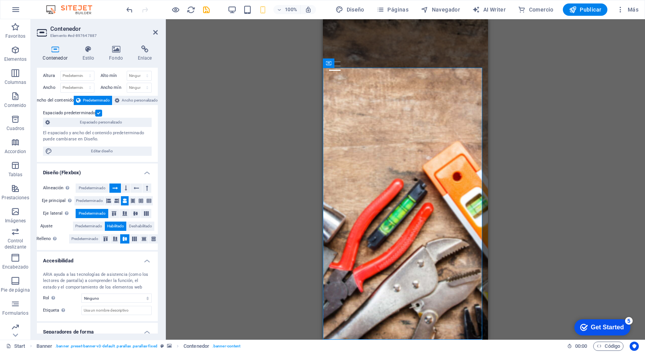
scroll to position [0, 0]
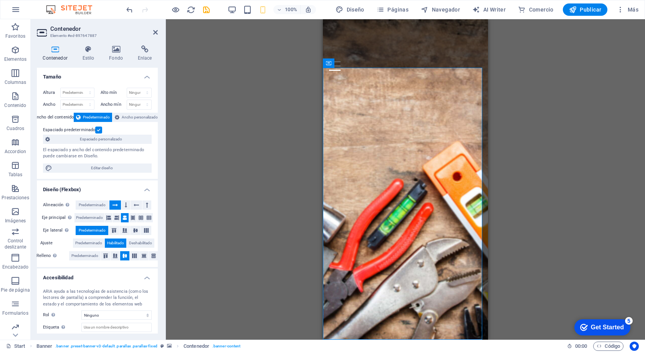
click at [50, 51] on icon at bounding box center [55, 49] width 36 height 8
click at [155, 32] on icon at bounding box center [155, 32] width 5 height 6
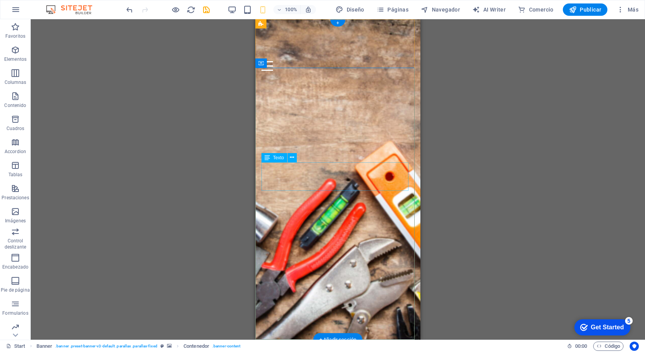
click at [308, 169] on div "MATERIALES Y DISTRIBUCION" at bounding box center [338, 160] width 153 height 28
click at [293, 157] on icon at bounding box center [292, 157] width 4 height 8
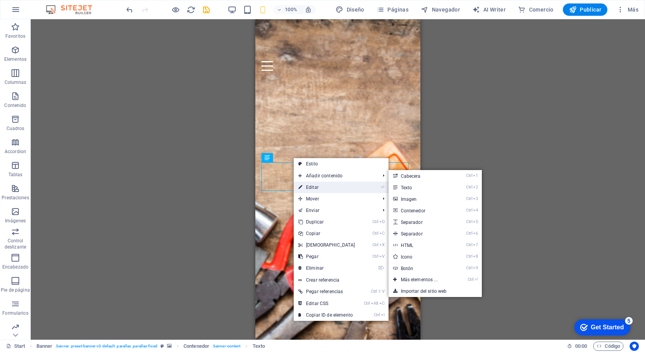
click at [307, 187] on link "⏎ Editar" at bounding box center [327, 187] width 66 height 12
select select "%"
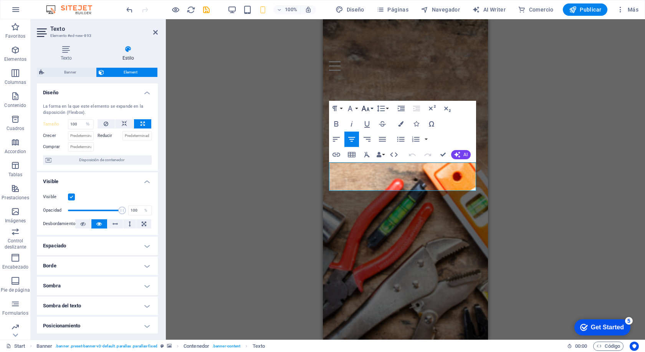
click at [368, 108] on icon "button" at bounding box center [366, 108] width 8 height 5
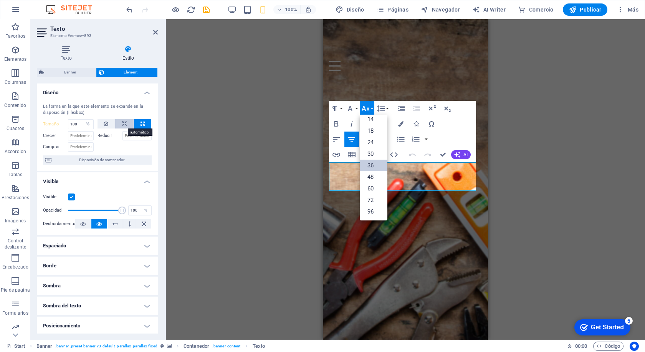
click at [123, 123] on icon at bounding box center [124, 123] width 5 height 9
select select "DISABLED_OPTION_VALUE"
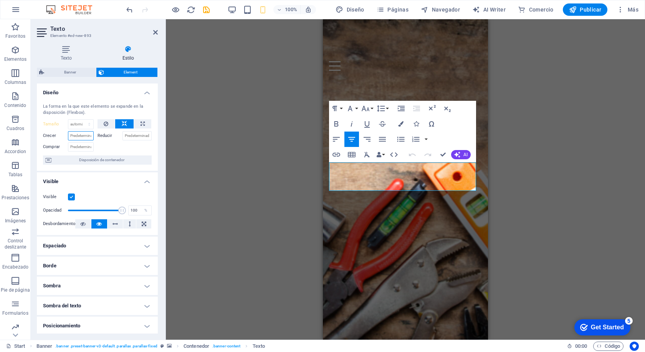
click at [78, 136] on input "Crecer" at bounding box center [81, 135] width 26 height 9
click at [106, 123] on icon at bounding box center [106, 123] width 5 height 9
click at [123, 122] on icon at bounding box center [124, 123] width 5 height 9
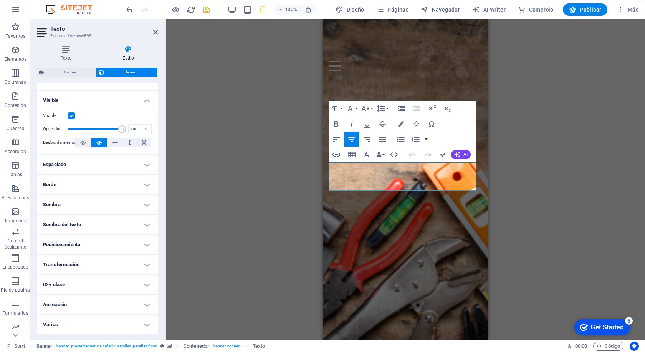
scroll to position [81, 0]
click at [239, 151] on div "H1 Banner Contenedor Separador Texto Separador Contenedor Texto Banner Barra de…" at bounding box center [405, 179] width 479 height 320
click at [250, 94] on div "H1 Banner Contenedor Separador Texto Separador Contenedor Texto Banner Barra de…" at bounding box center [405, 179] width 479 height 320
click at [70, 114] on label at bounding box center [71, 115] width 7 height 7
click at [0, 0] on input "Visible" at bounding box center [0, 0] width 0 height 0
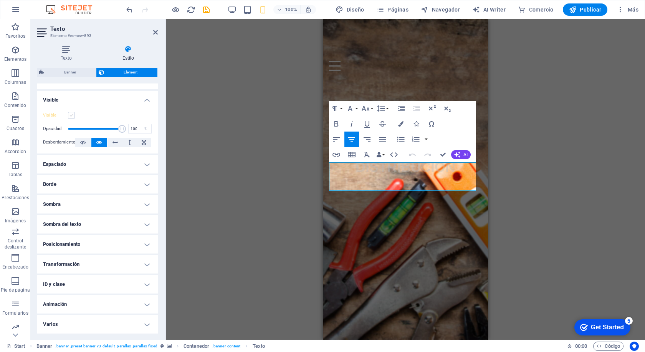
click at [70, 114] on label at bounding box center [71, 115] width 7 height 7
click at [0, 0] on input "Visible" at bounding box center [0, 0] width 0 height 0
click at [80, 142] on icon at bounding box center [82, 142] width 5 height 9
click at [97, 141] on icon at bounding box center [98, 142] width 5 height 9
click at [142, 142] on icon at bounding box center [144, 142] width 5 height 9
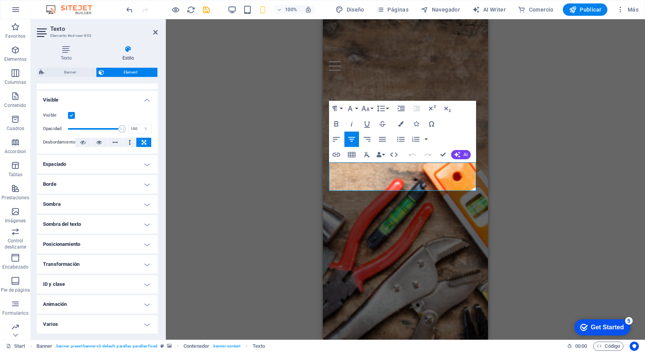
click at [153, 28] on h2 "Texto" at bounding box center [104, 28] width 108 height 7
click at [154, 32] on icon at bounding box center [155, 32] width 5 height 6
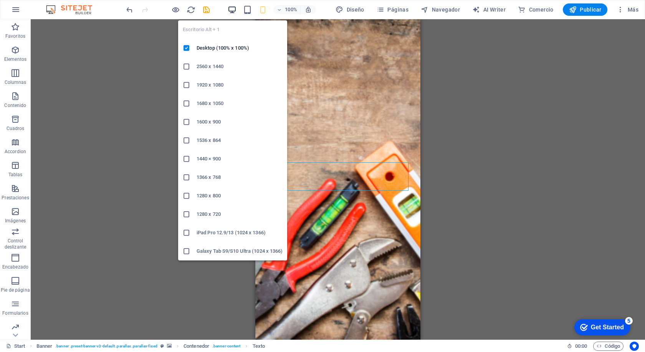
click at [234, 9] on icon "button" at bounding box center [232, 9] width 9 height 9
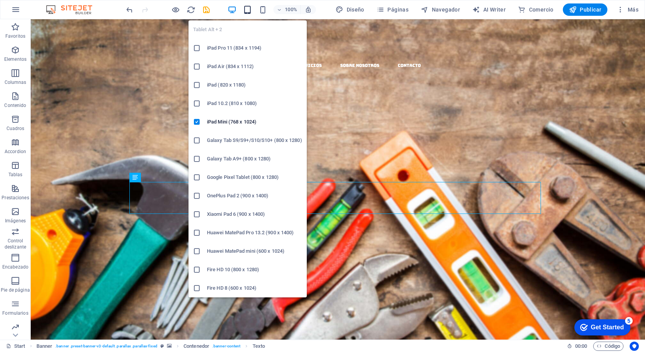
click at [249, 10] on icon "button" at bounding box center [247, 9] width 9 height 9
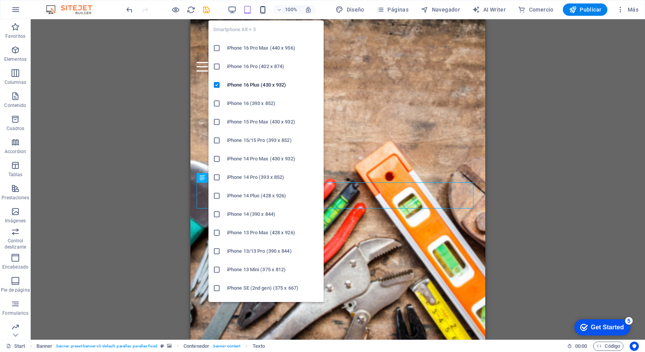
click at [265, 10] on icon "button" at bounding box center [263, 9] width 9 height 9
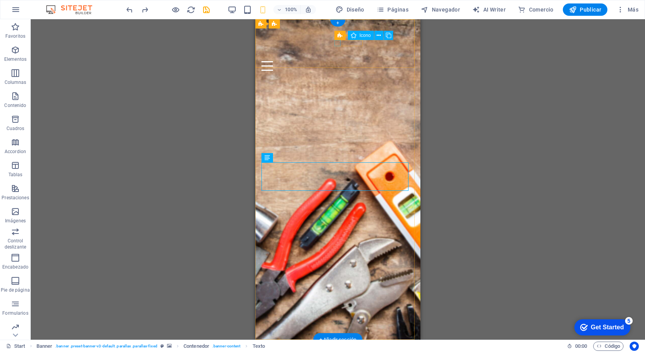
click at [337, 71] on figure at bounding box center [338, 74] width 153 height 6
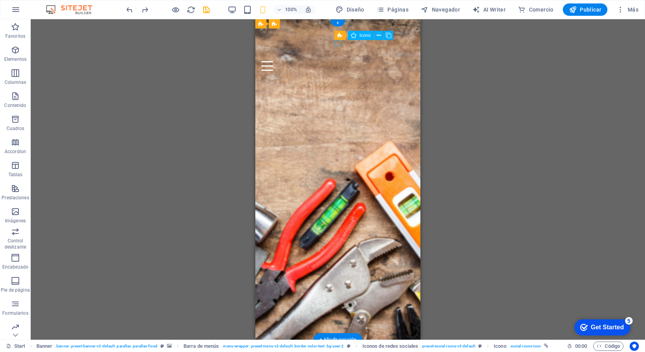
click at [337, 71] on figure at bounding box center [338, 74] width 153 height 6
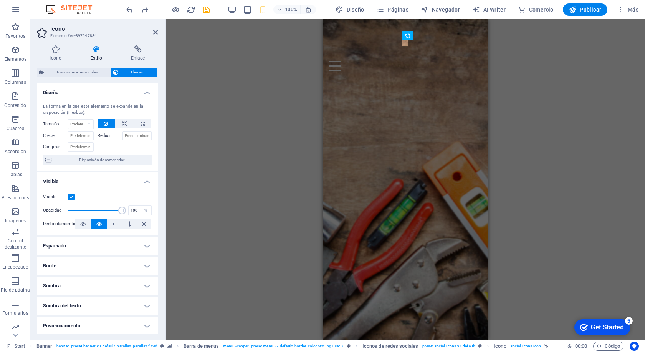
click at [104, 122] on icon at bounding box center [106, 123] width 5 height 9
click at [104, 123] on icon at bounding box center [106, 123] width 5 height 9
click at [118, 123] on button at bounding box center [124, 123] width 18 height 9
click at [141, 122] on icon at bounding box center [143, 123] width 4 height 9
type input "100"
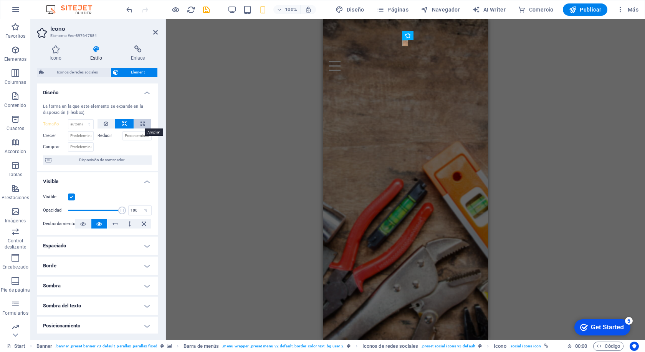
select select "%"
click at [127, 124] on button at bounding box center [124, 123] width 18 height 9
select select "DISABLED_OPTION_VALUE"
click at [108, 123] on icon at bounding box center [106, 123] width 5 height 9
click at [122, 123] on icon at bounding box center [124, 123] width 5 height 9
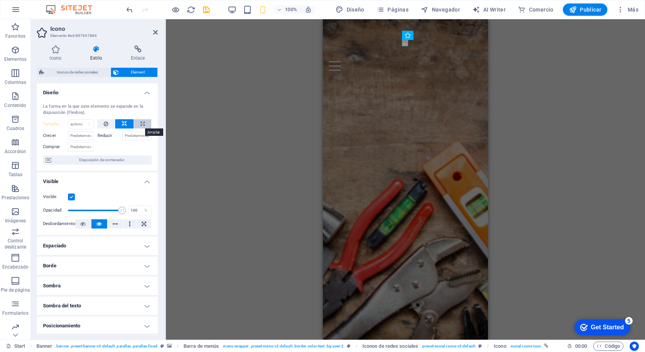
click at [139, 122] on button at bounding box center [142, 123] width 17 height 9
type input "100"
select select "%"
click at [77, 136] on input "Crecer" at bounding box center [81, 135] width 26 height 9
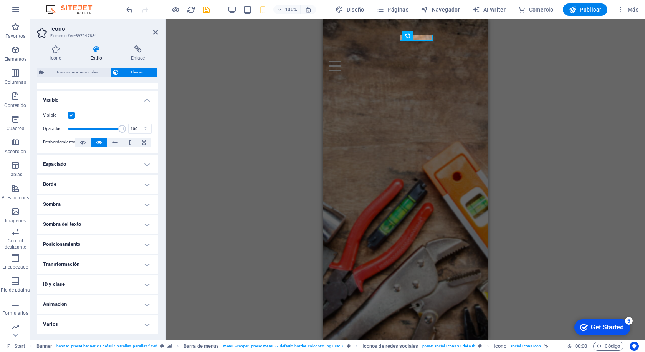
click at [131, 269] on h4 "Transformación" at bounding box center [97, 264] width 121 height 18
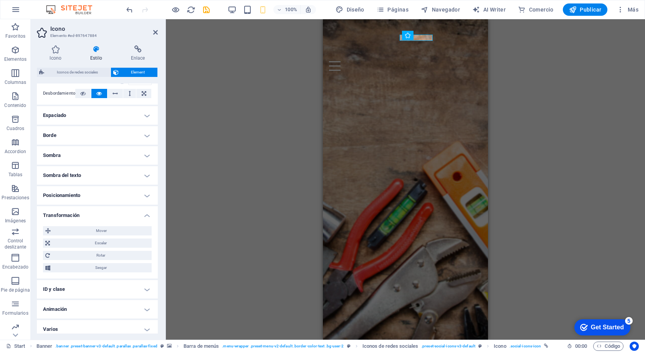
scroll to position [135, 0]
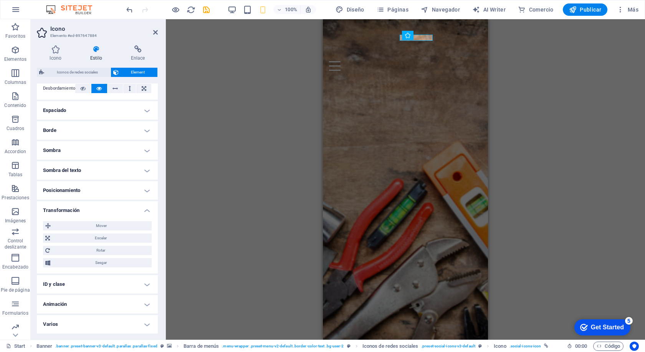
click at [124, 305] on h4 "Animación" at bounding box center [97, 304] width 121 height 18
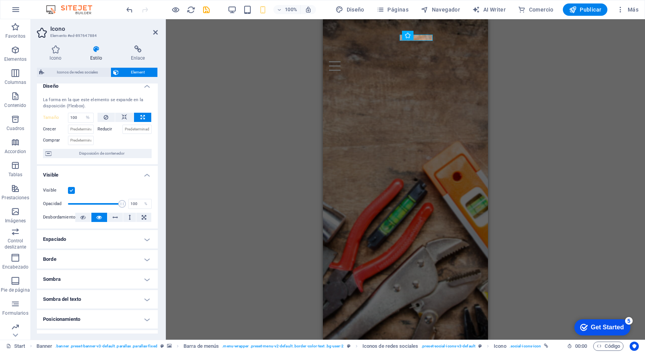
scroll to position [0, 0]
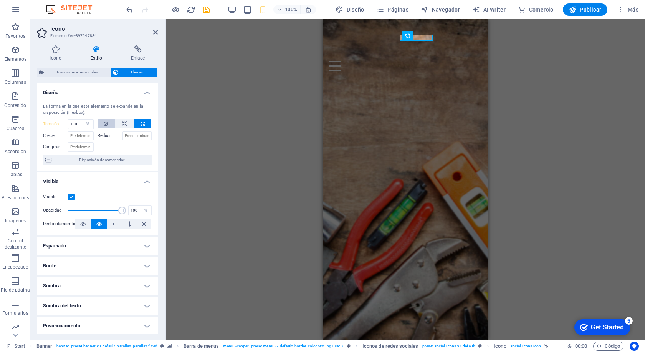
click at [108, 120] on button at bounding box center [107, 123] width 18 height 9
select select "DISABLED_OPTION_VALUE"
click at [154, 31] on icon at bounding box center [155, 32] width 5 height 6
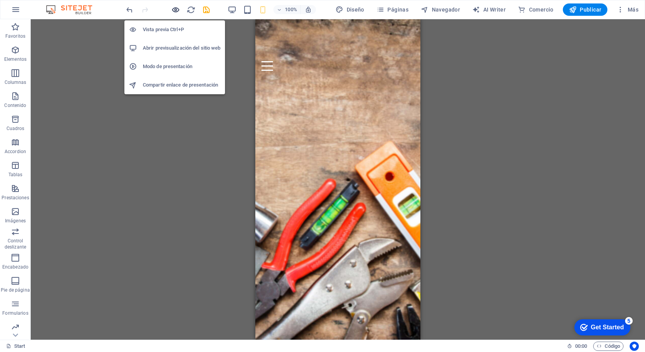
click at [175, 8] on icon "button" at bounding box center [175, 9] width 9 height 9
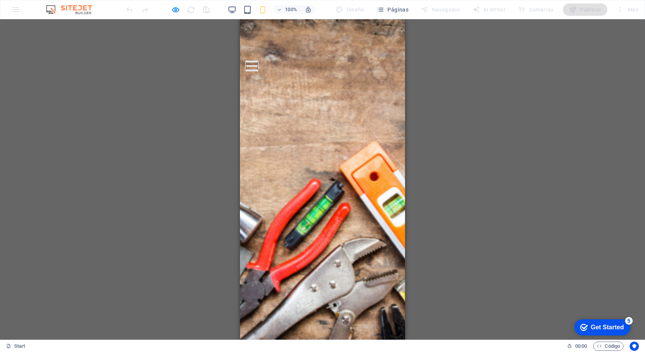
click at [258, 61] on button at bounding box center [252, 61] width 12 height 1
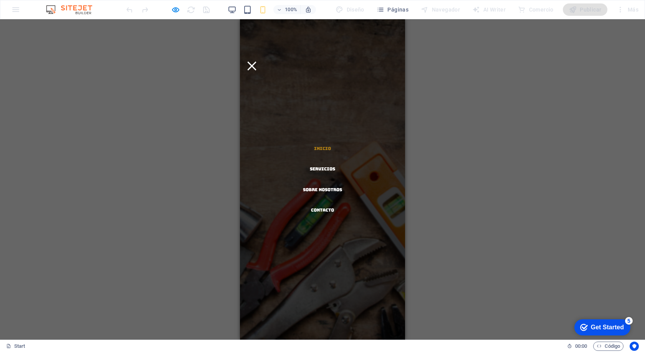
click at [321, 146] on link "Inicio" at bounding box center [322, 148] width 17 height 4
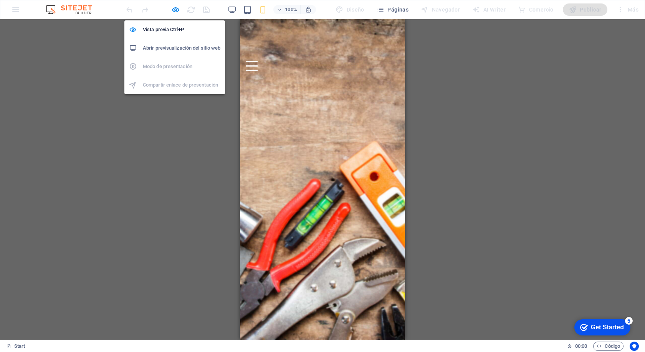
click at [176, 47] on h6 "Abrir previsualización del sitio web" at bounding box center [182, 47] width 78 height 9
click at [175, 9] on icon "button" at bounding box center [175, 9] width 9 height 9
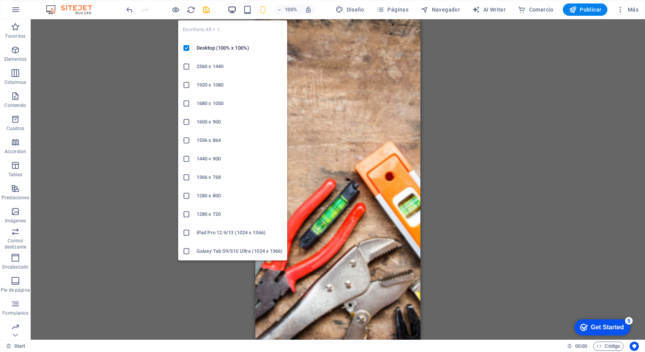
click at [232, 8] on icon "button" at bounding box center [232, 9] width 9 height 9
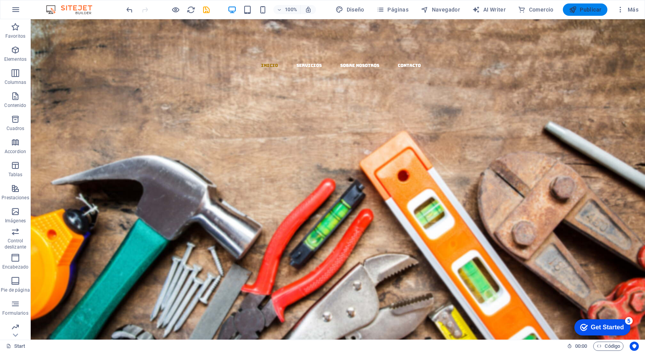
click at [577, 7] on icon "button" at bounding box center [573, 10] width 8 height 8
